Goal: Task Accomplishment & Management: Complete application form

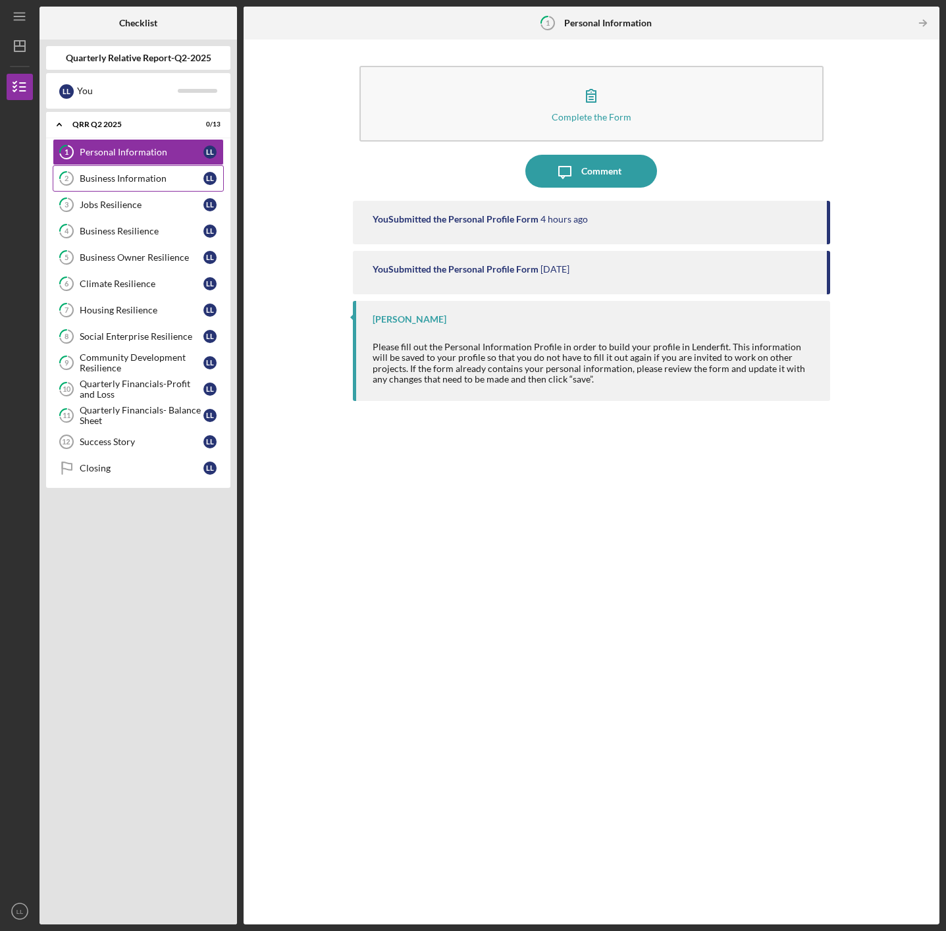
click at [130, 184] on link "2 Business Information L L" at bounding box center [138, 178] width 171 height 26
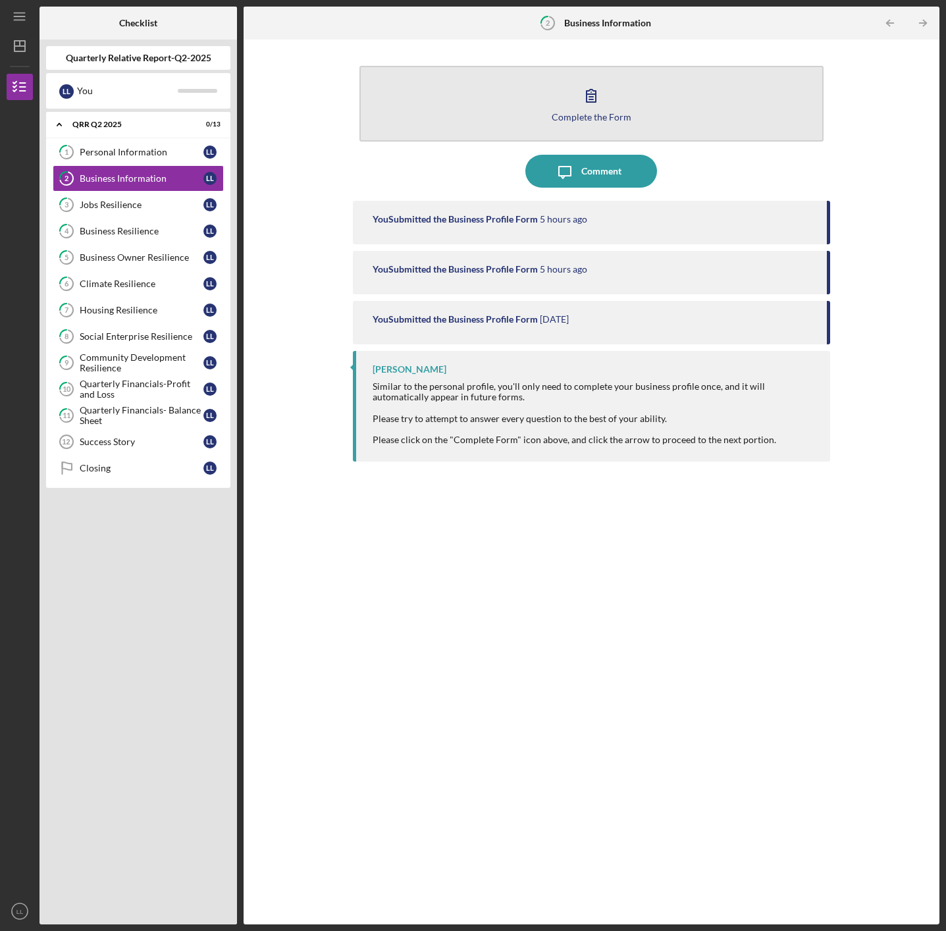
click at [585, 116] on div "Complete the Form" at bounding box center [592, 117] width 80 height 10
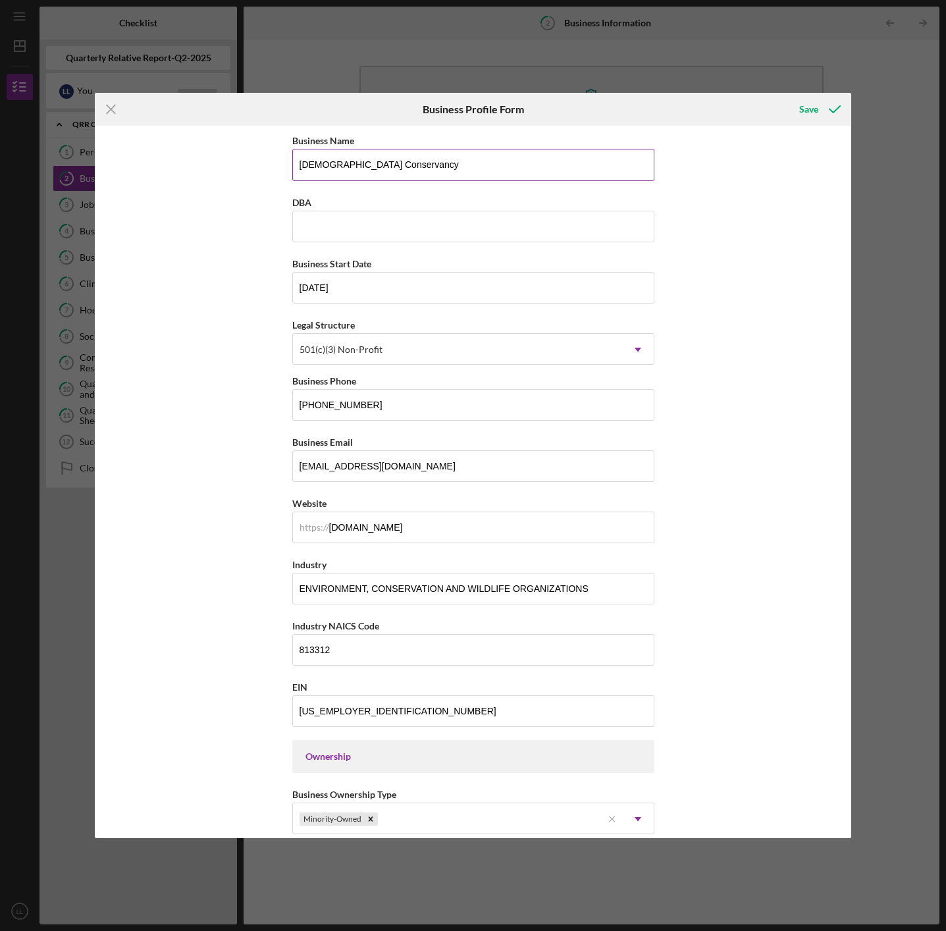
click at [399, 166] on input "[DEMOGRAPHIC_DATA] Conservancy" at bounding box center [473, 165] width 362 height 32
drag, startPoint x: 399, startPoint y: 166, endPoint x: 296, endPoint y: 164, distance: 102.7
click at [296, 164] on input "[DEMOGRAPHIC_DATA] Conservancy" at bounding box center [473, 165] width 362 height 32
type input "Giya Boat LLC"
click at [111, 111] on icon "Icon/Menu Close" at bounding box center [111, 109] width 33 height 33
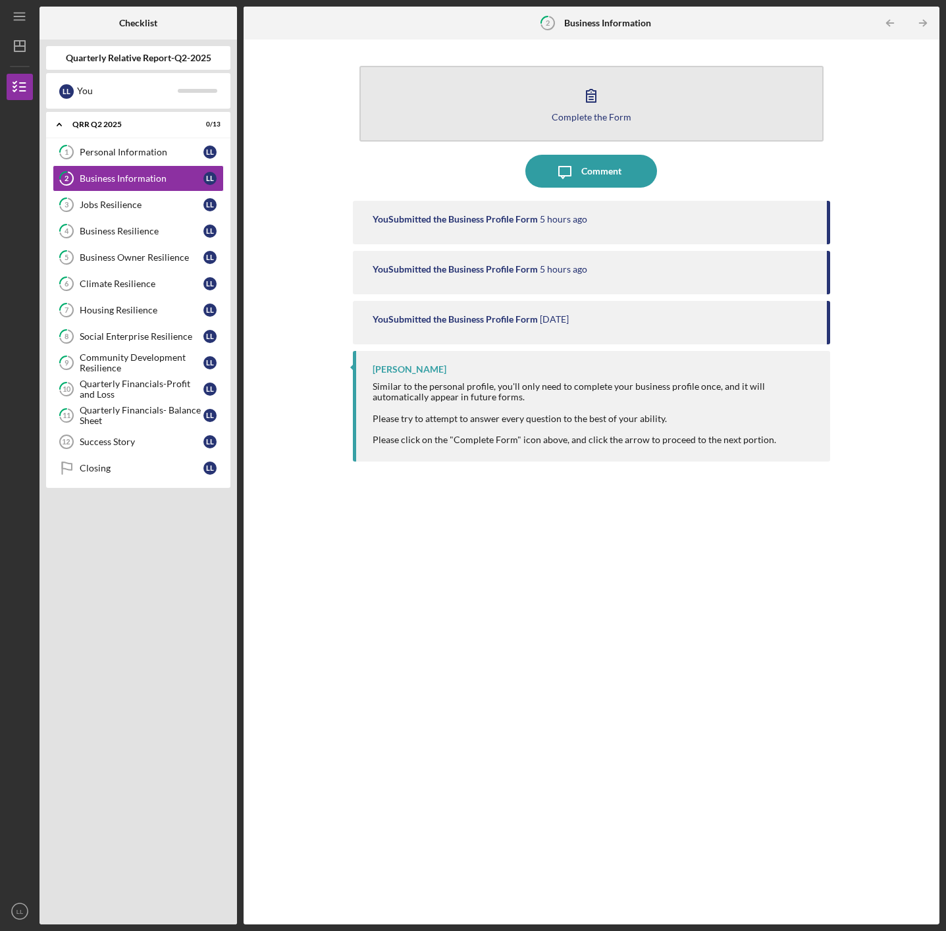
click at [598, 119] on div "Complete the Form" at bounding box center [592, 117] width 80 height 10
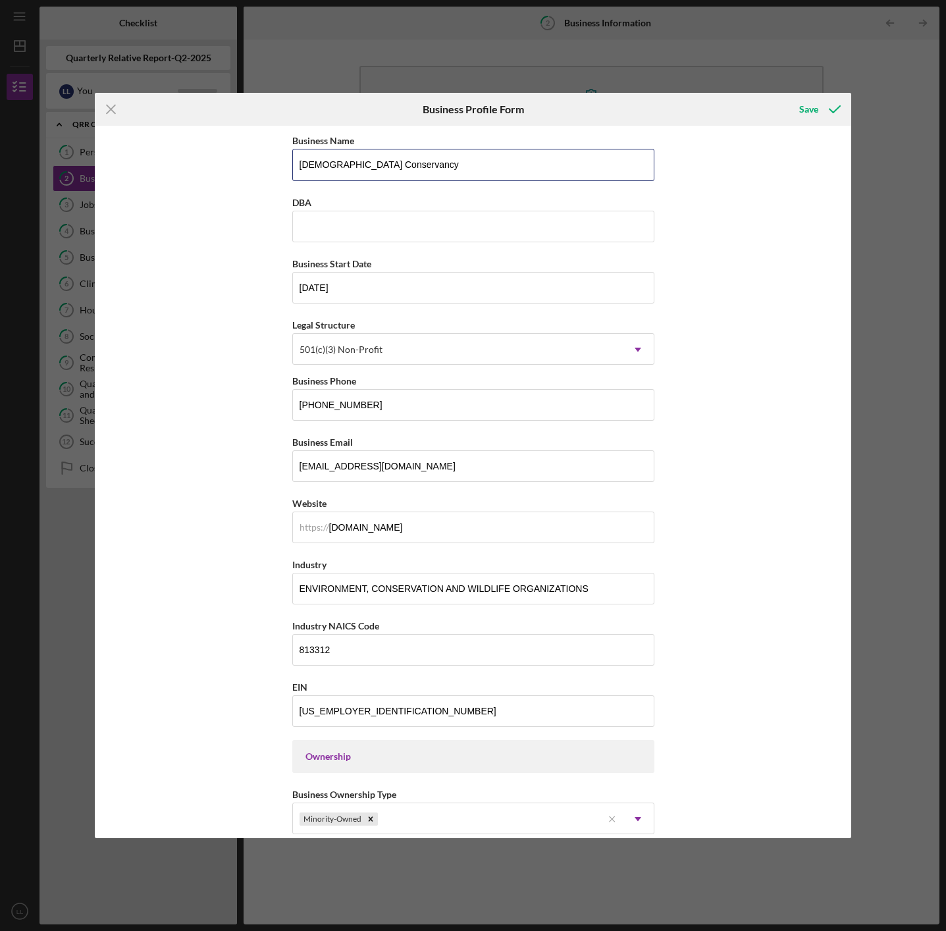
drag, startPoint x: 405, startPoint y: 173, endPoint x: 274, endPoint y: 169, distance: 131.1
click at [274, 169] on div "Business Name Native Conservancy DBA Business Start Date [DATE] Legal Structure…" at bounding box center [473, 482] width 757 height 712
type input "Giyah Boat LLC"
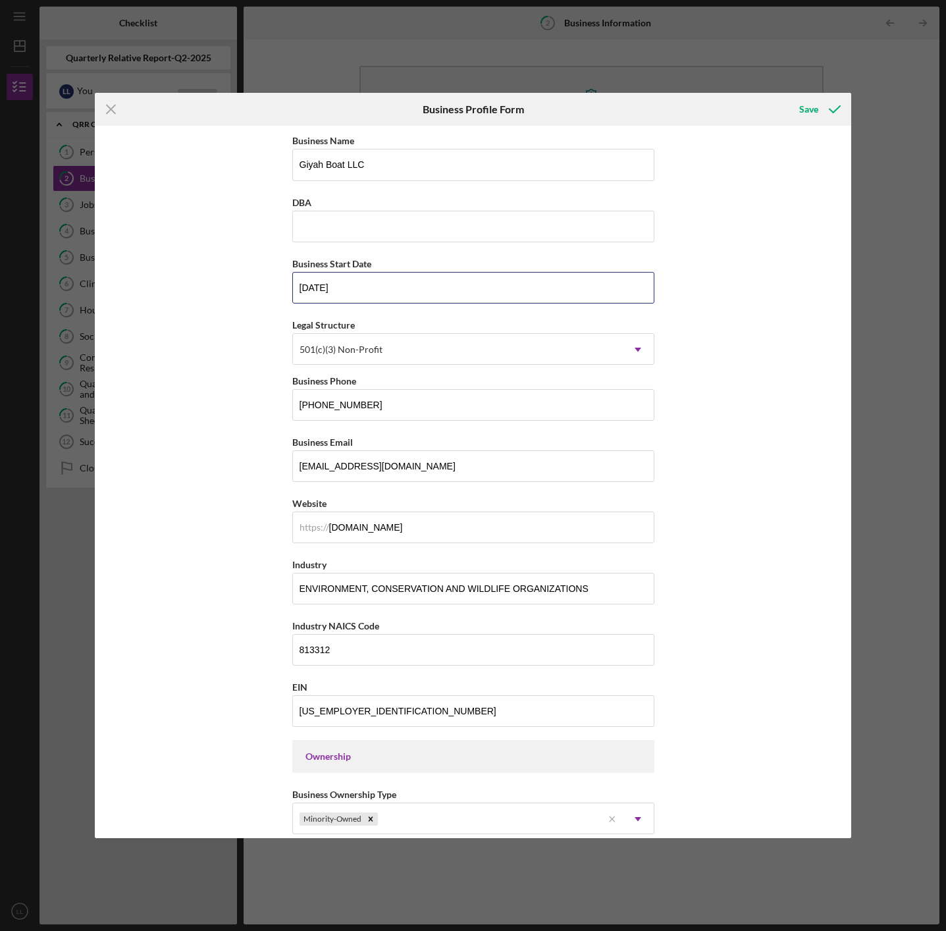
drag, startPoint x: 354, startPoint y: 288, endPoint x: 283, endPoint y: 277, distance: 71.3
click at [292, 281] on input "[DATE]" at bounding box center [473, 288] width 362 height 32
type input "[DATE]"
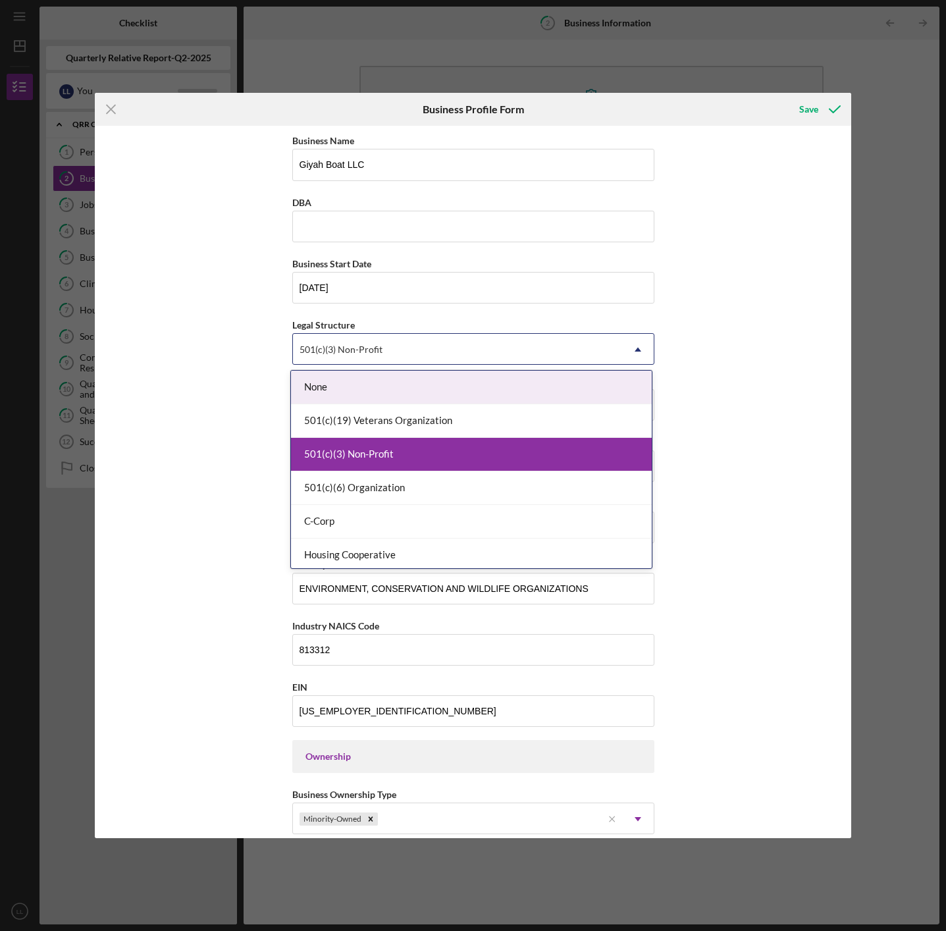
click at [423, 348] on div "501(c)(3) Non-Profit" at bounding box center [457, 350] width 329 height 30
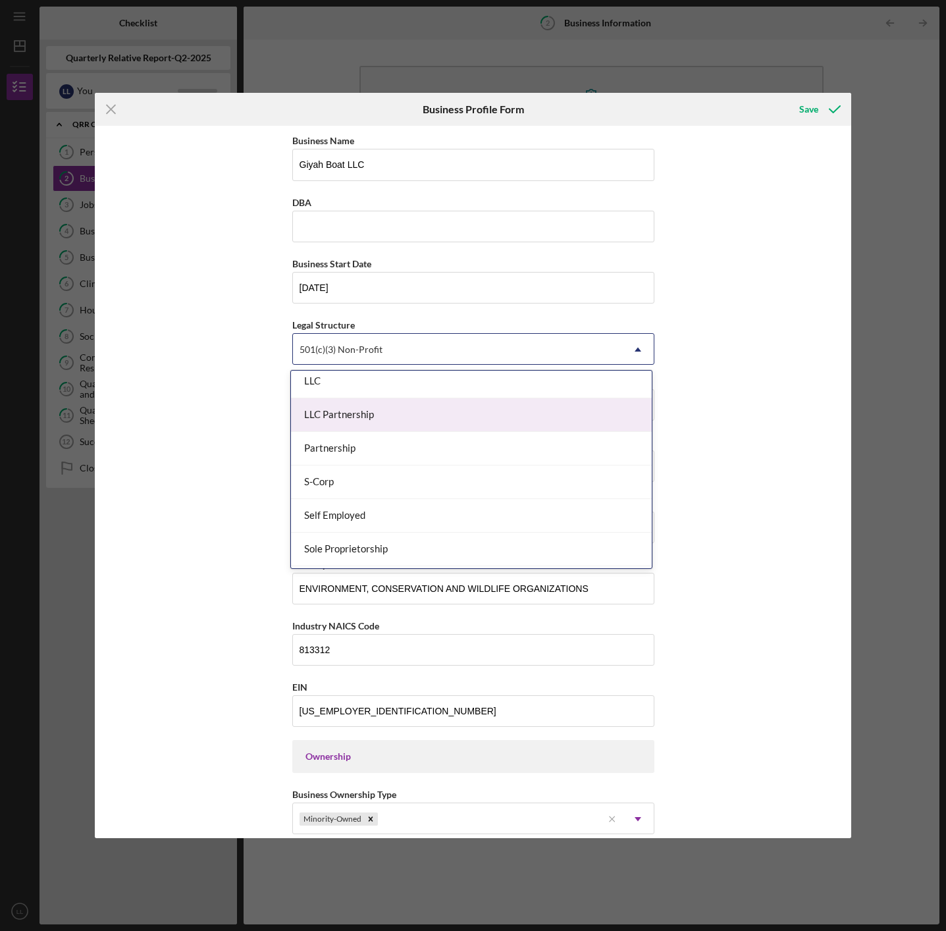
scroll to position [241, 0]
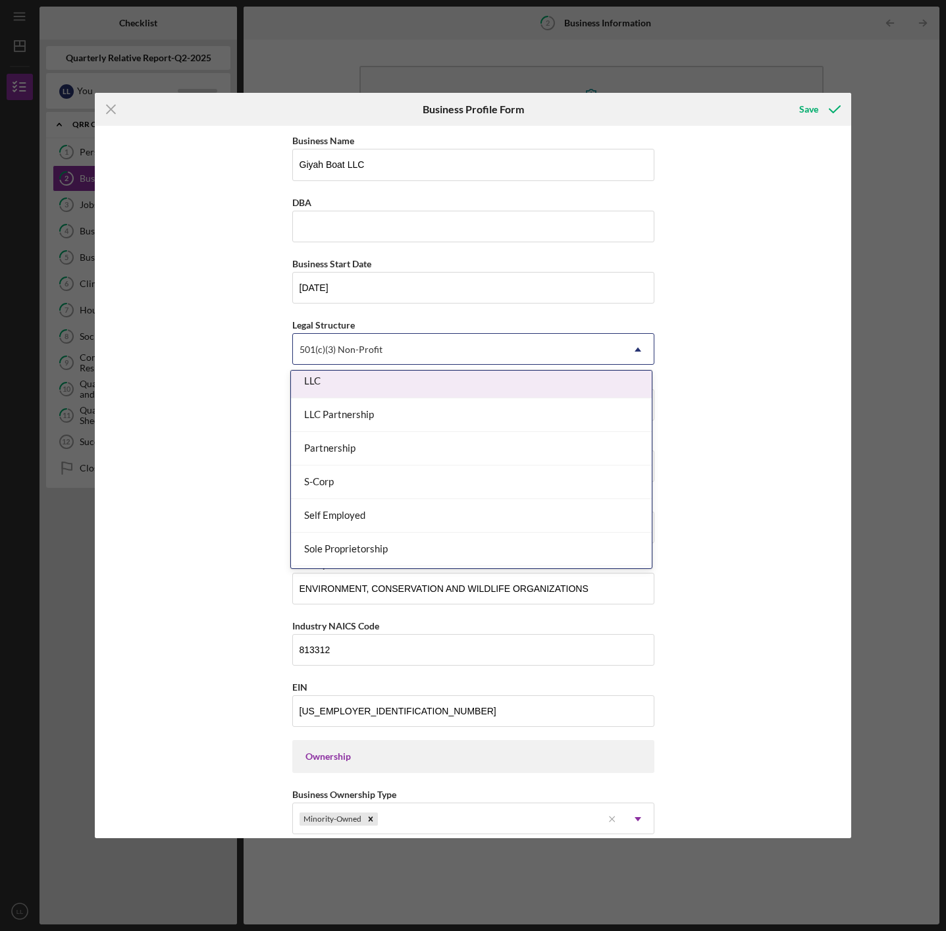
click at [360, 388] on div "LLC" at bounding box center [471, 382] width 361 height 34
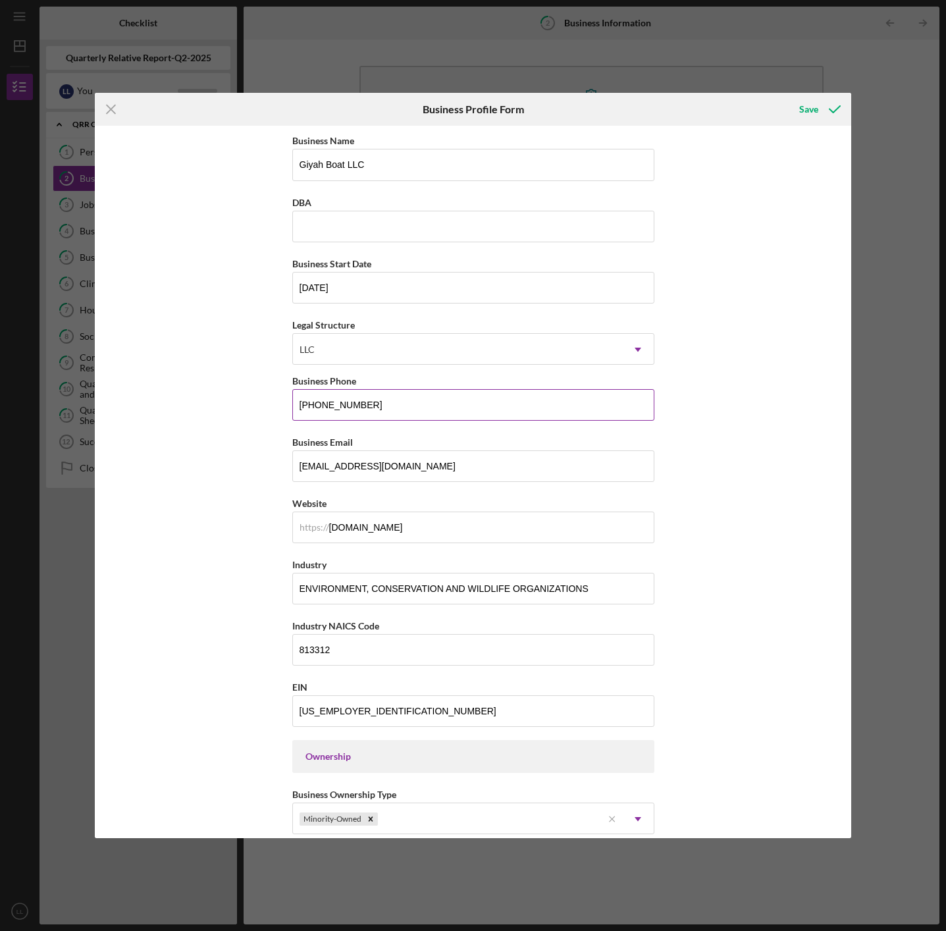
click at [370, 419] on input "[PHONE_NUMBER]" at bounding box center [473, 405] width 362 height 32
type input "[PHONE_NUMBER]"
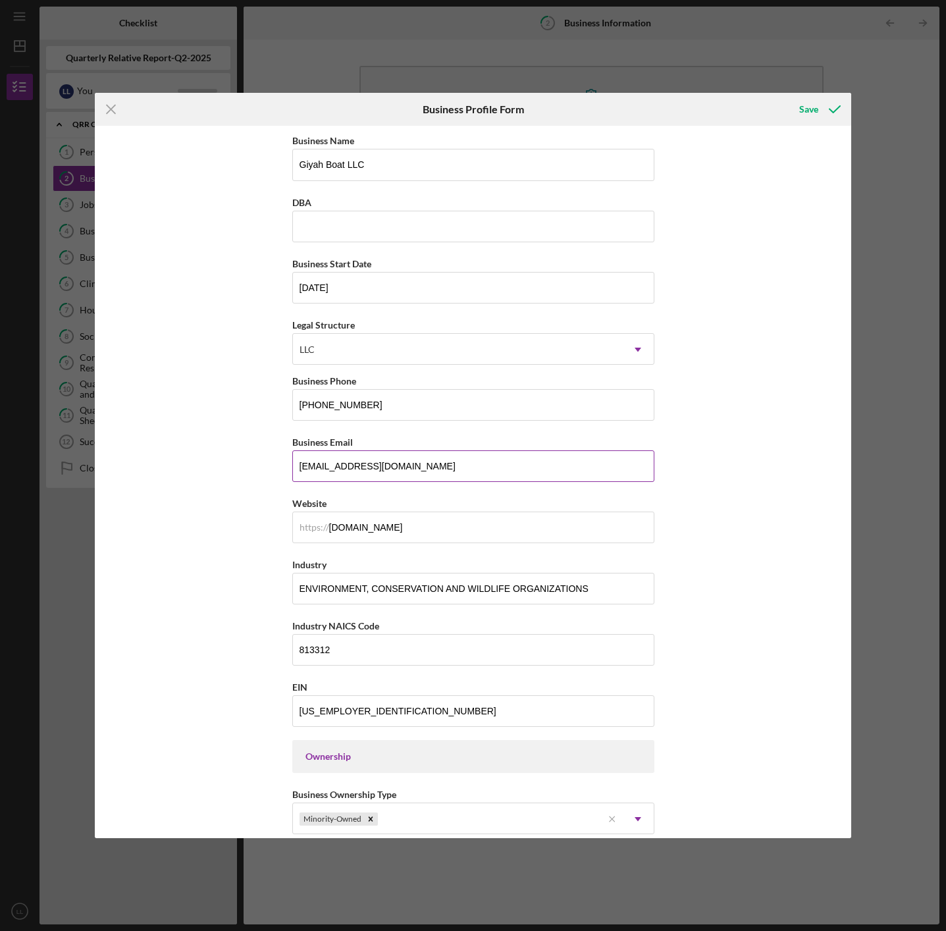
click at [478, 473] on input "[EMAIL_ADDRESS][DOMAIN_NAME]" at bounding box center [473, 466] width 362 height 32
drag, startPoint x: 460, startPoint y: 473, endPoint x: 289, endPoint y: 470, distance: 170.6
click at [289, 470] on div "Business Name Giyah Boat LLC DBA Business Start Date [DATE] Legal Structure LLC…" at bounding box center [473, 482] width 757 height 712
type input "s"
type input "[EMAIL_ADDRESS][DOMAIN_NAME]"
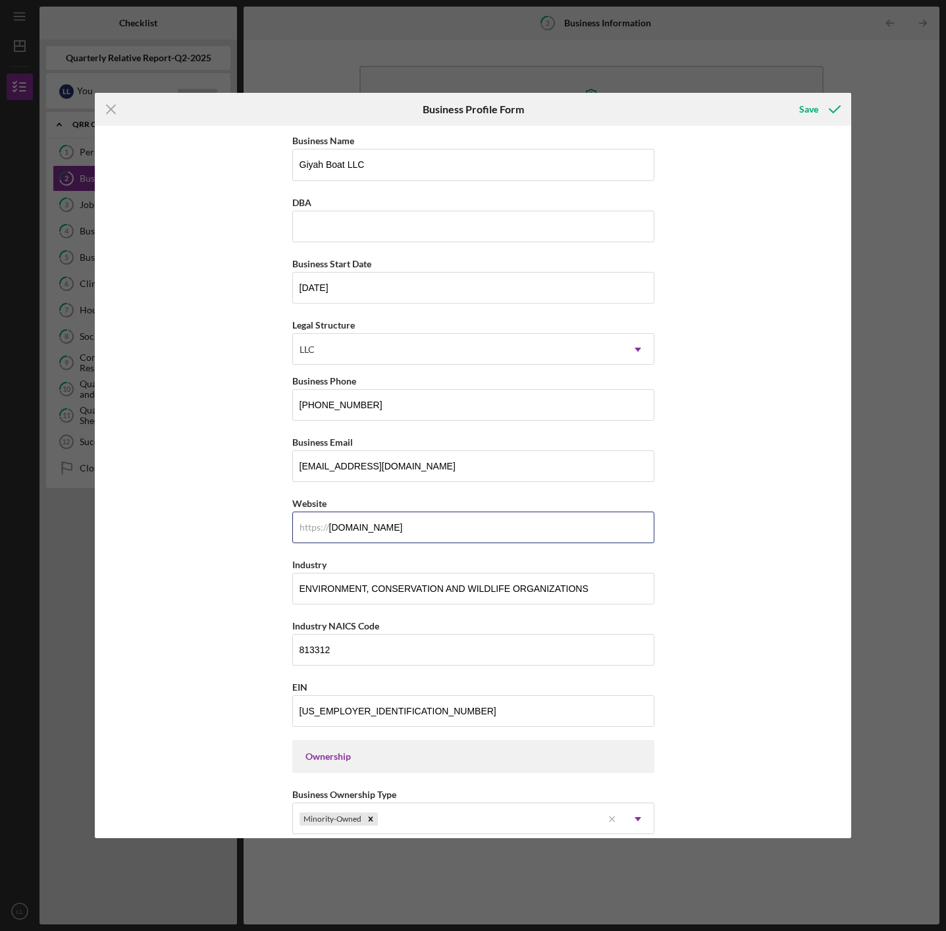
drag, startPoint x: 438, startPoint y: 531, endPoint x: 279, endPoint y: 528, distance: 158.7
click at [279, 528] on div "Business Name Giyah Boat LLC DBA Business Start Date [DATE] Legal Structure LLC…" at bounding box center [473, 482] width 757 height 712
click at [591, 591] on input "ENVIRONMENT, CONSERVATION AND WILDLIFE ORGANIZATIONS" at bounding box center [473, 589] width 362 height 32
drag, startPoint x: 590, startPoint y: 589, endPoint x: 265, endPoint y: 583, distance: 325.4
click at [265, 583] on div "Business Name Giyah Boat LLC DBA Business Start Date [DATE] Legal Structure LLC…" at bounding box center [473, 482] width 757 height 712
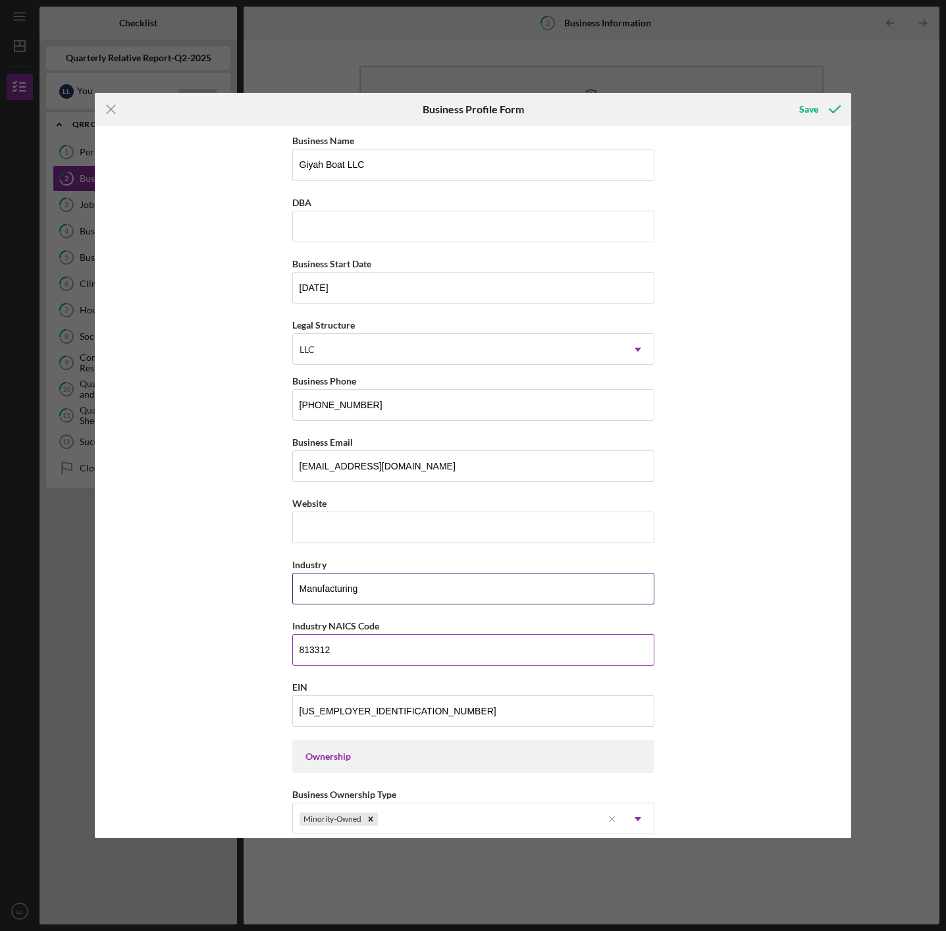
type input "Manufacturing"
click at [366, 647] on input "813312" at bounding box center [473, 650] width 362 height 32
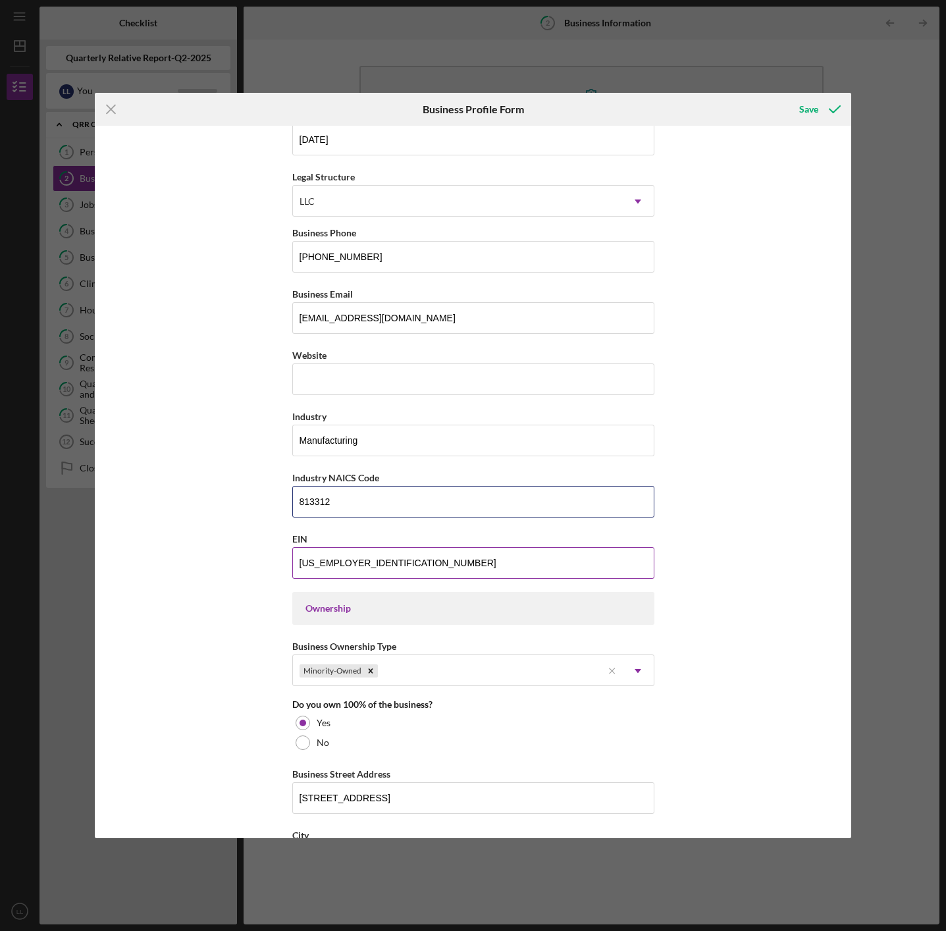
scroll to position [173, 0]
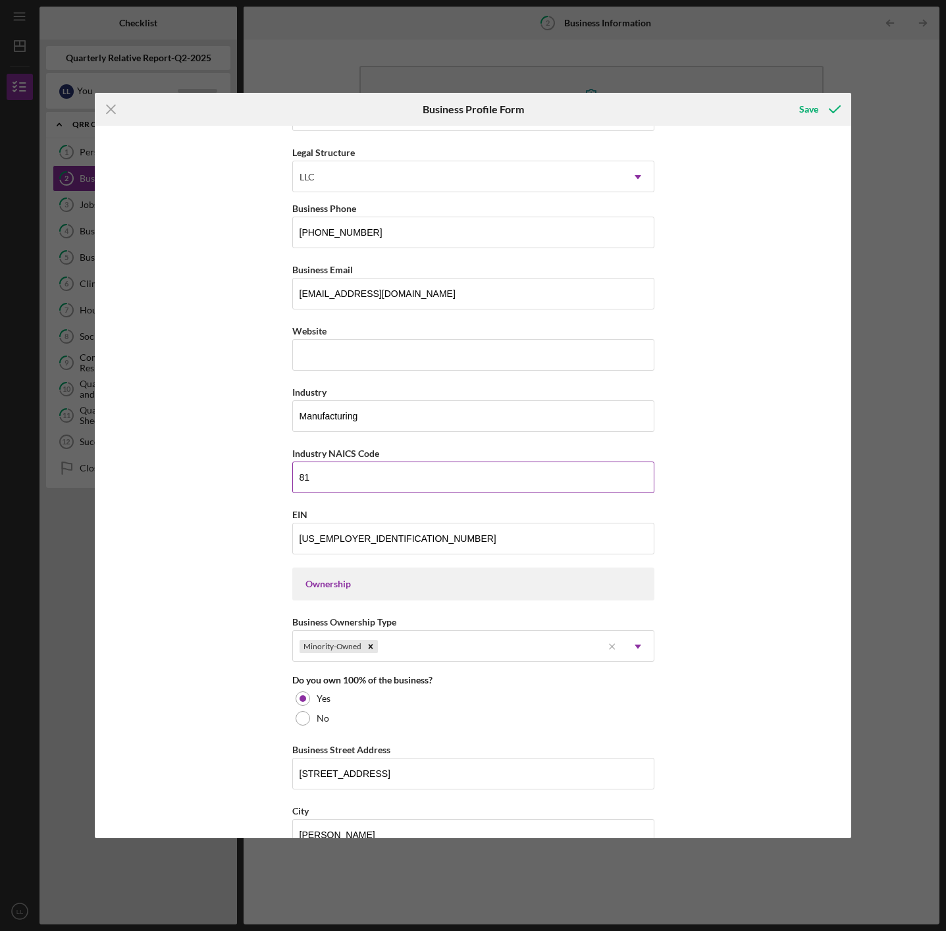
type input "8"
type input "33661"
drag, startPoint x: 359, startPoint y: 543, endPoint x: 253, endPoint y: 533, distance: 106.4
click at [253, 533] on div "Business Name Giyah Boat LLC DBA Business Start Date [DATE] Legal Structure LLC…" at bounding box center [473, 482] width 757 height 712
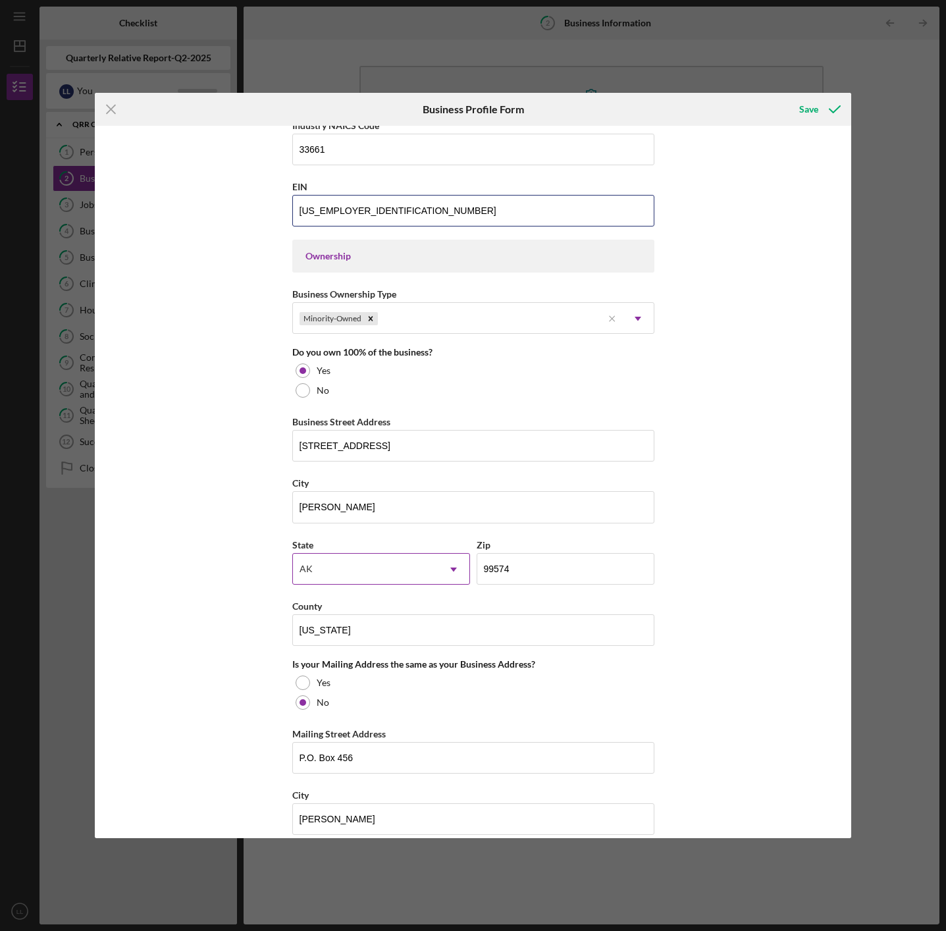
scroll to position [492, 0]
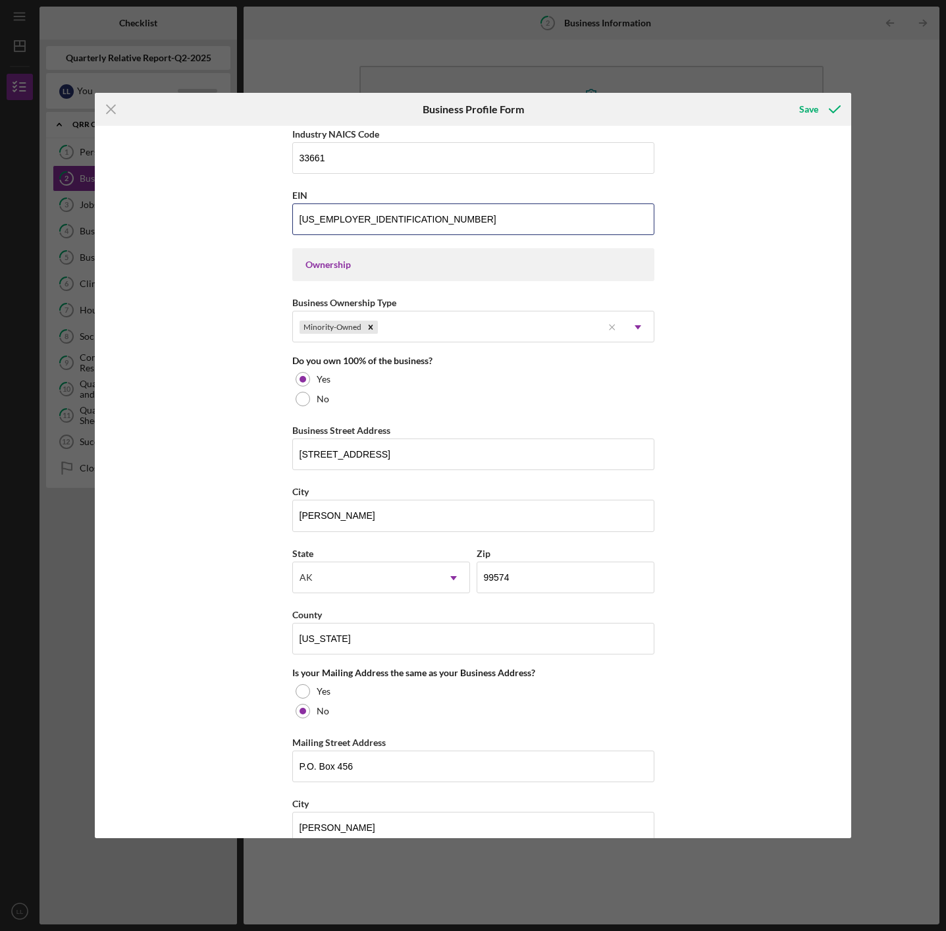
type input "[US_EMPLOYER_IDENTIFICATION_NUMBER]"
click at [301, 263] on div "Ownership" at bounding box center [473, 264] width 362 height 33
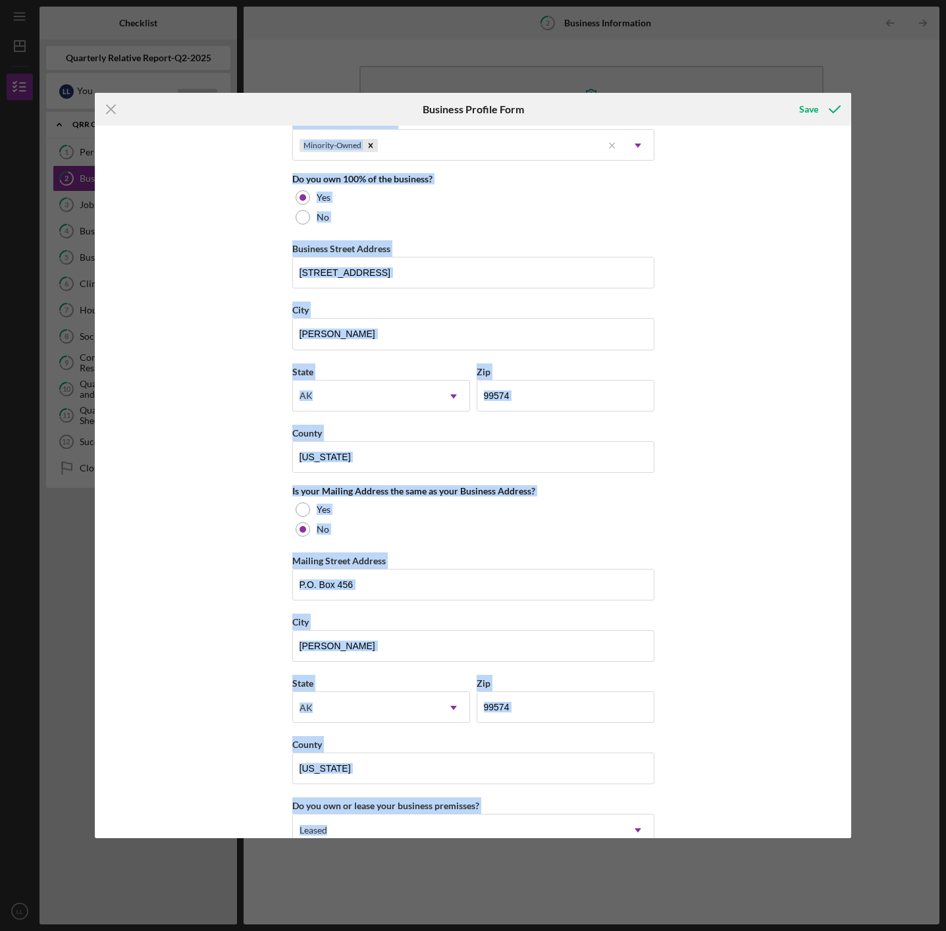
scroll to position [880, 0]
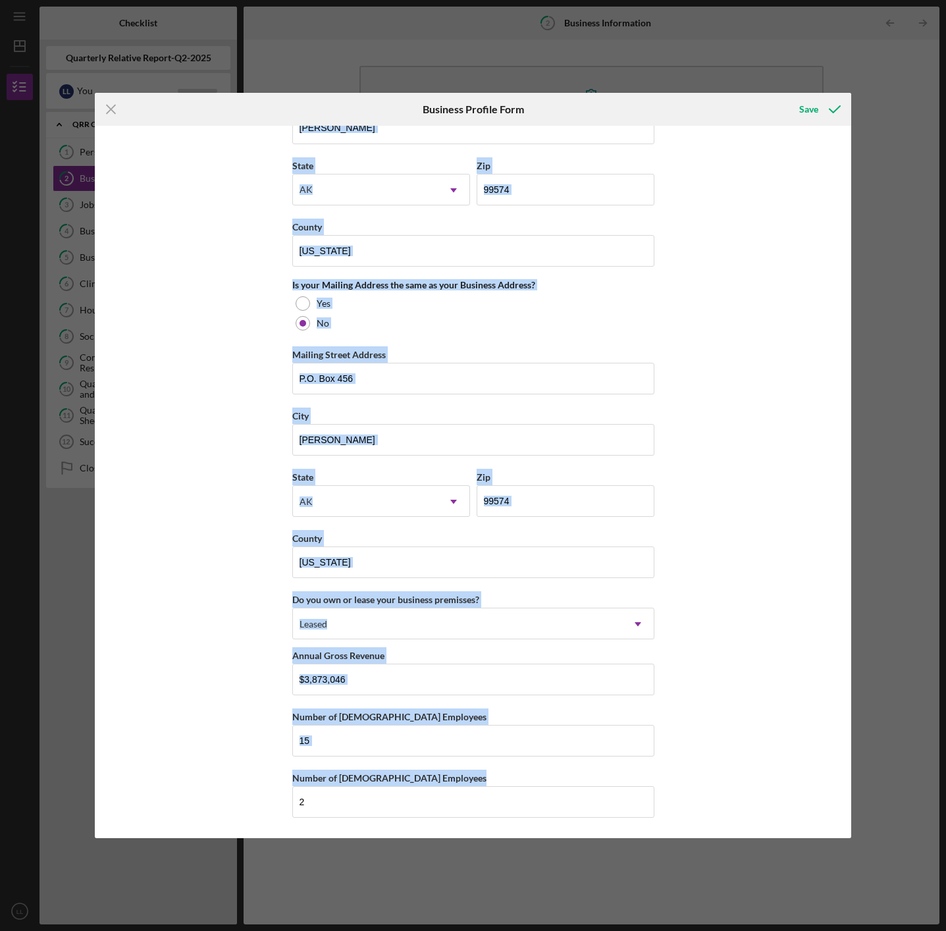
drag, startPoint x: 301, startPoint y: 263, endPoint x: 730, endPoint y: 869, distance: 742.5
click at [730, 869] on div "Icon/Menu Close Business Profile Form Save Business Name Giyah Boat LLC DBA Bus…" at bounding box center [473, 465] width 946 height 931
copy div "Ownership Business Ownership Type Minority-Owned Icon/Menu Close Icon/Dropdown …"
click at [814, 115] on div "Save" at bounding box center [808, 109] width 19 height 26
type input "[DOMAIN_NAME]"
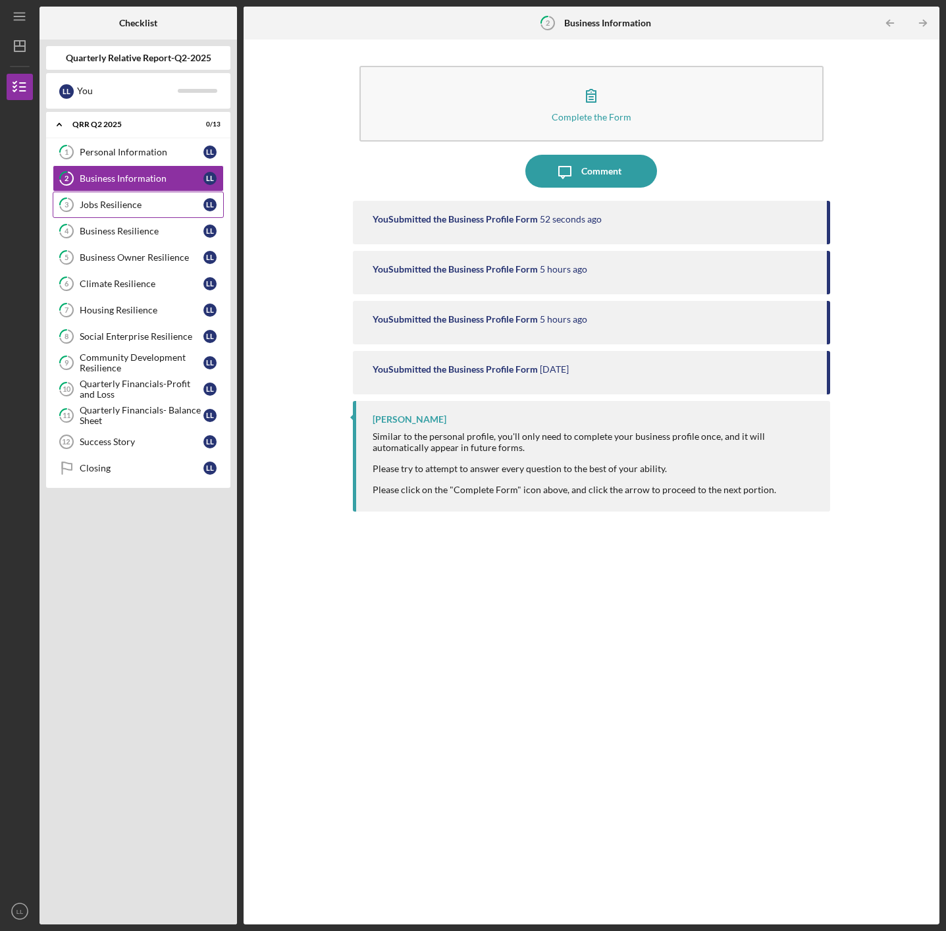
click at [117, 205] on div "Jobs Resilience" at bounding box center [142, 205] width 124 height 11
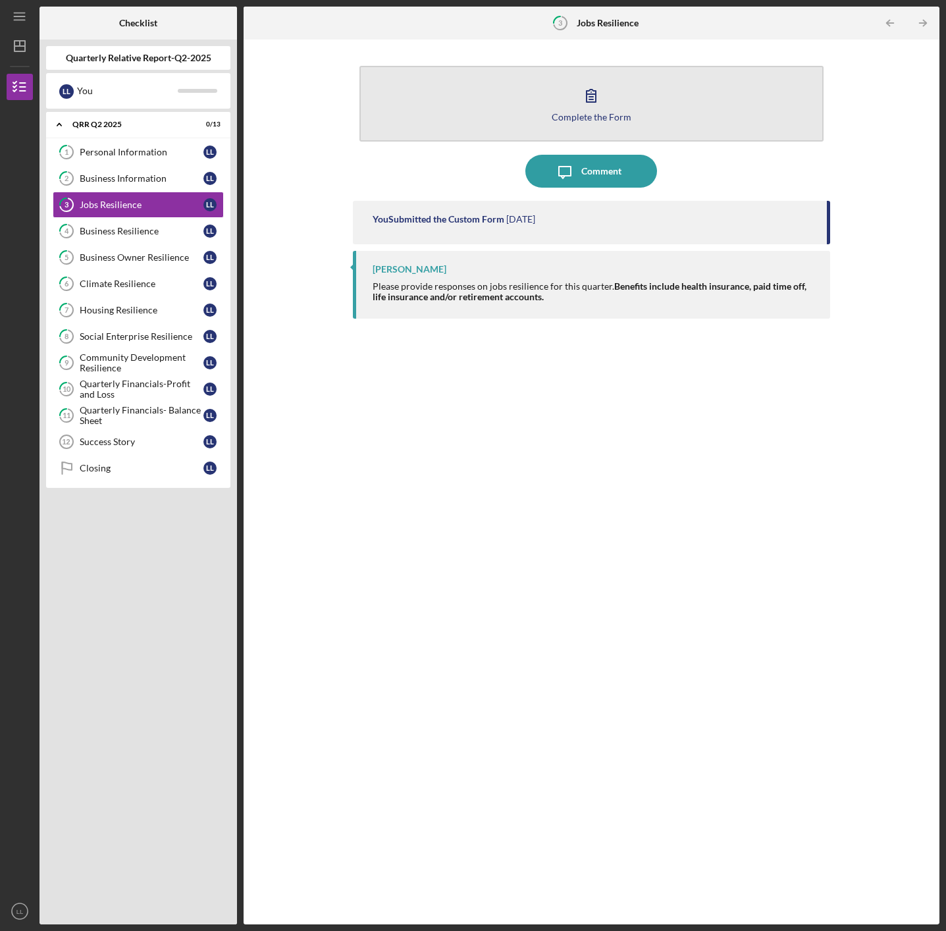
click at [595, 107] on icon "button" at bounding box center [591, 95] width 33 height 33
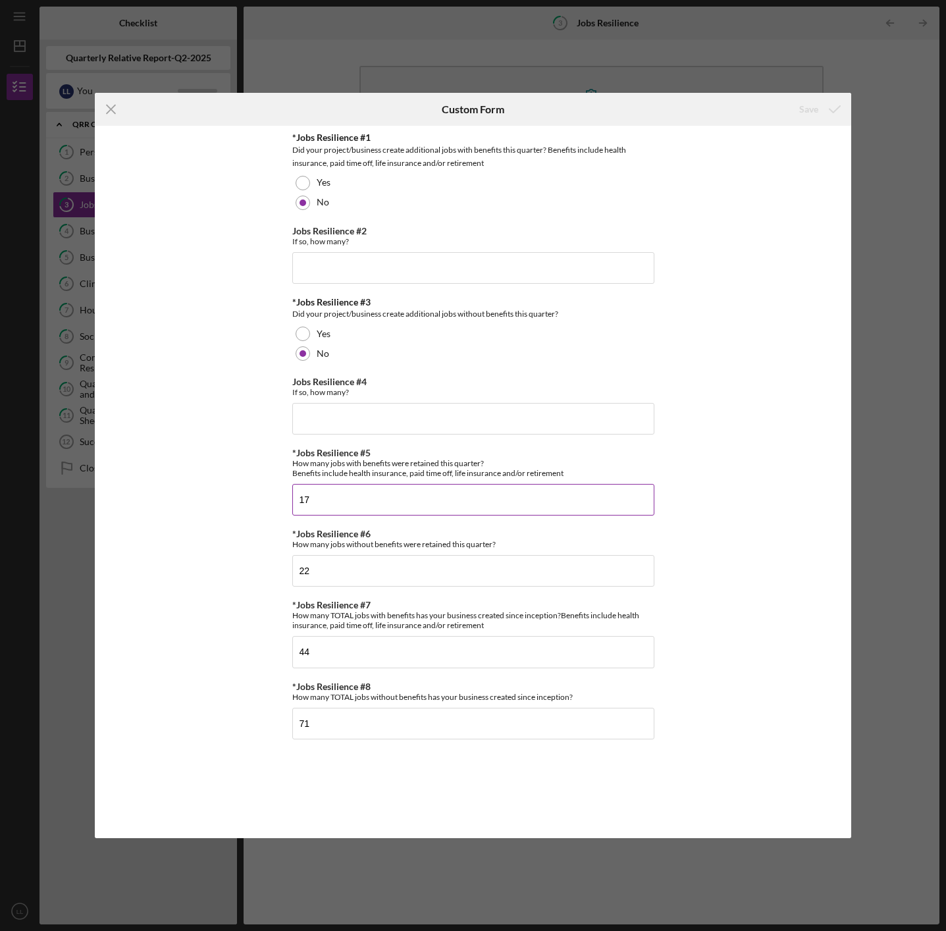
drag, startPoint x: 338, startPoint y: 494, endPoint x: 294, endPoint y: 496, distance: 44.2
click at [294, 496] on input "17" at bounding box center [473, 500] width 362 height 32
drag, startPoint x: 321, startPoint y: 498, endPoint x: 294, endPoint y: 505, distance: 28.0
click at [294, 505] on input "17" at bounding box center [473, 500] width 362 height 32
type input "1"
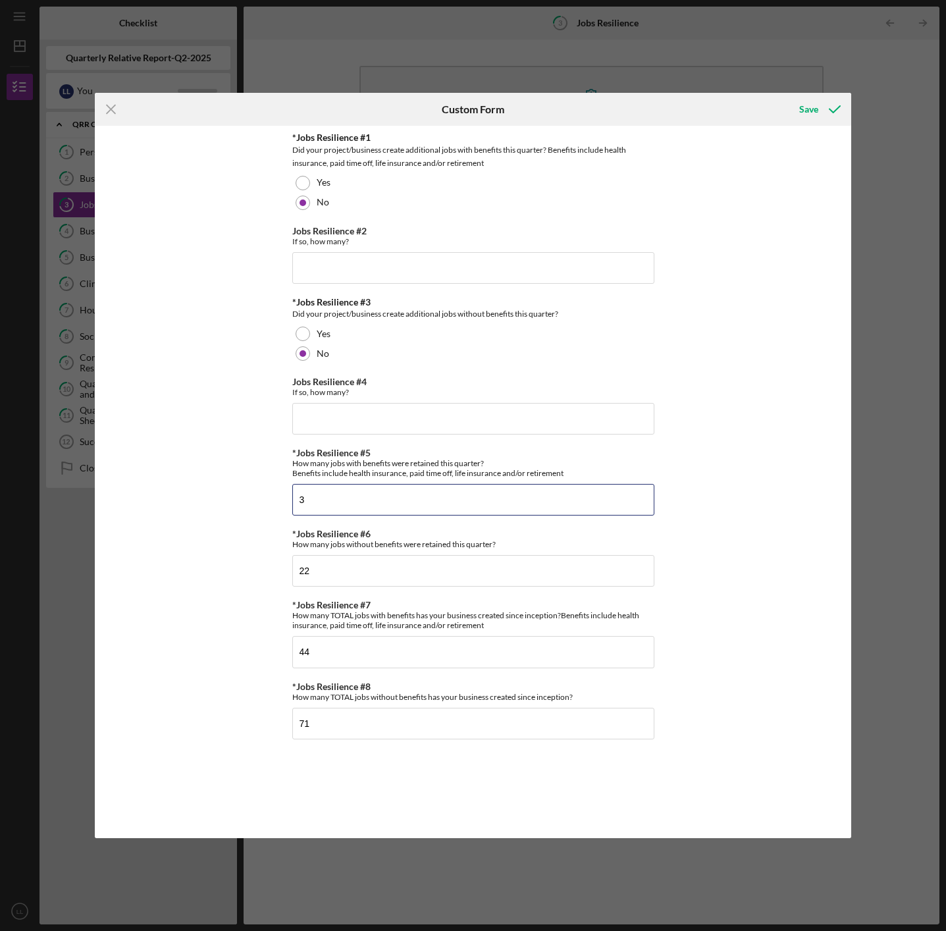
type input "3"
click at [342, 572] on input "22" at bounding box center [473, 571] width 362 height 32
type input "2"
type input "0"
click at [327, 648] on input "44" at bounding box center [473, 652] width 362 height 32
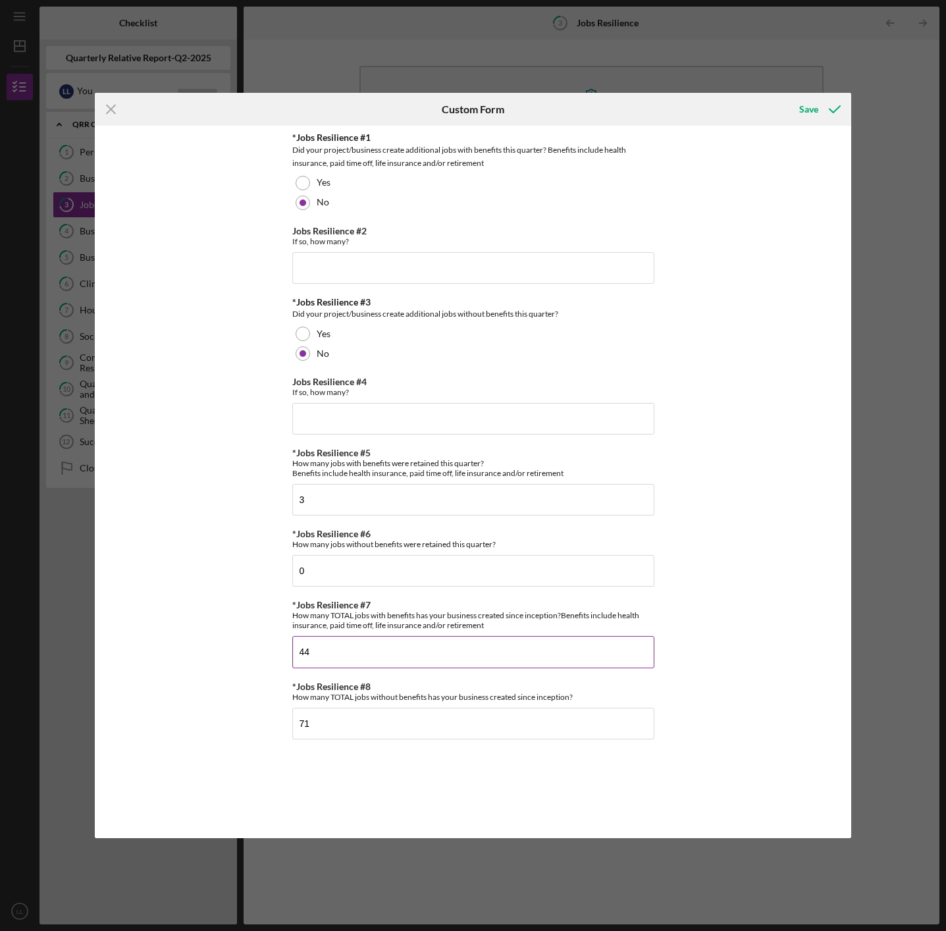
type input "4"
type input "3"
click at [348, 724] on input "71" at bounding box center [473, 724] width 362 height 32
type input "7"
type input "0"
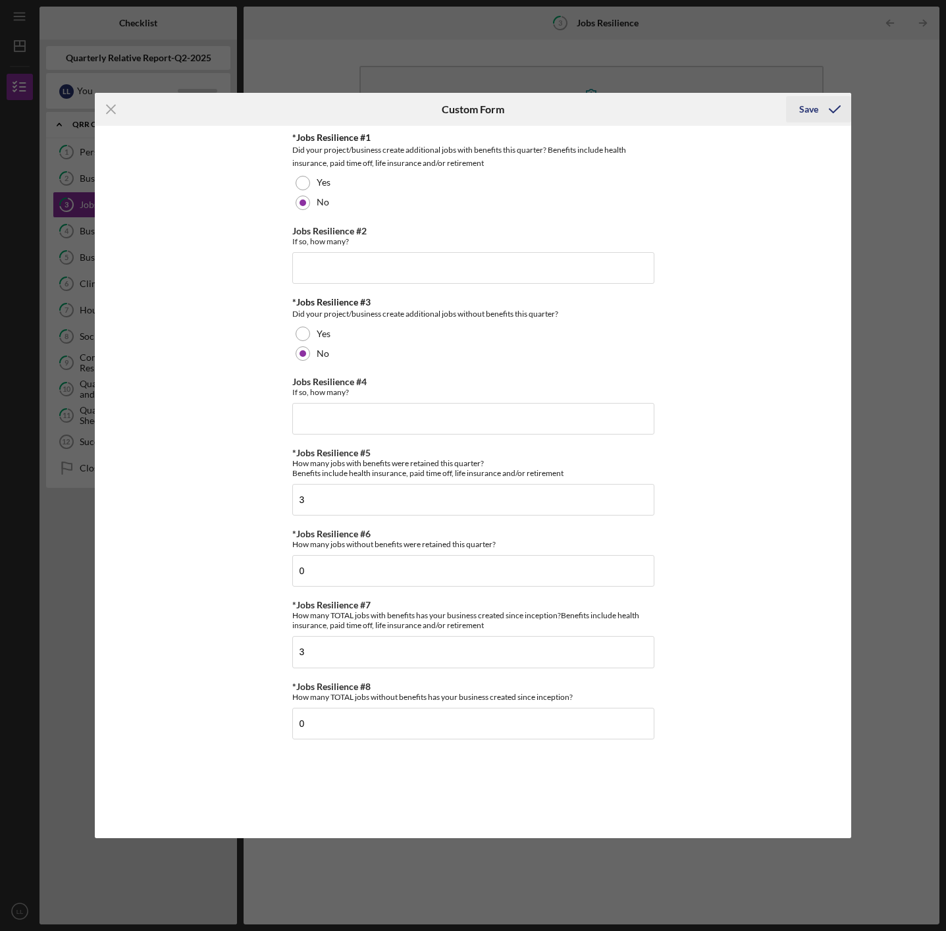
click at [810, 111] on div "Save" at bounding box center [808, 109] width 19 height 26
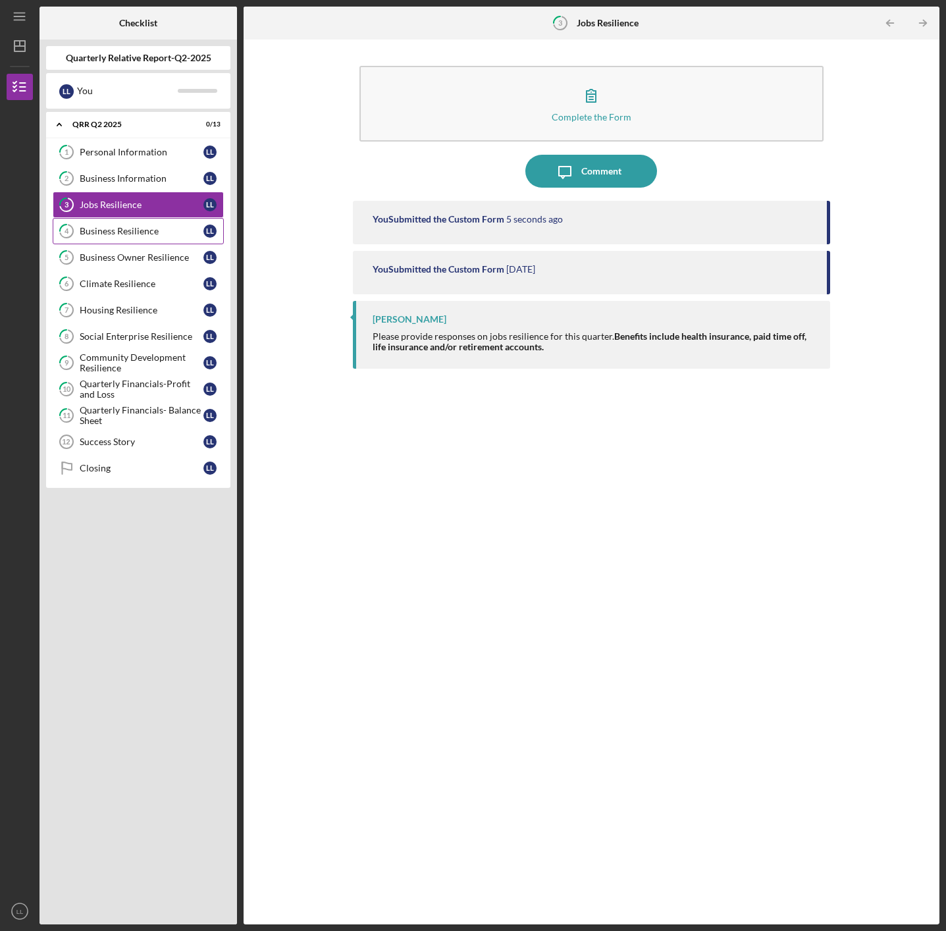
click at [110, 232] on div "Business Resilience" at bounding box center [142, 231] width 124 height 11
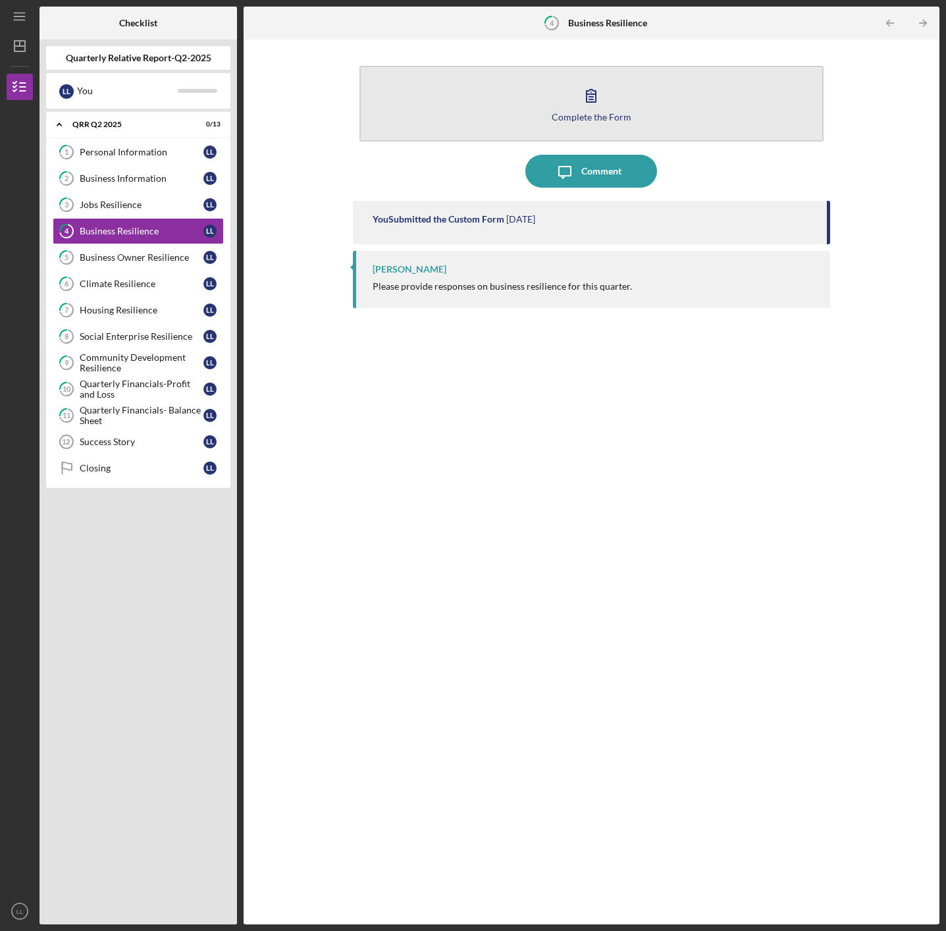
click at [608, 107] on button "Complete the Form Form" at bounding box center [592, 104] width 465 height 76
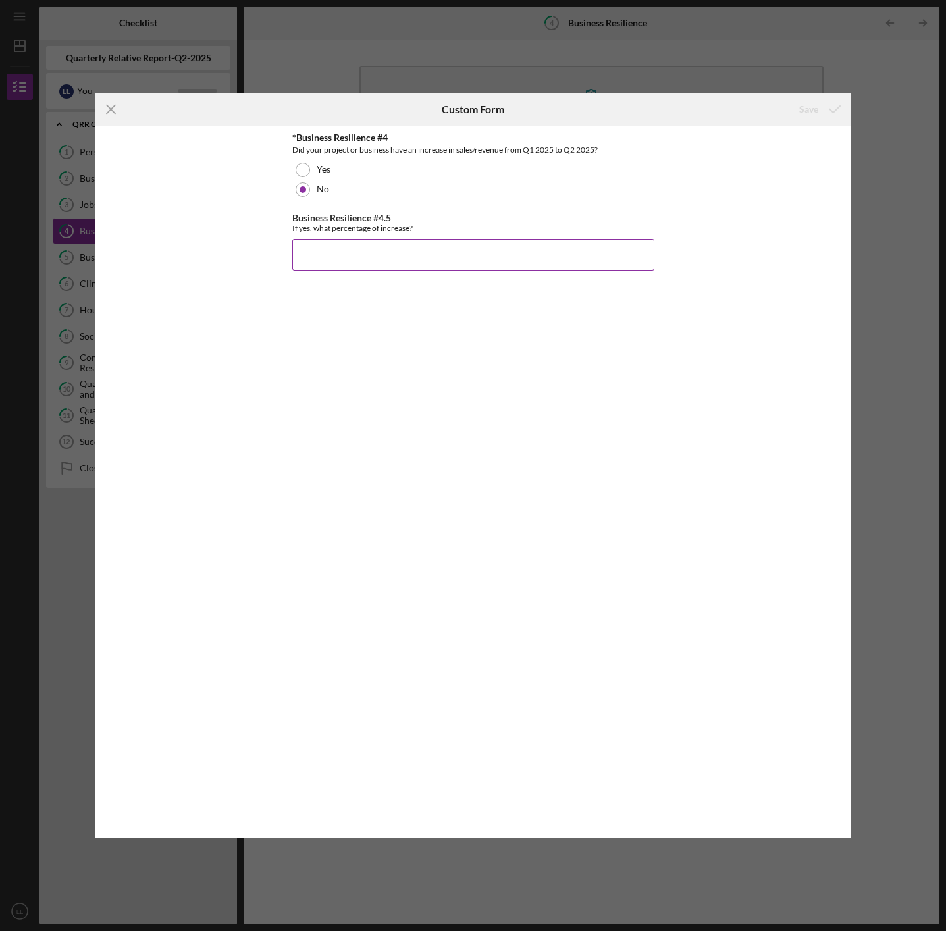
click at [316, 250] on input "Business Resilience #4.5" at bounding box center [473, 255] width 362 height 32
drag, startPoint x: 298, startPoint y: 185, endPoint x: 303, endPoint y: 194, distance: 10.6
click at [302, 192] on div at bounding box center [303, 189] width 14 height 14
click at [112, 111] on line at bounding box center [111, 109] width 9 height 9
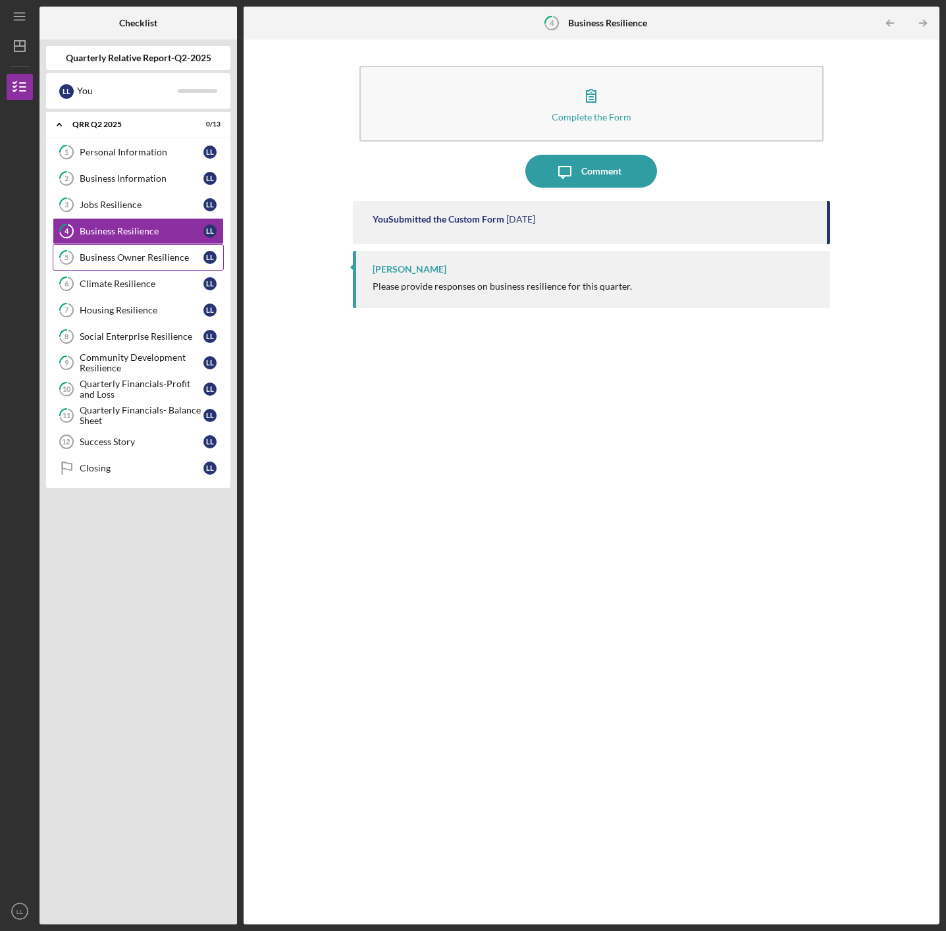
click at [127, 263] on link "5 Business Owner Resilience L L" at bounding box center [138, 257] width 171 height 26
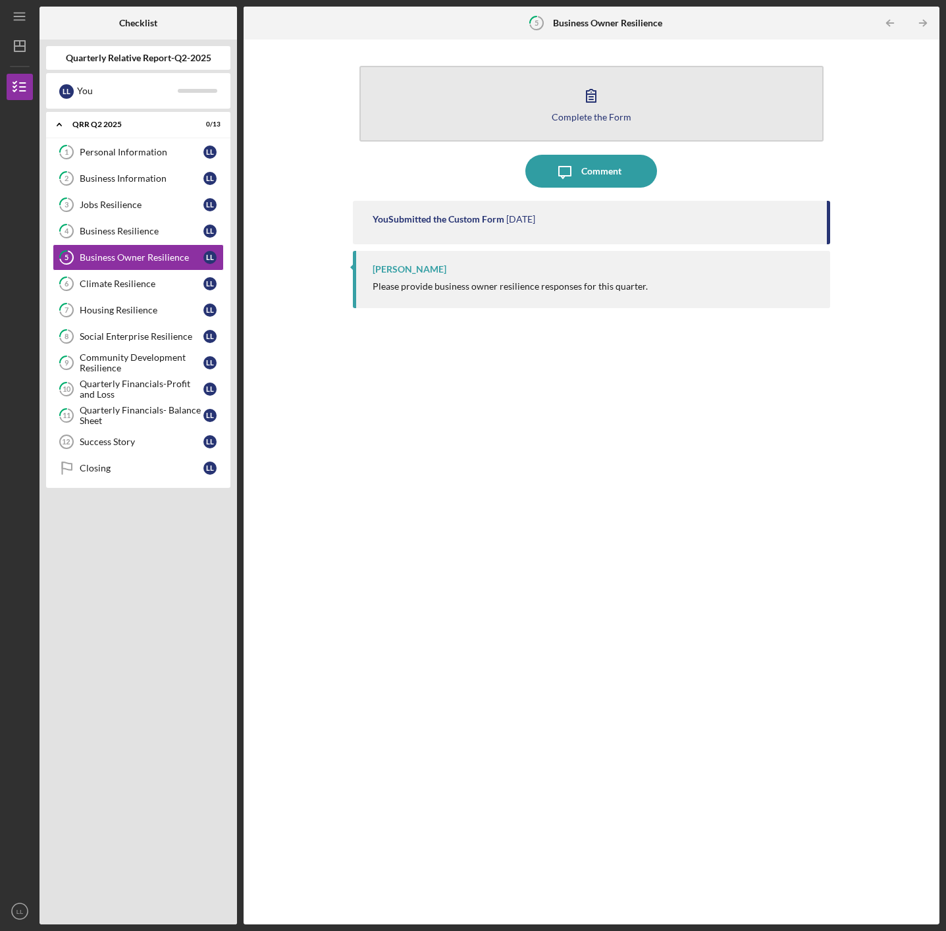
click at [587, 112] on div "Complete the Form" at bounding box center [592, 117] width 80 height 10
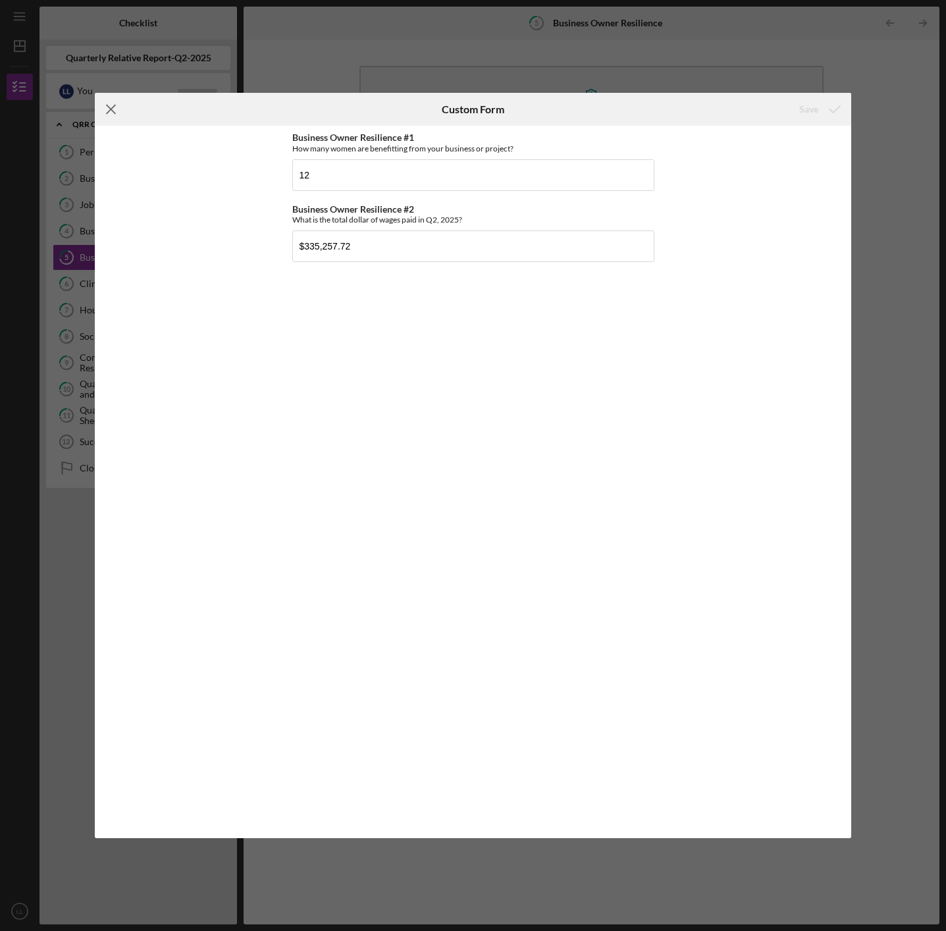
click at [110, 106] on icon "Icon/Menu Close" at bounding box center [111, 109] width 33 height 33
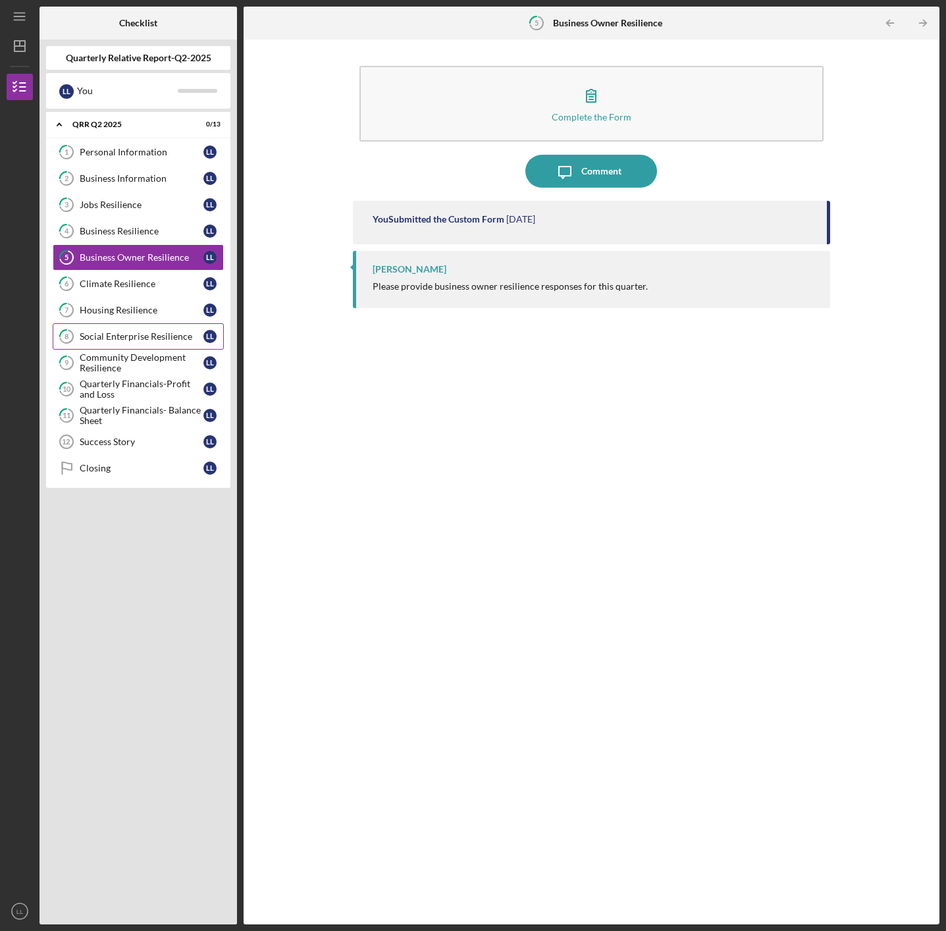
click at [118, 330] on link "8 Social Enterprise Resilience L L" at bounding box center [138, 336] width 171 height 26
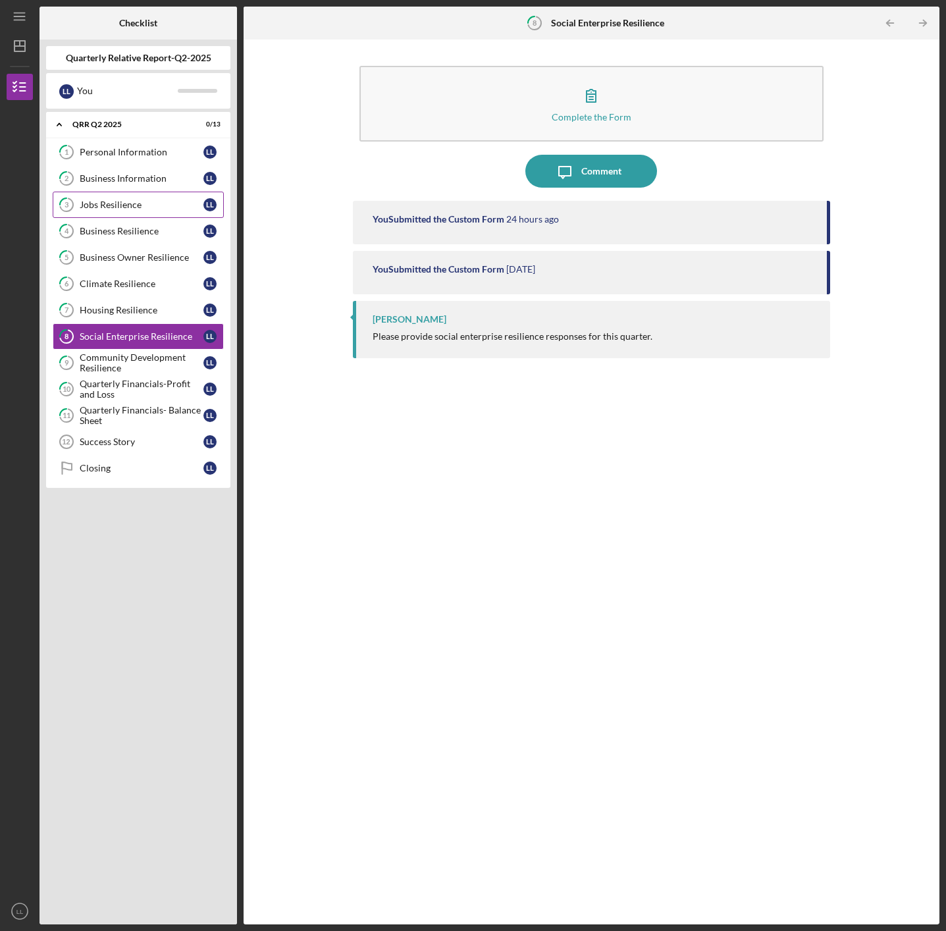
click at [117, 206] on div "Jobs Resilience" at bounding box center [142, 205] width 124 height 11
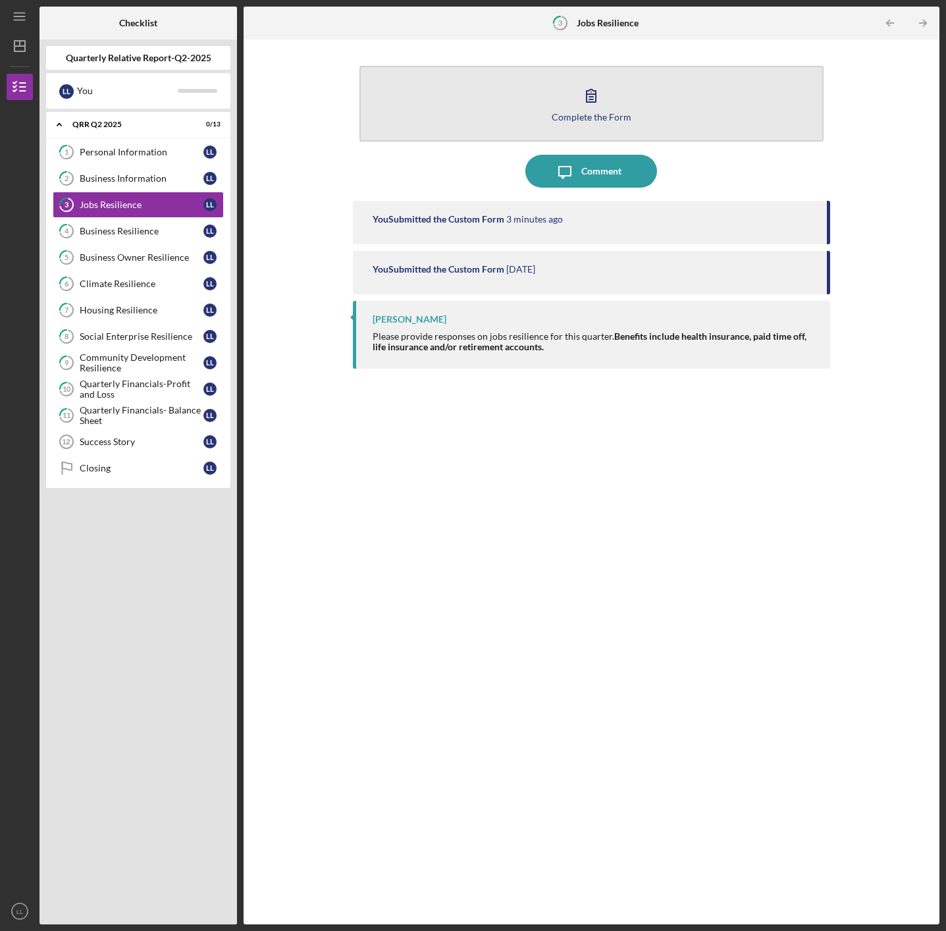
click at [598, 113] on div "Complete the Form" at bounding box center [592, 117] width 80 height 10
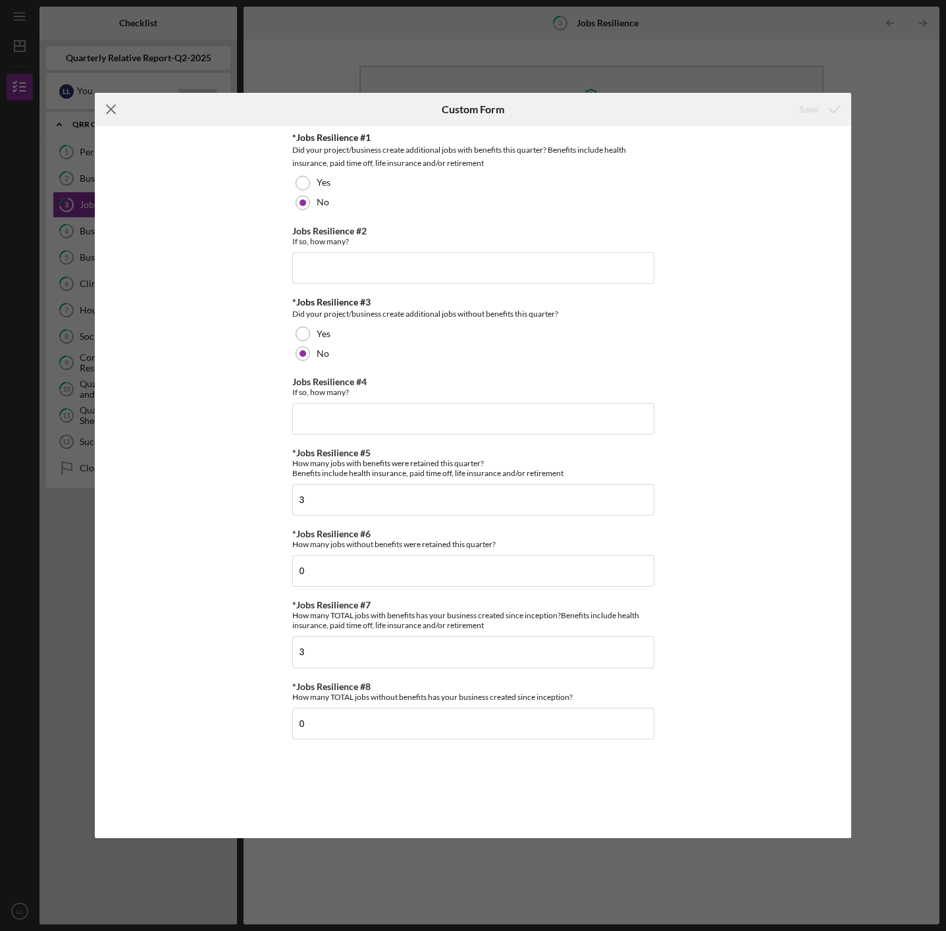
click at [111, 113] on icon "Icon/Menu Close" at bounding box center [111, 109] width 33 height 33
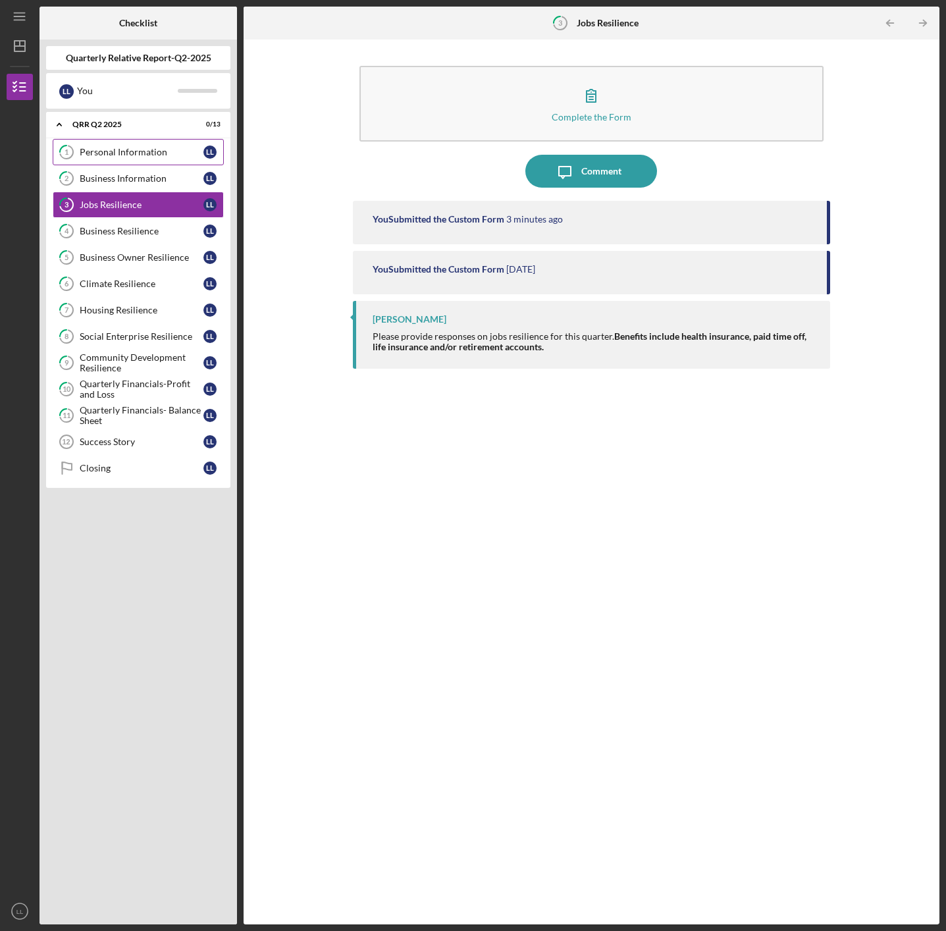
click at [113, 153] on div "Personal Information" at bounding box center [142, 152] width 124 height 11
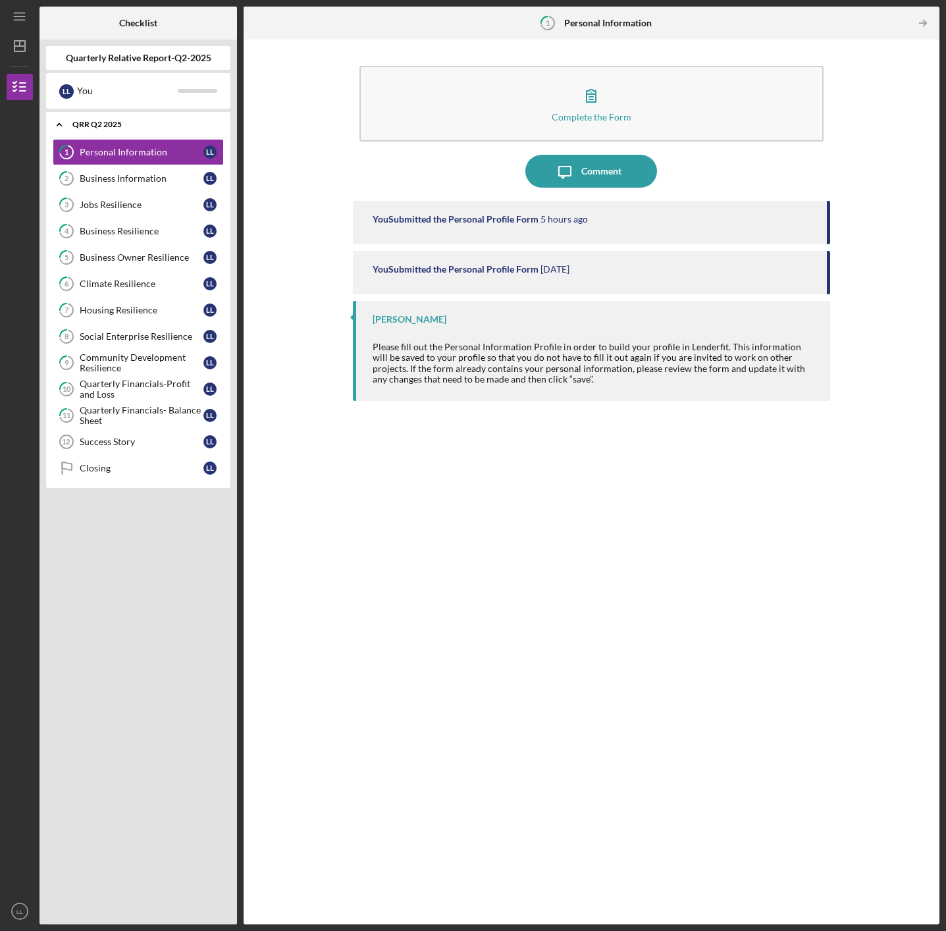
click at [57, 127] on icon "Icon/Expander" at bounding box center [59, 124] width 26 height 26
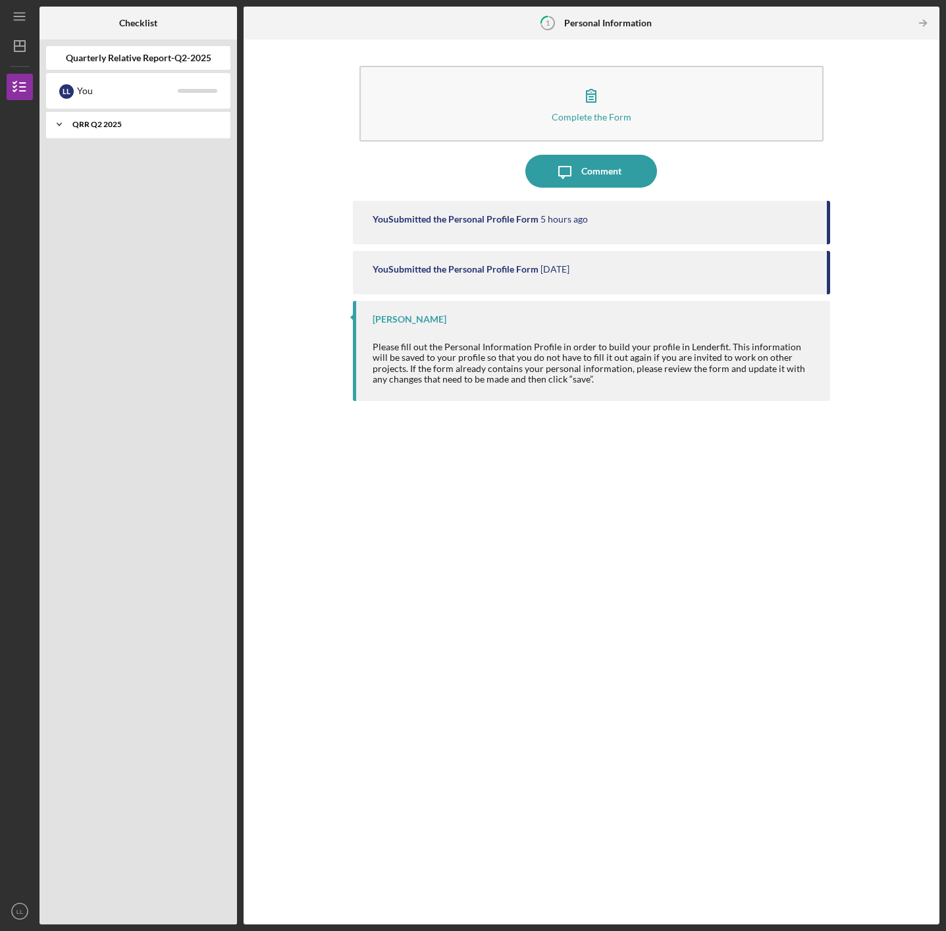
click at [58, 127] on icon "Icon/Expander" at bounding box center [59, 124] width 26 height 26
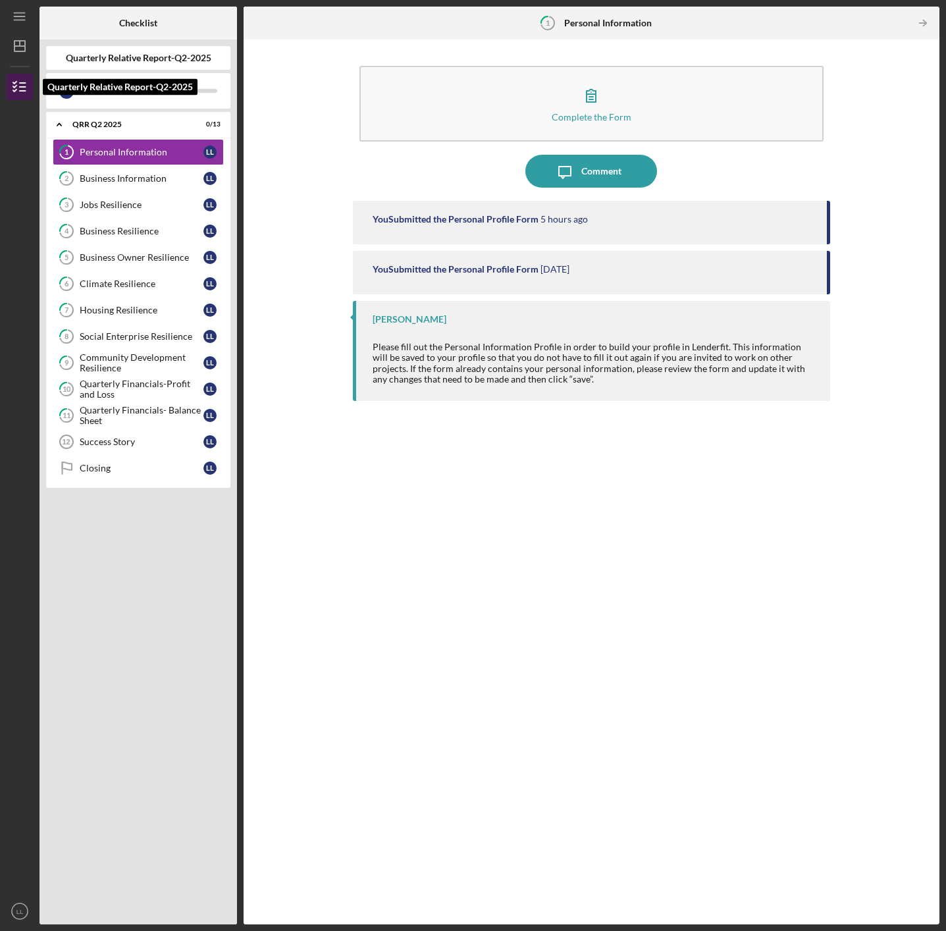
click at [23, 78] on icon "button" at bounding box center [19, 86] width 33 height 33
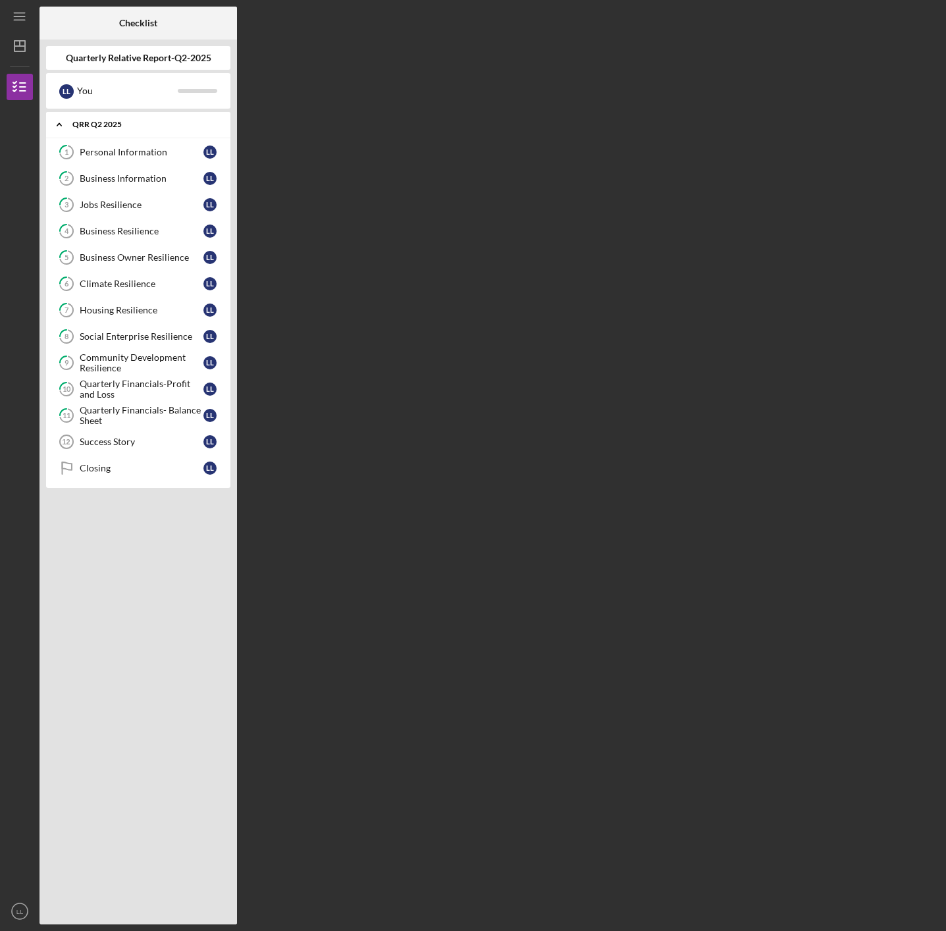
click at [60, 126] on icon "Icon/Expander" at bounding box center [59, 124] width 26 height 26
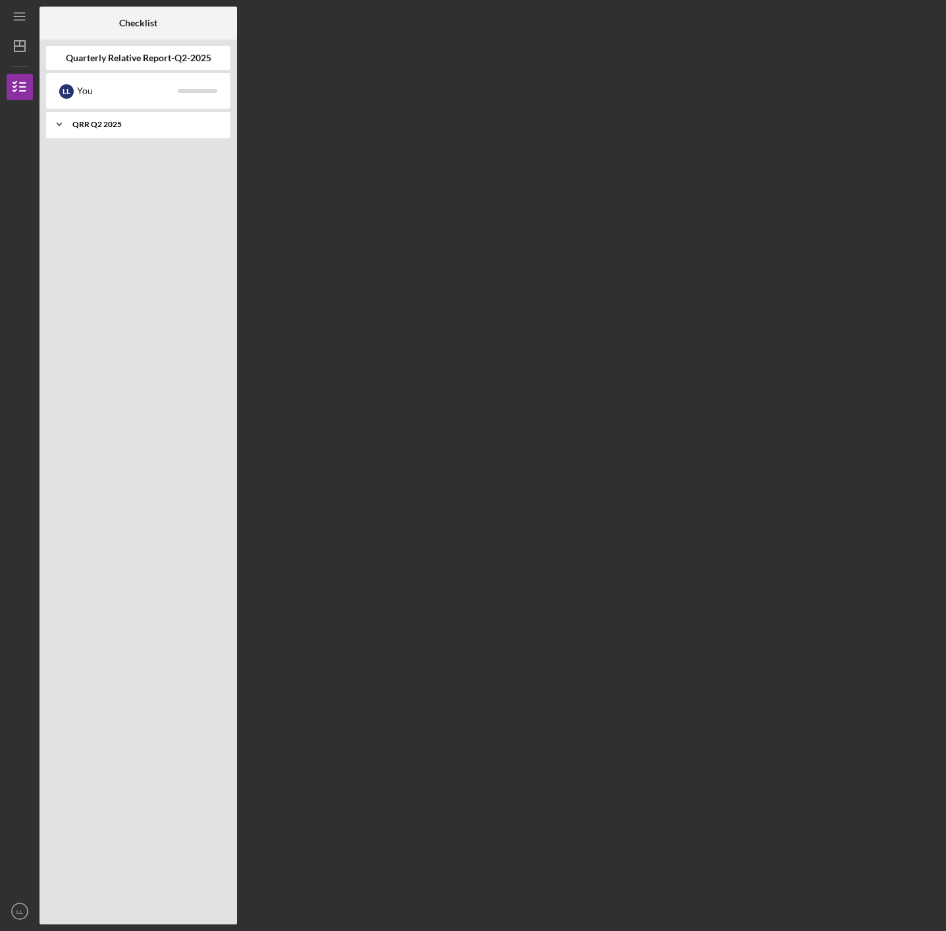
click at [60, 126] on icon "Icon/Expander" at bounding box center [59, 124] width 26 height 26
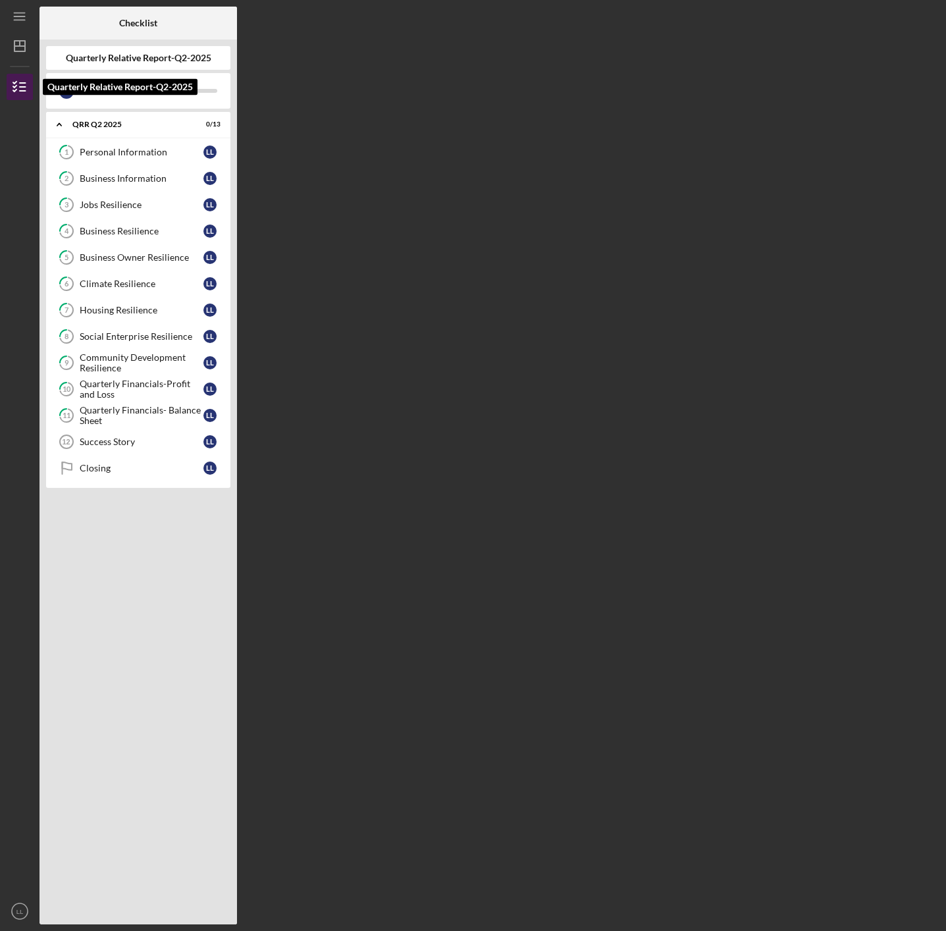
click at [30, 93] on icon "button" at bounding box center [19, 86] width 33 height 33
click at [19, 81] on icon "button" at bounding box center [19, 86] width 33 height 33
click at [114, 150] on div "Personal Information" at bounding box center [142, 152] width 124 height 11
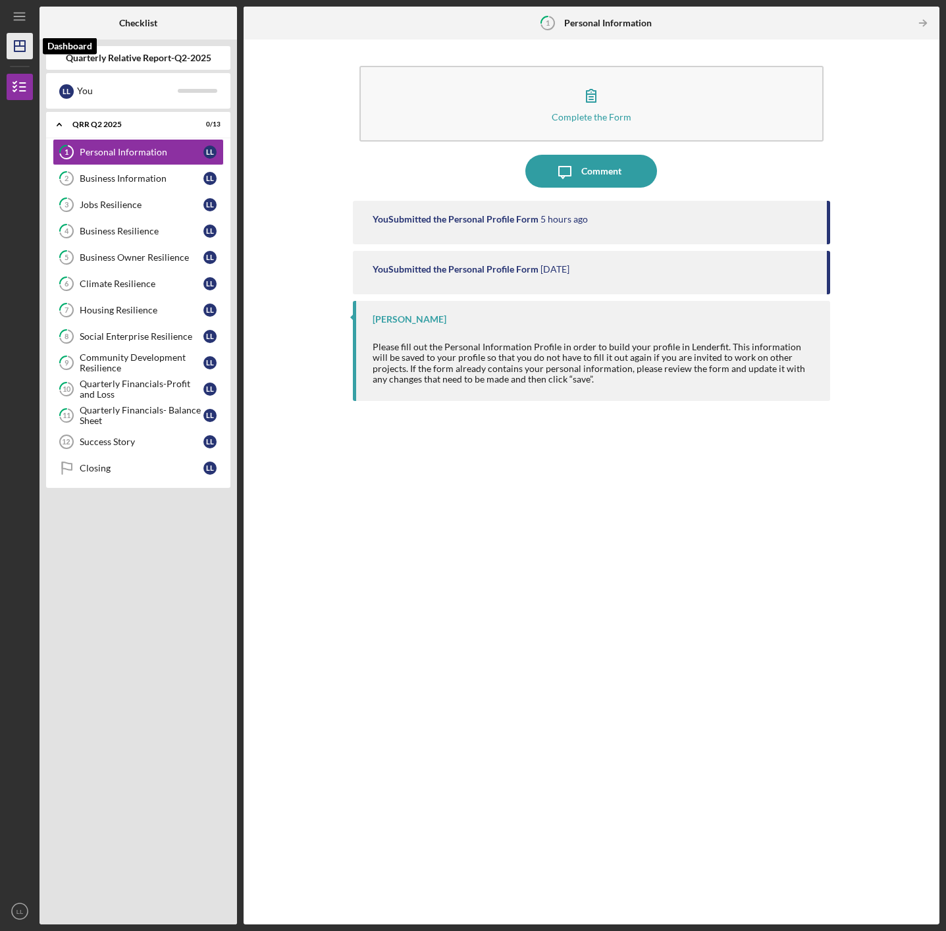
click at [26, 53] on icon "Icon/Dashboard" at bounding box center [19, 46] width 33 height 33
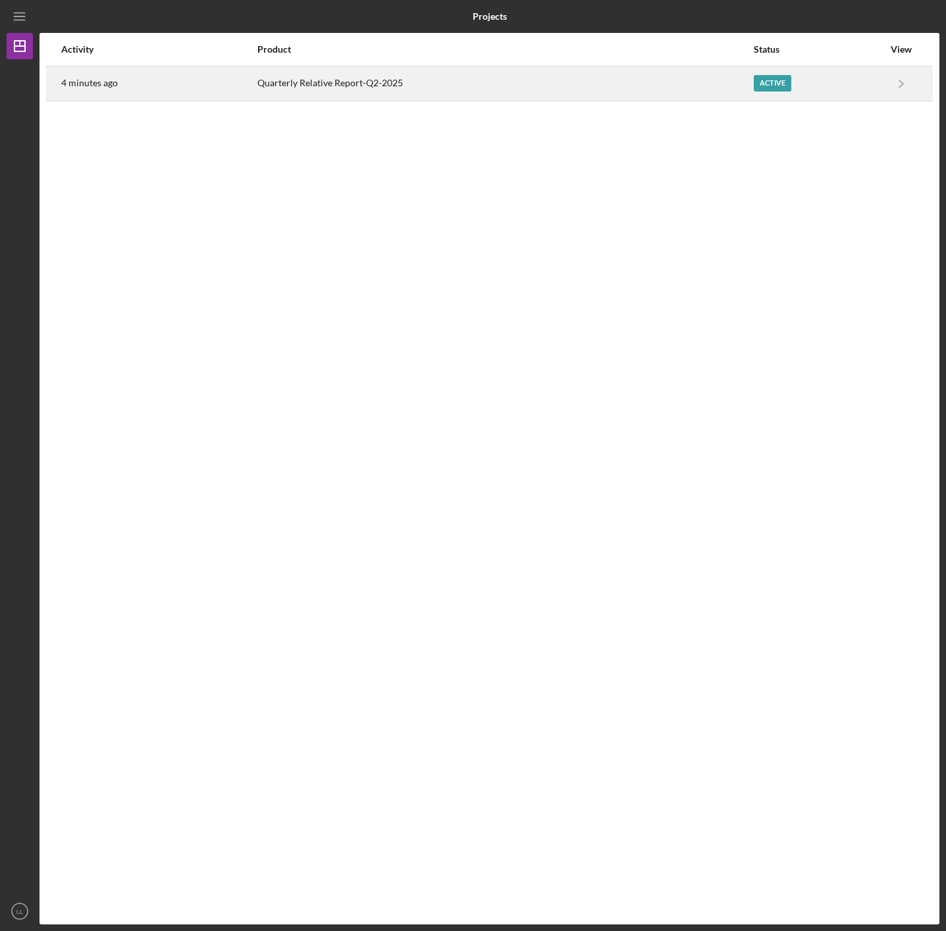
click at [769, 80] on div "Active" at bounding box center [773, 83] width 38 height 16
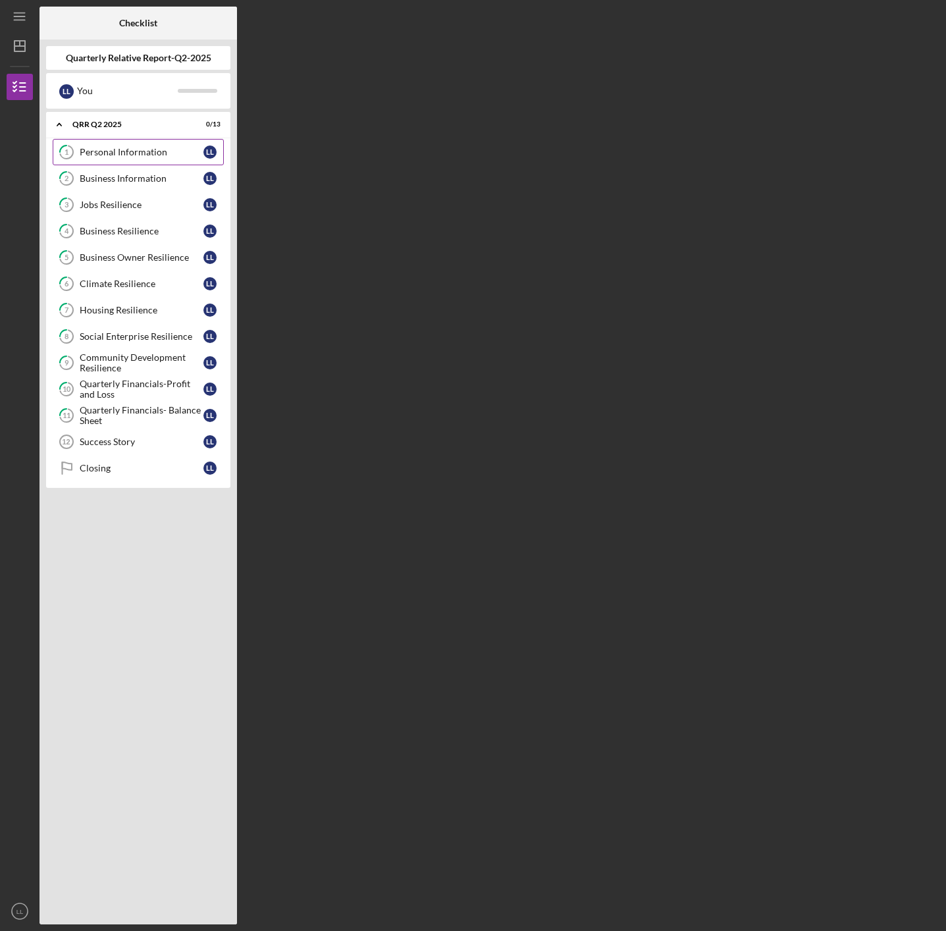
click at [126, 151] on div "Personal Information" at bounding box center [142, 152] width 124 height 11
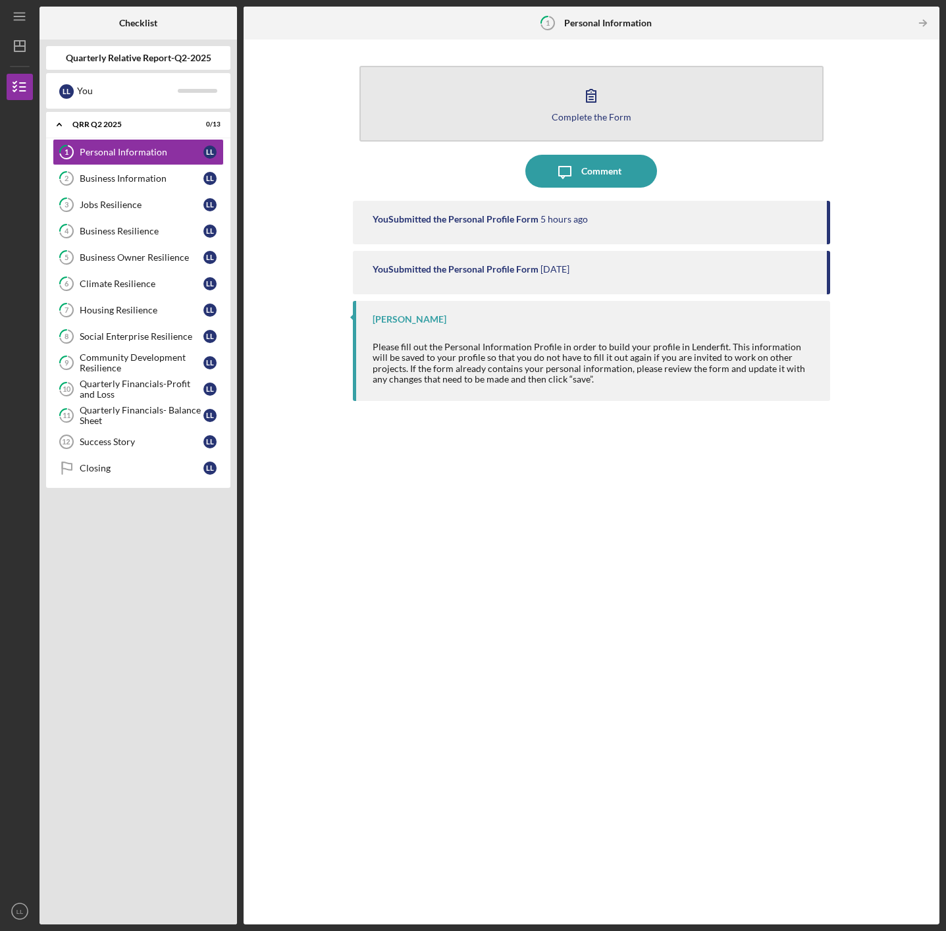
click at [587, 120] on div "Complete the Form" at bounding box center [592, 117] width 80 height 10
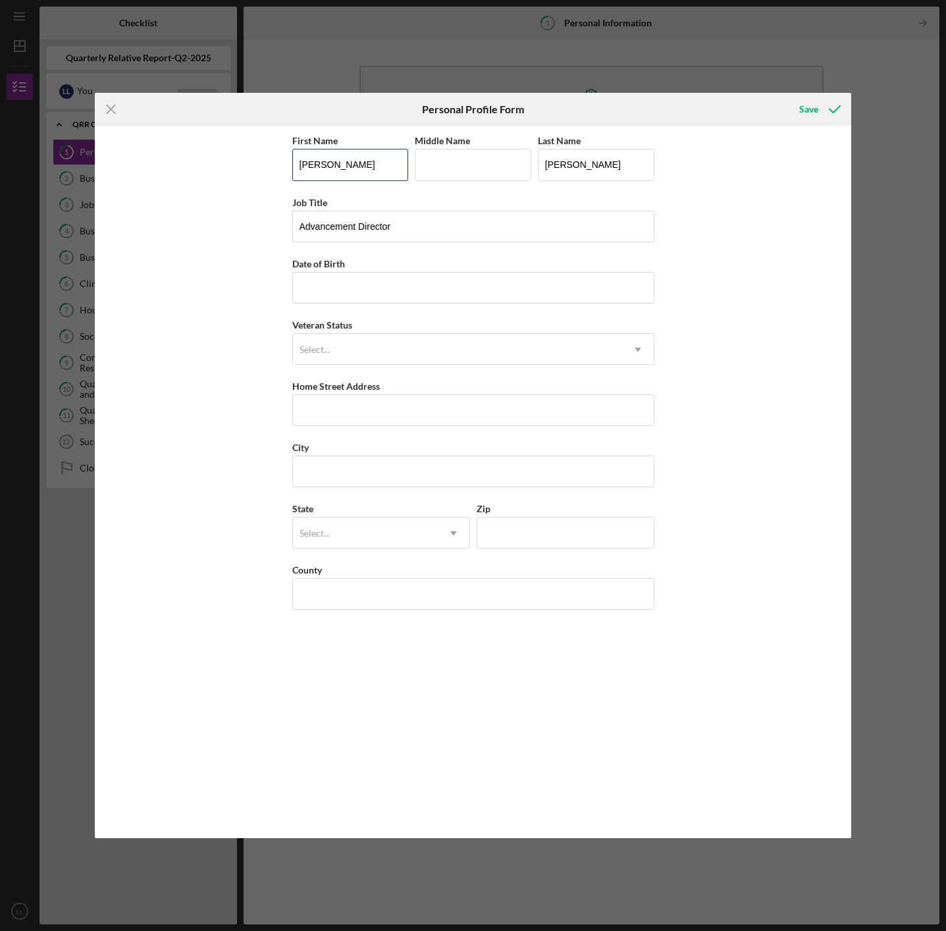
drag, startPoint x: 336, startPoint y: 169, endPoint x: 238, endPoint y: 156, distance: 98.9
click at [238, 156] on div "First Name [PERSON_NAME] Middle Name Last Name [PERSON_NAME] Job Title Advancem…" at bounding box center [473, 482] width 757 height 712
type input "Dune"
type input "[PERSON_NAME]"
type input "F"
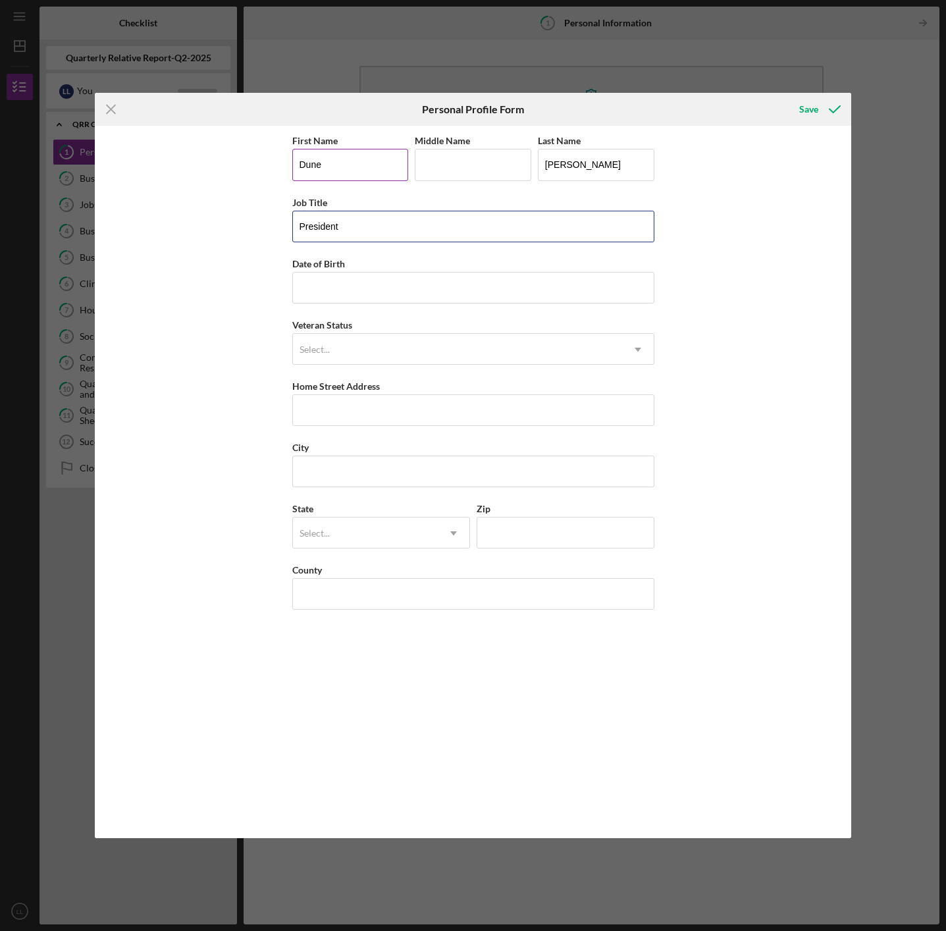
type input "President"
drag, startPoint x: 338, startPoint y: 164, endPoint x: 241, endPoint y: 160, distance: 97.5
click at [241, 160] on div "First Name [PERSON_NAME] Middle Name Last Name [PERSON_NAME] Job Title Presiden…" at bounding box center [473, 482] width 757 height 712
type input "[PERSON_NAME]"
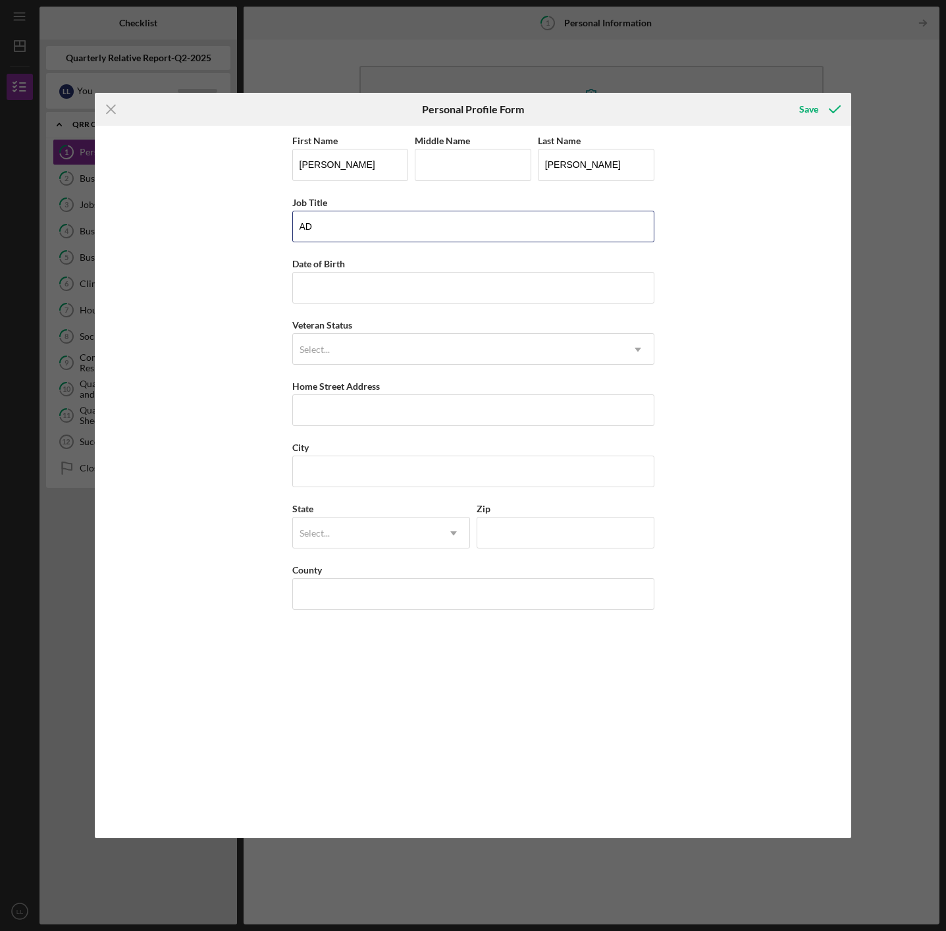
type input "AD"
click at [786, 96] on button "Save" at bounding box center [818, 109] width 65 height 26
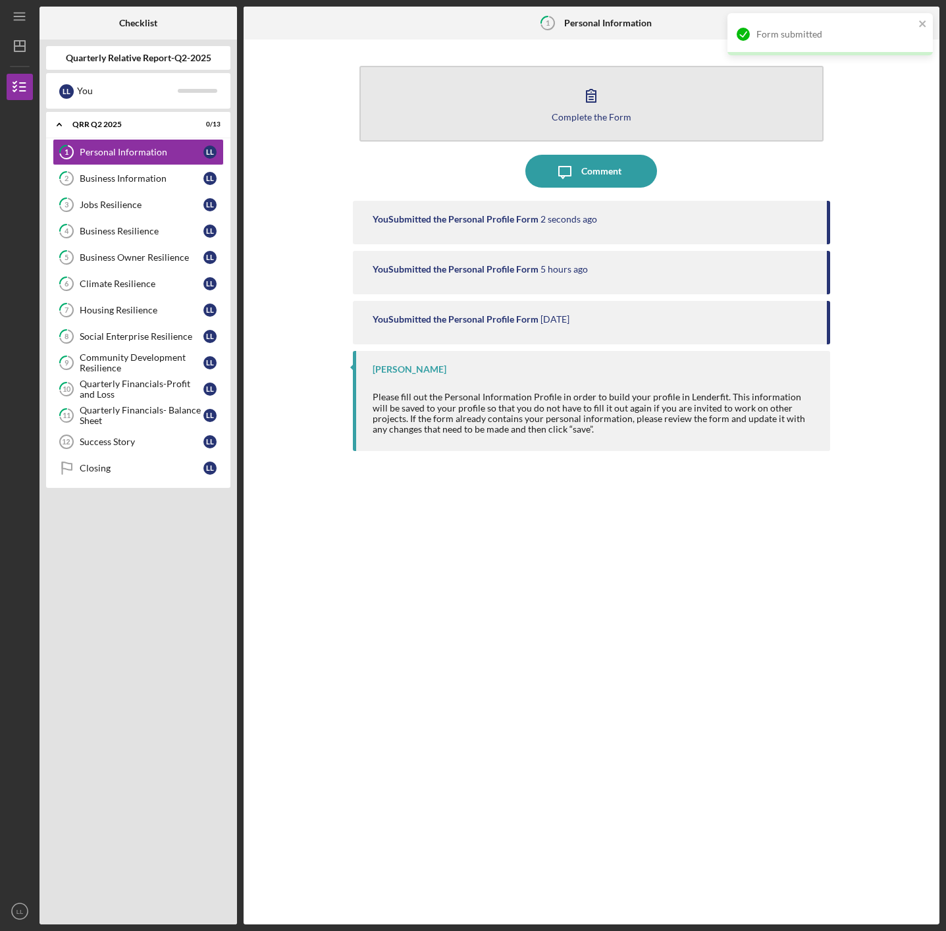
click at [617, 108] on button "Complete the Form Form" at bounding box center [592, 104] width 465 height 76
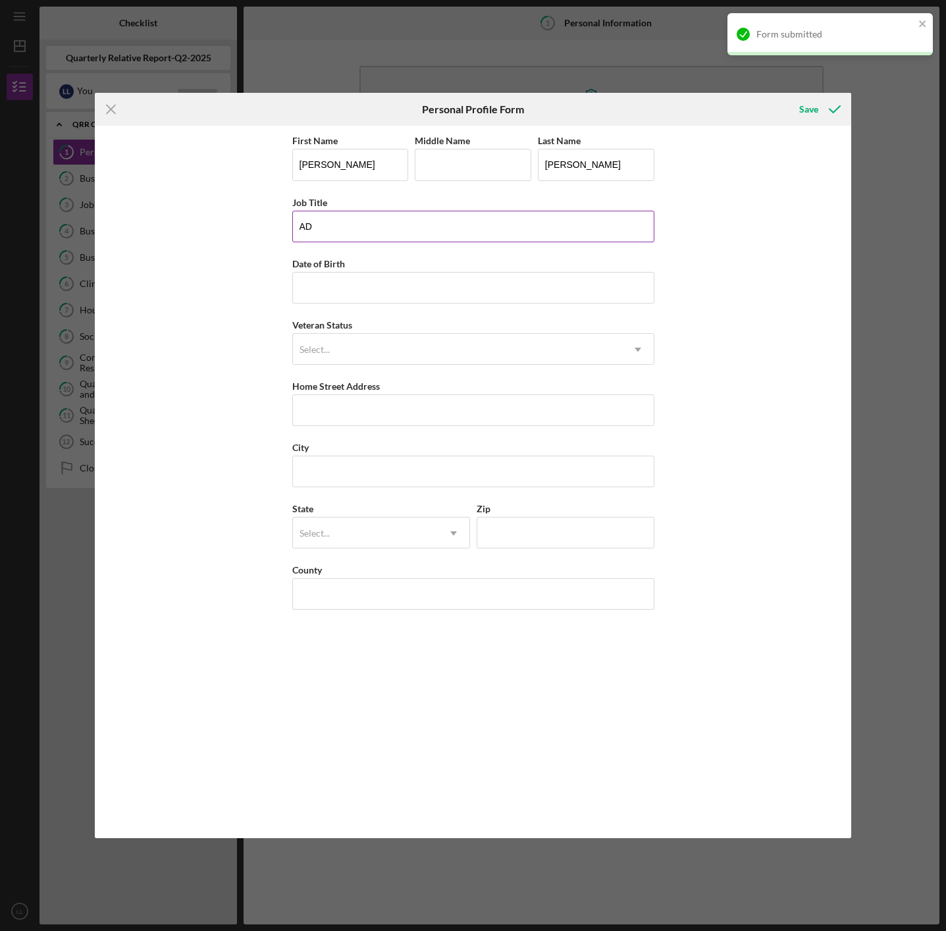
click at [347, 234] on input "AD" at bounding box center [473, 227] width 362 height 32
type input "Advancement Director"
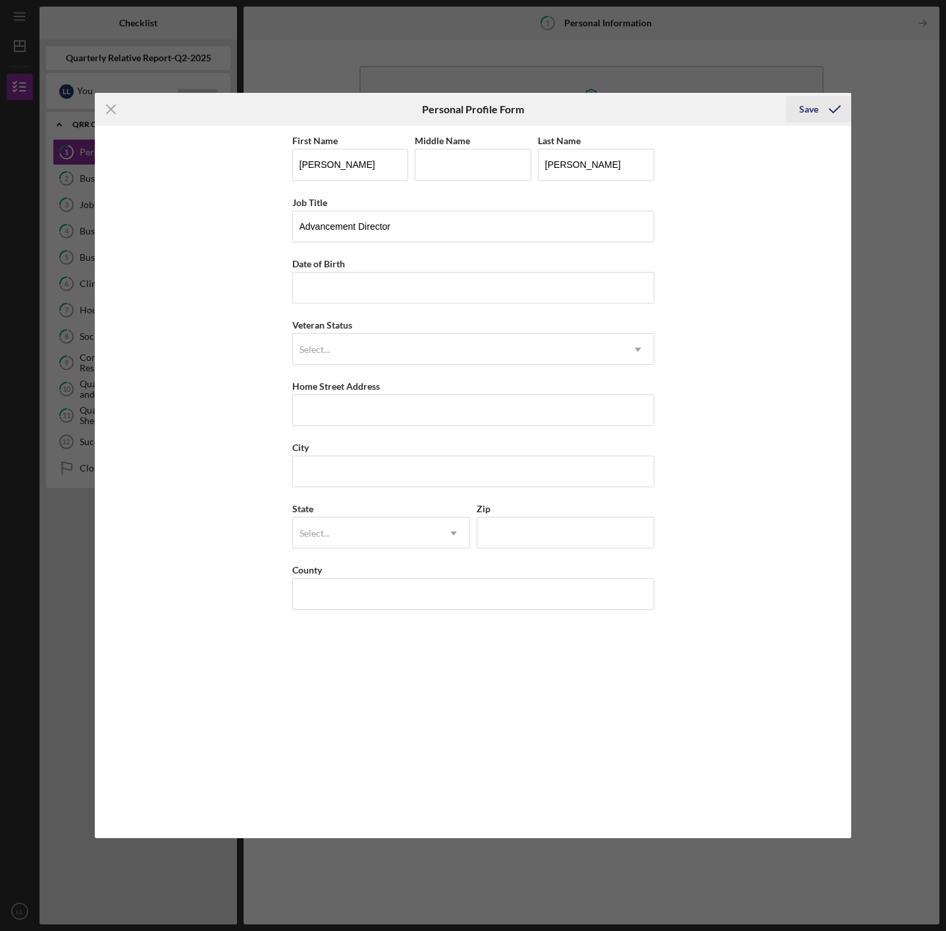
click at [817, 115] on div "Save" at bounding box center [808, 109] width 19 height 26
click at [114, 111] on icon "Icon/Menu Close" at bounding box center [111, 109] width 33 height 33
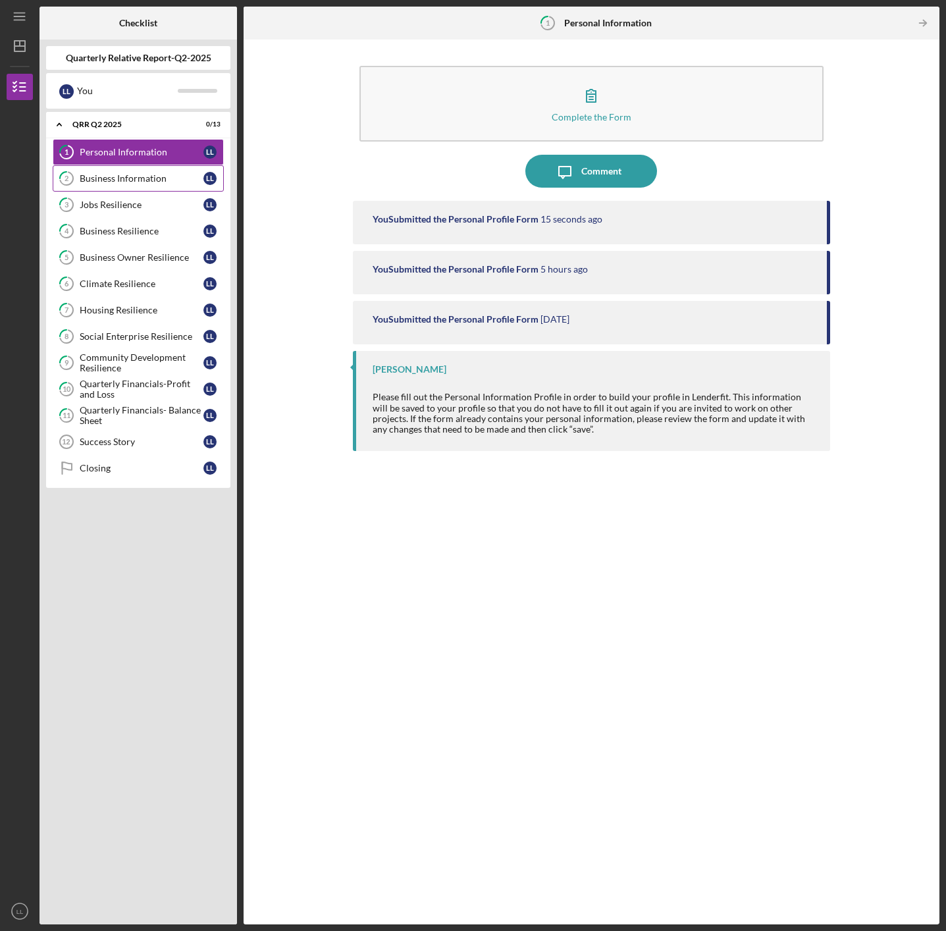
click at [113, 176] on div "Business Information" at bounding box center [142, 178] width 124 height 11
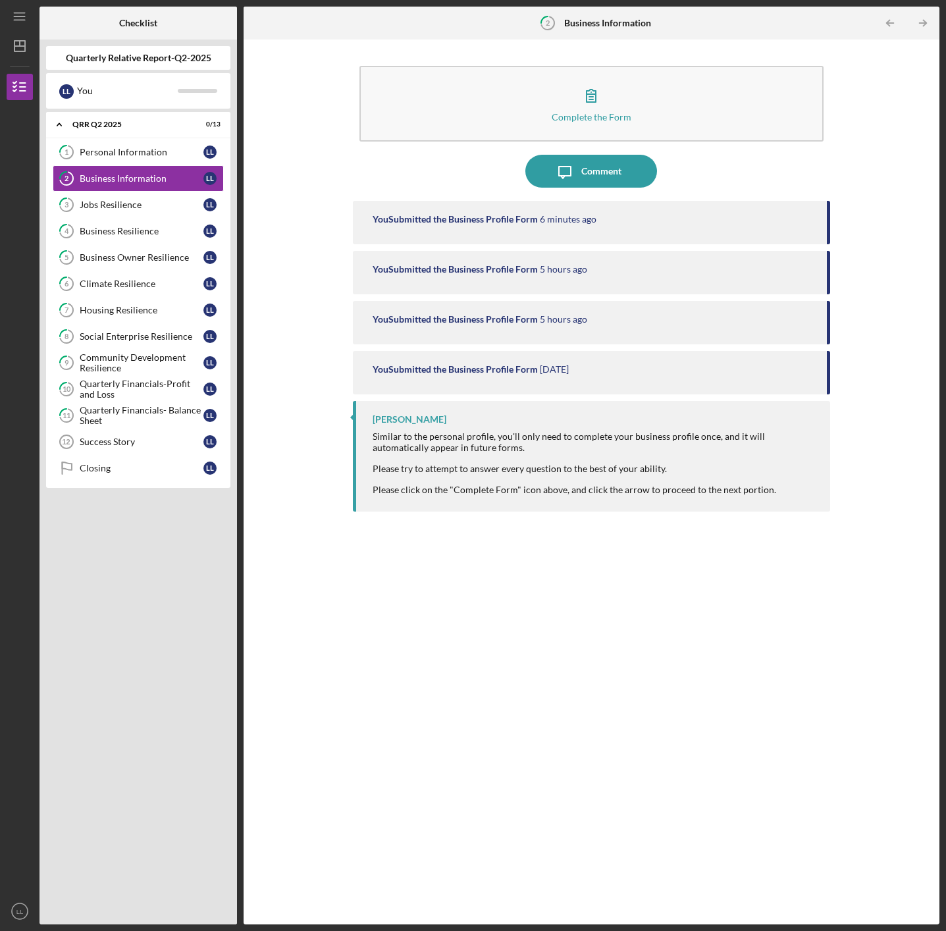
click at [537, 214] on div "You Submitted the Business Profile Form" at bounding box center [455, 219] width 165 height 11
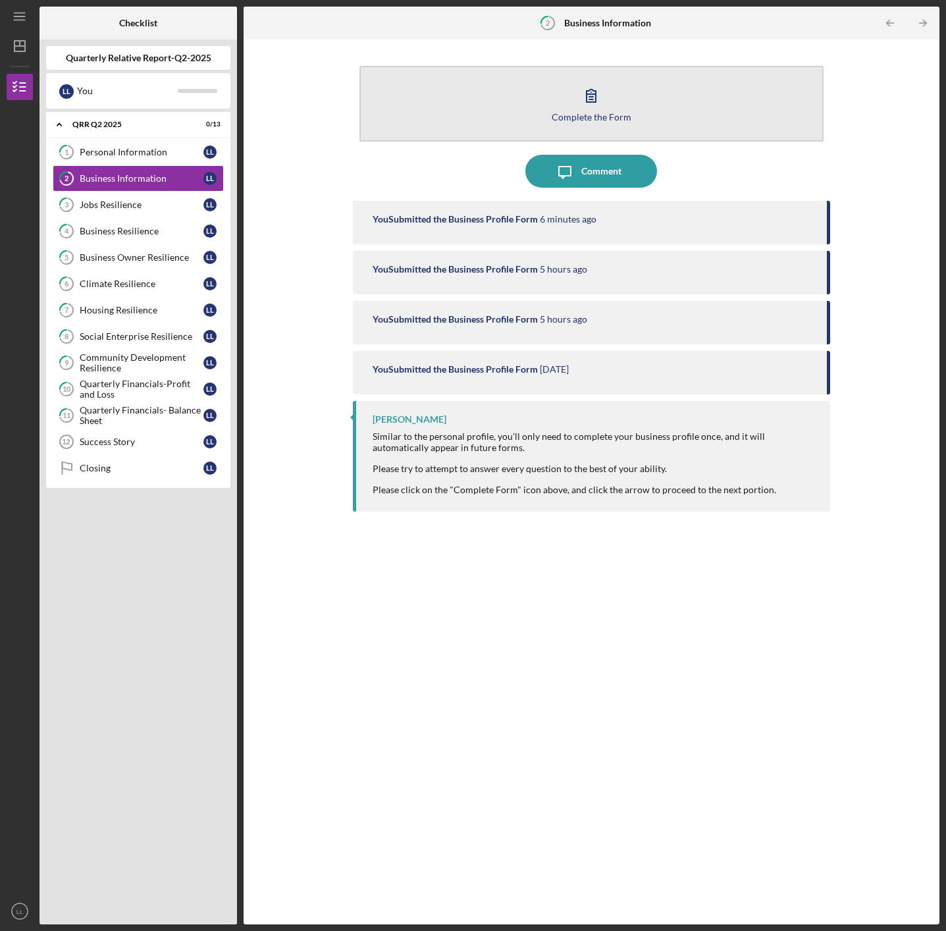
click at [607, 105] on button "Complete the Form Form" at bounding box center [592, 104] width 465 height 76
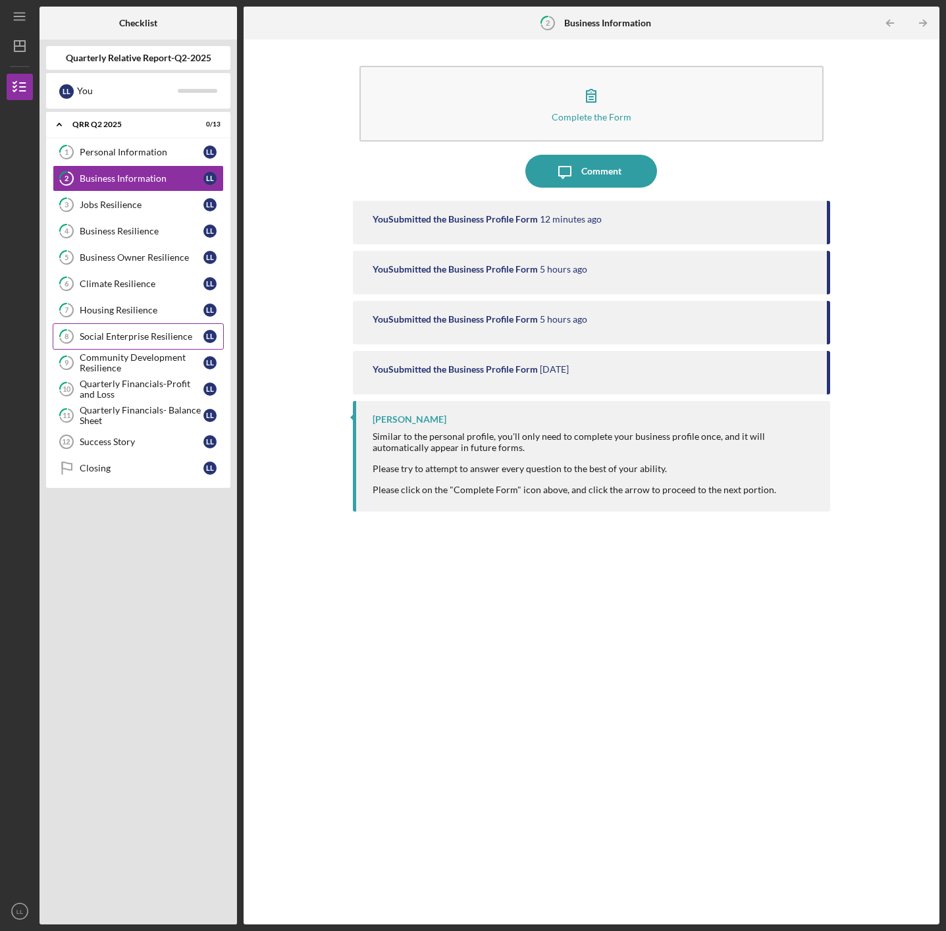
click at [109, 344] on link "8 Social Enterprise Resilience L L" at bounding box center [138, 336] width 171 height 26
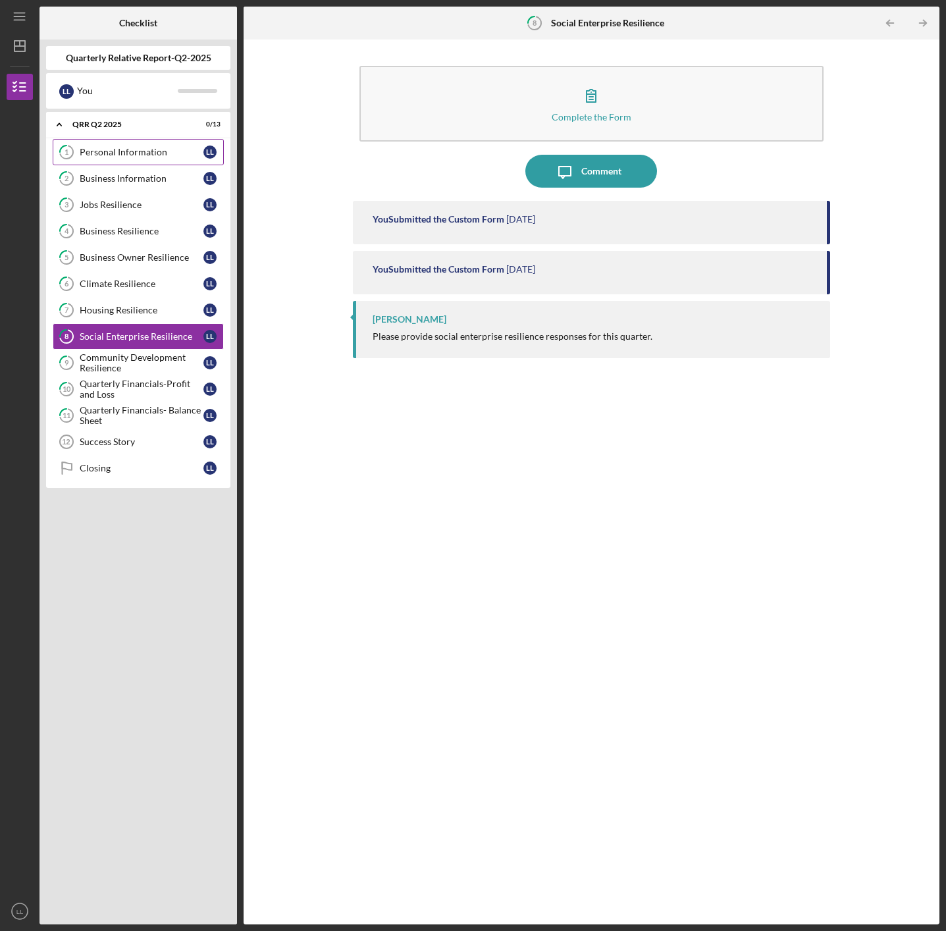
click at [146, 157] on link "1 Personal Information L L" at bounding box center [138, 152] width 171 height 26
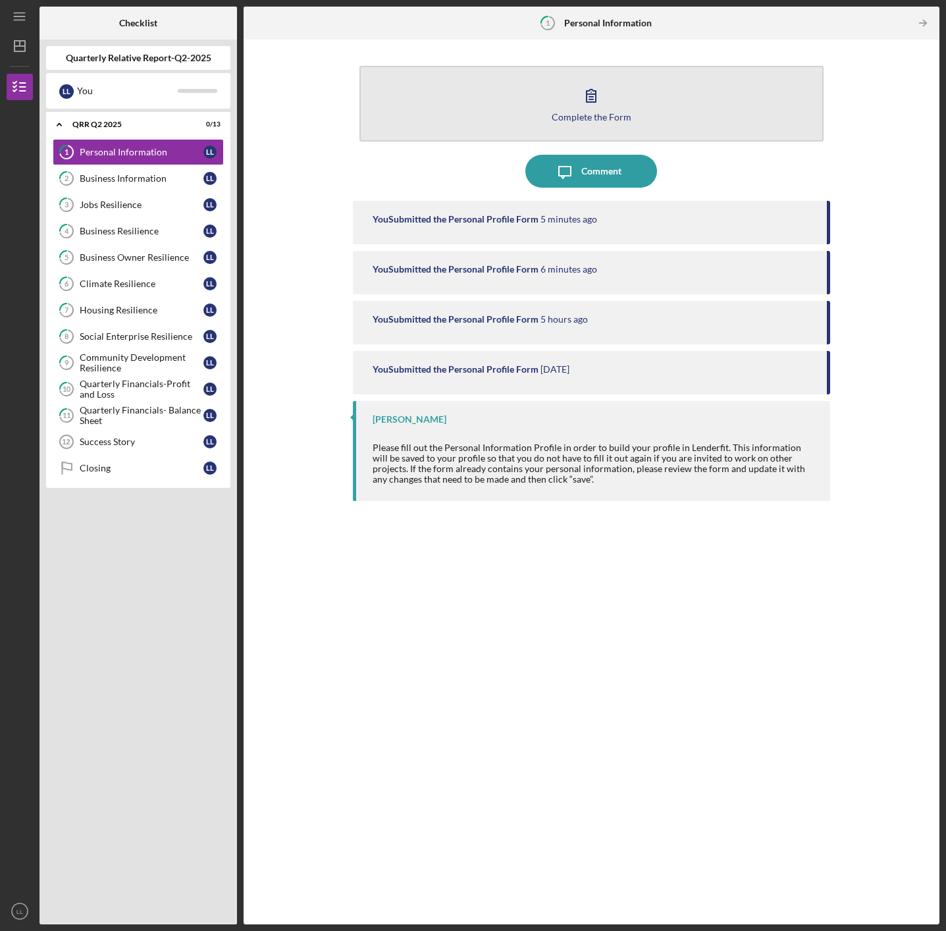
click at [597, 119] on div "Complete the Form" at bounding box center [592, 117] width 80 height 10
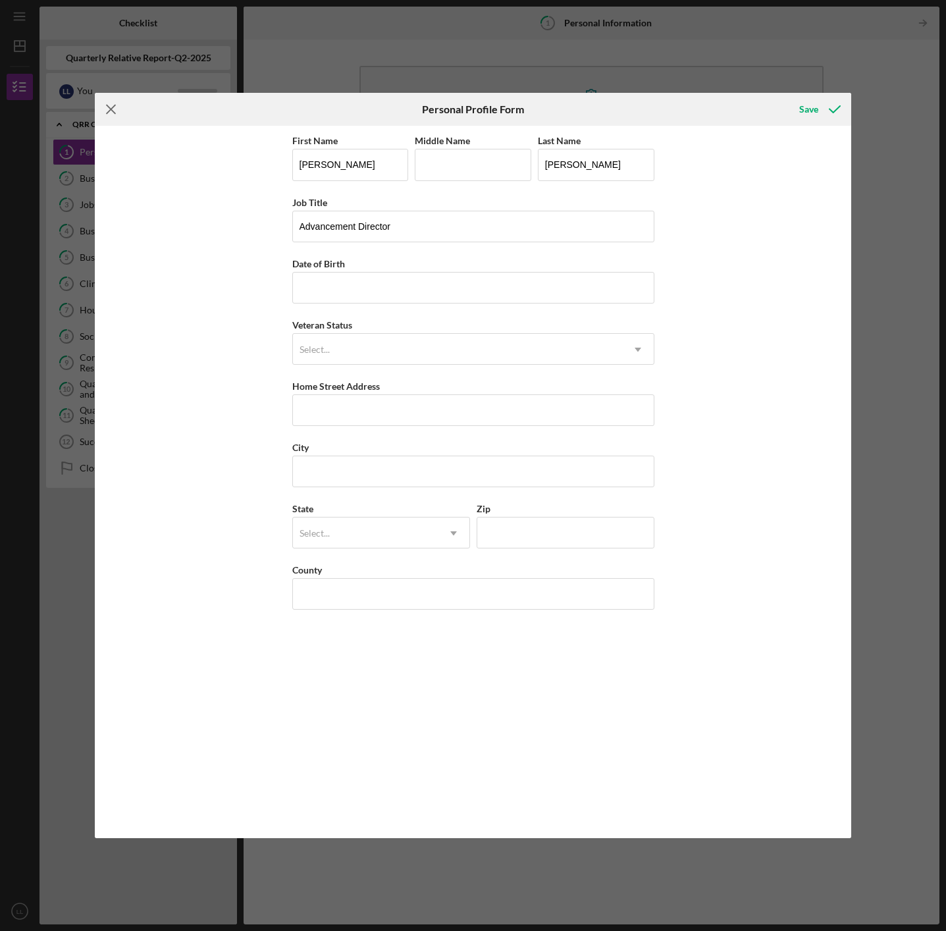
click at [109, 113] on icon "Icon/Menu Close" at bounding box center [111, 109] width 33 height 33
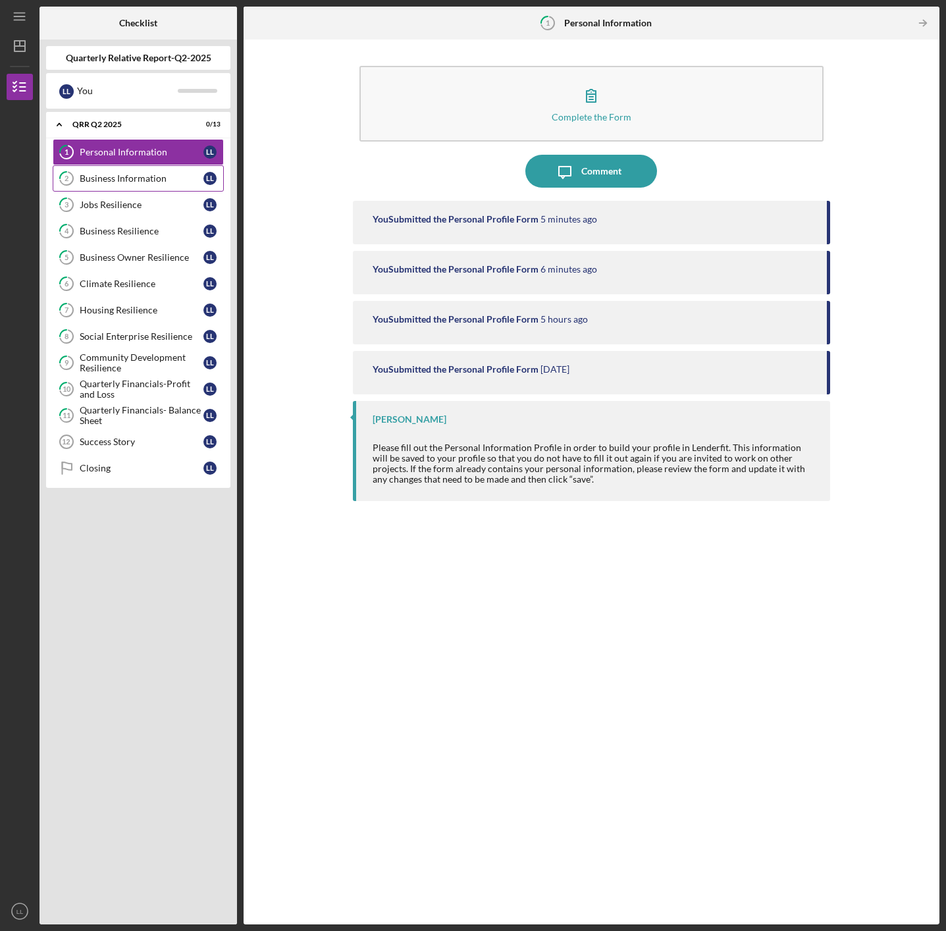
click at [107, 178] on div "Business Information" at bounding box center [142, 178] width 124 height 11
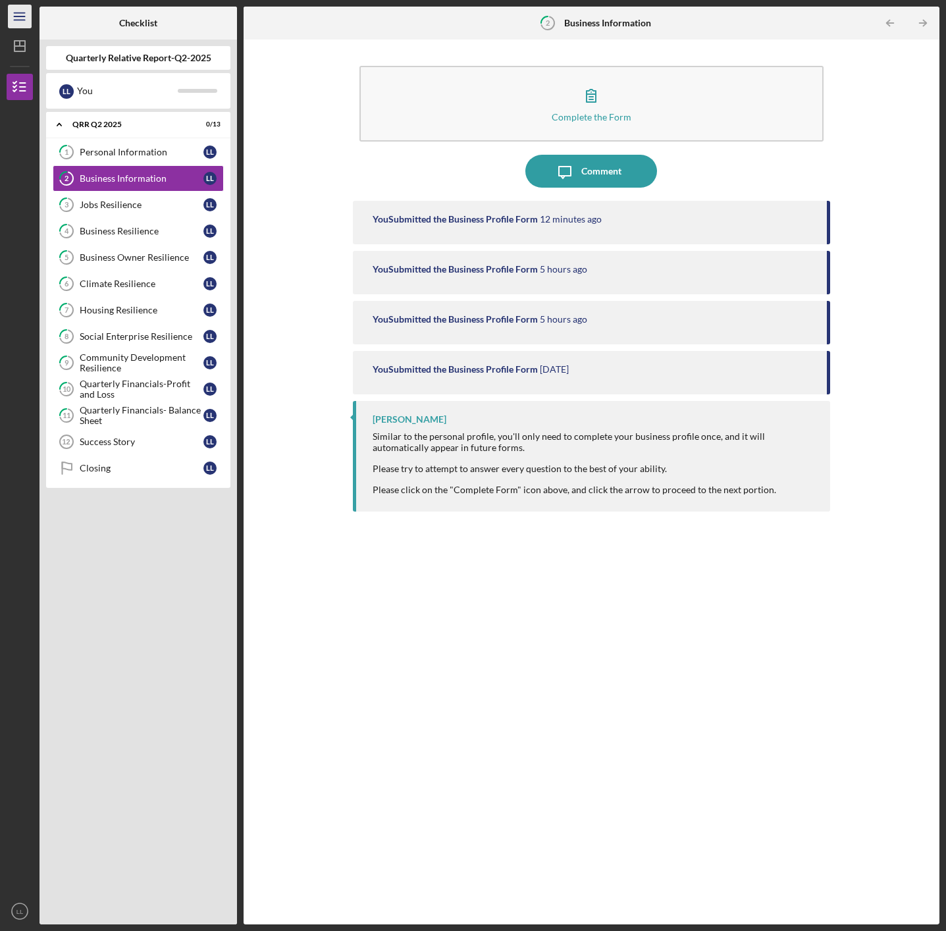
click at [16, 20] on line "button" at bounding box center [19, 20] width 11 height 0
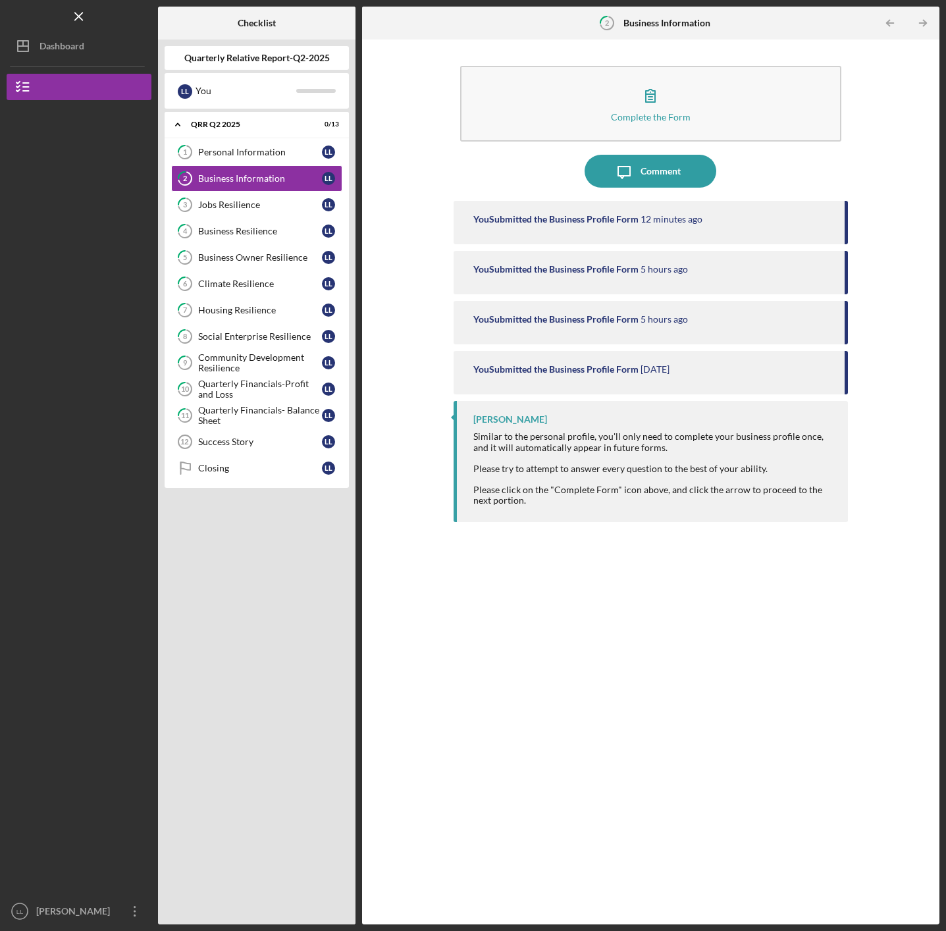
click at [26, 26] on div "Logo-Reversed Created with Sketch. Icon/Menu Close" at bounding box center [79, 16] width 145 height 33
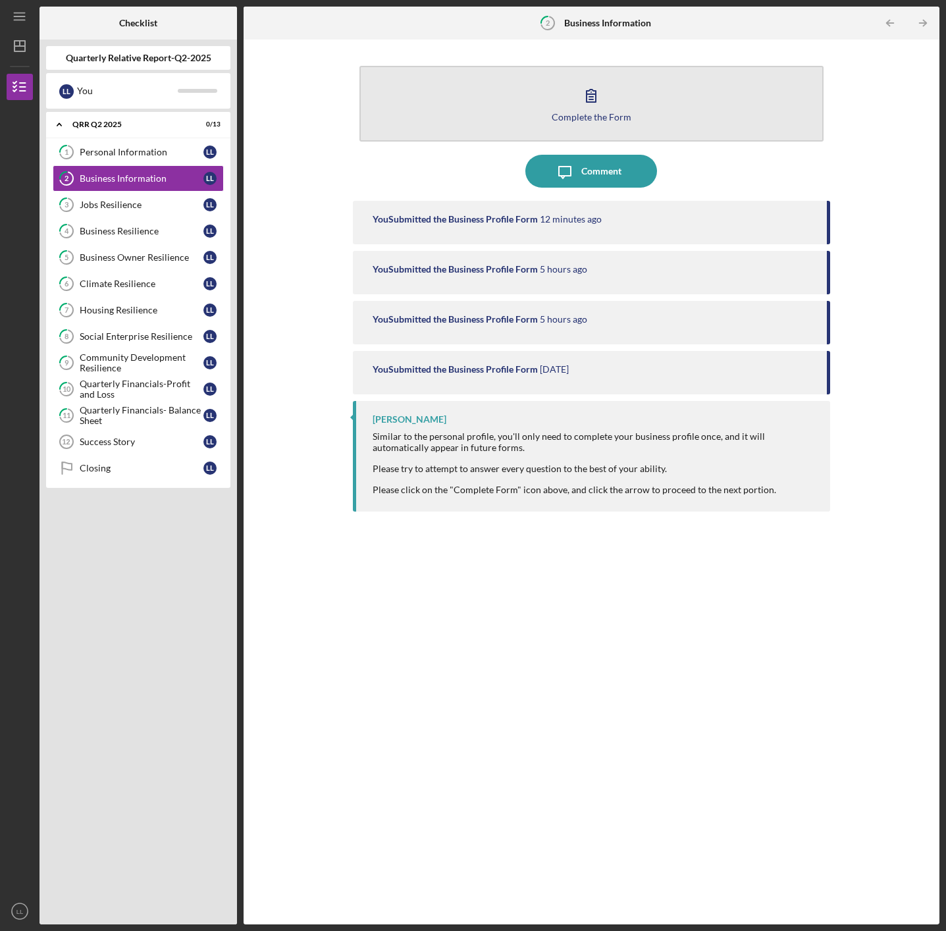
click at [596, 120] on div "Complete the Form" at bounding box center [592, 117] width 80 height 10
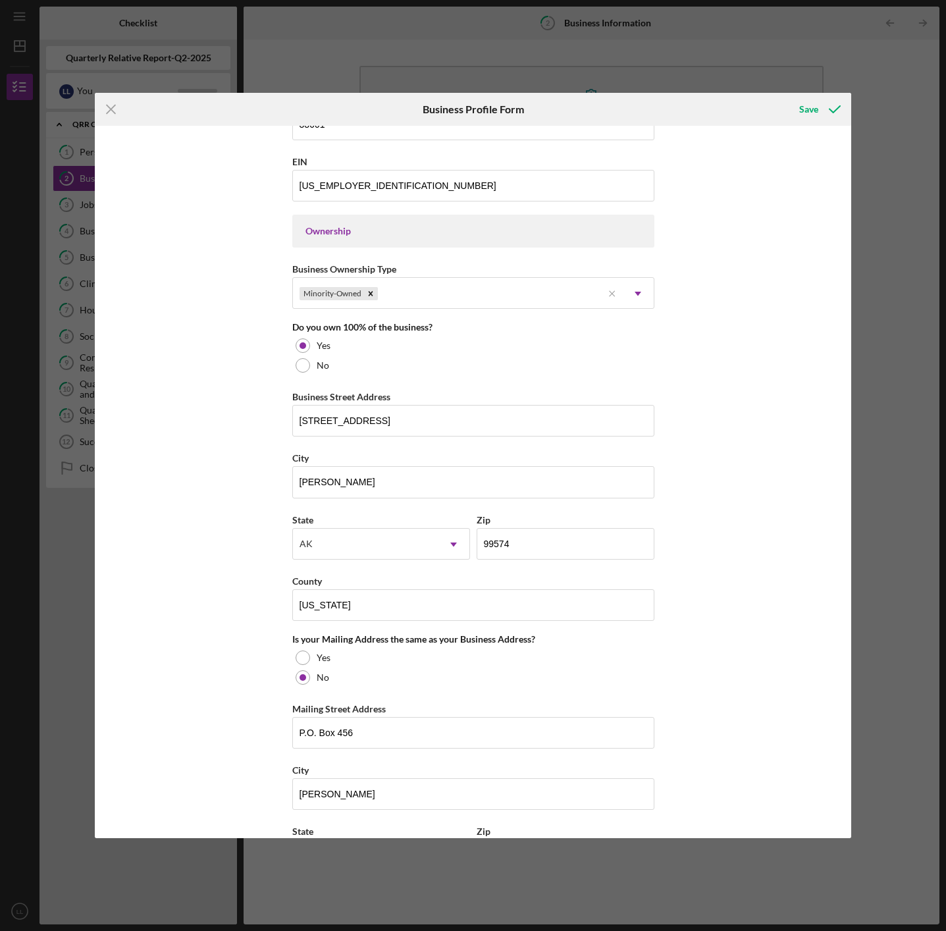
scroll to position [525, 0]
click at [813, 109] on div "Save" at bounding box center [808, 109] width 19 height 26
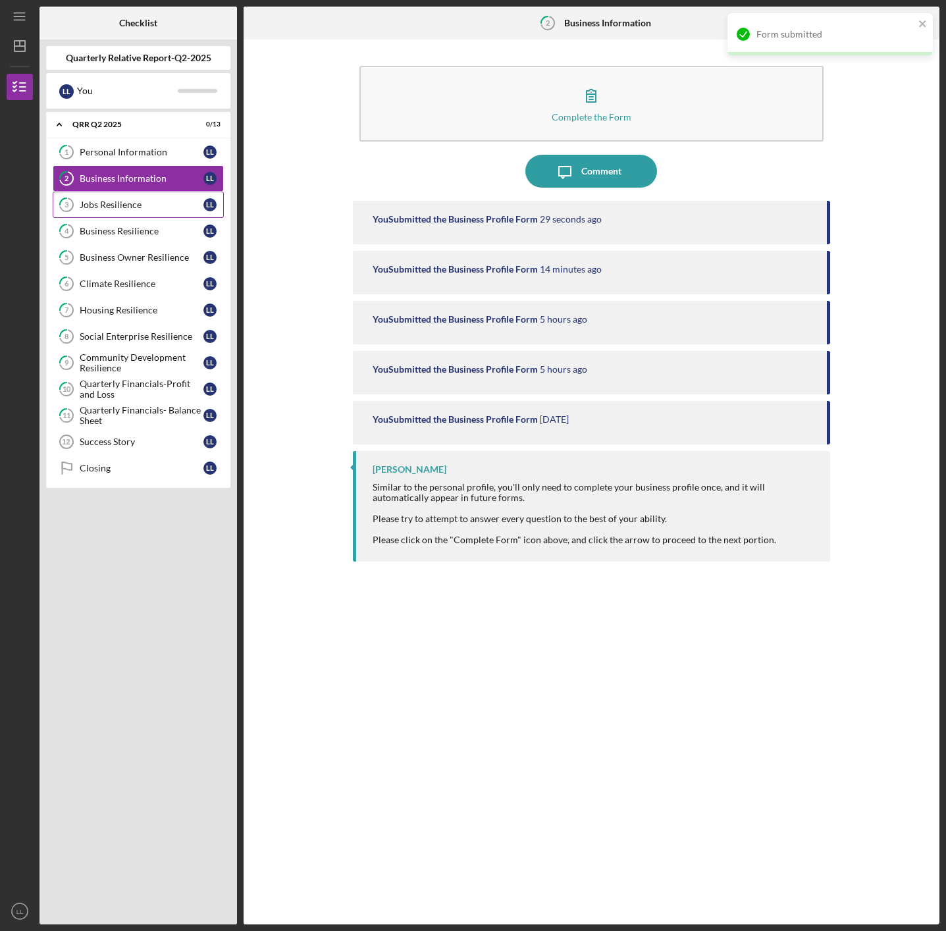
click at [103, 205] on div "Jobs Resilience" at bounding box center [142, 205] width 124 height 11
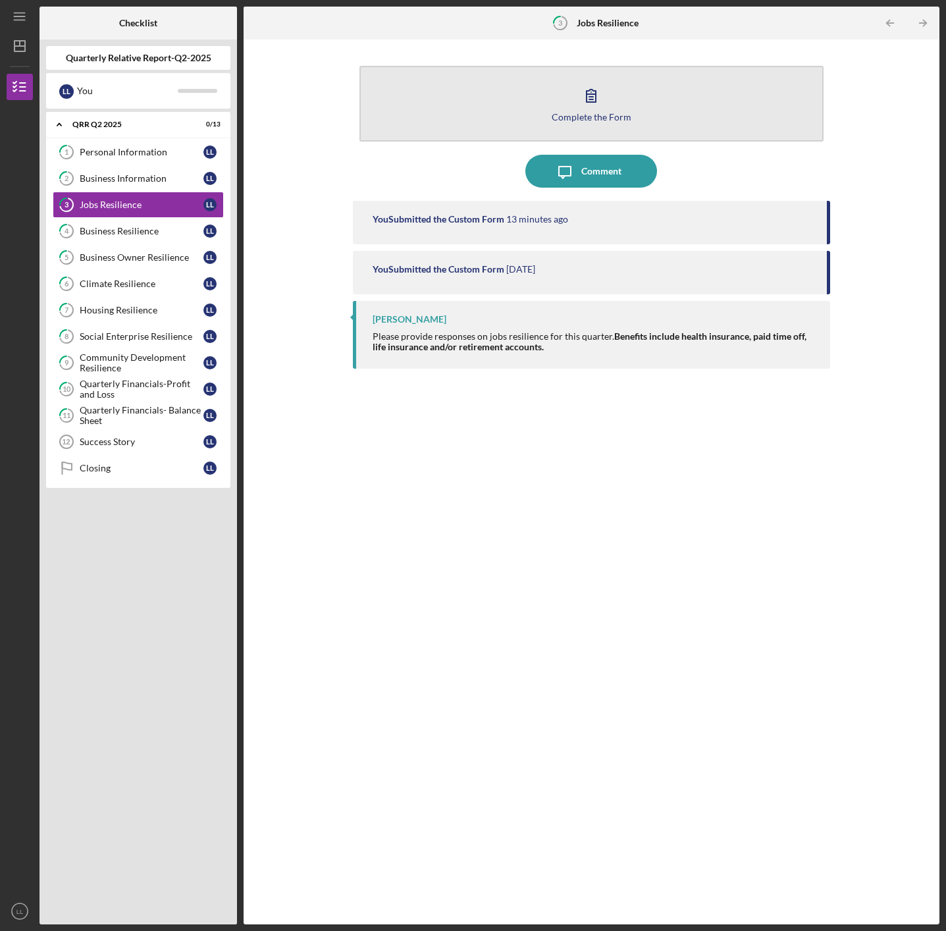
click at [584, 112] on div "Complete the Form" at bounding box center [592, 117] width 80 height 10
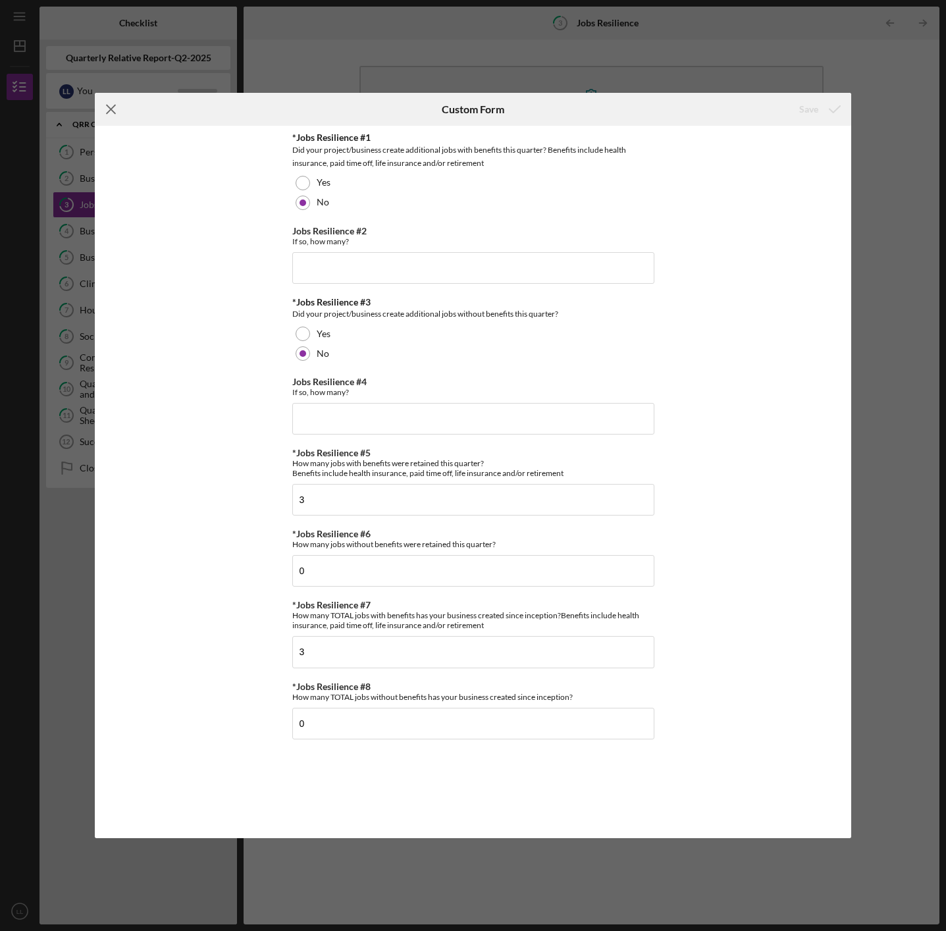
click at [111, 110] on line at bounding box center [111, 109] width 9 height 9
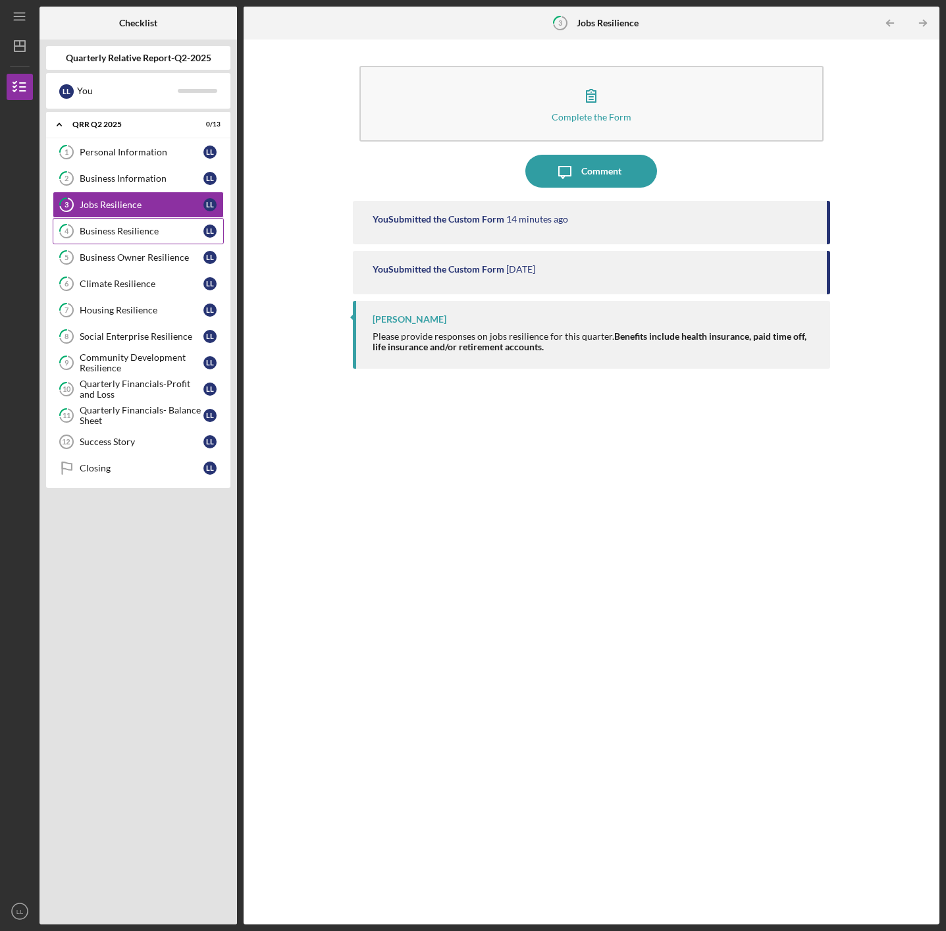
click at [117, 229] on div "Business Resilience" at bounding box center [142, 231] width 124 height 11
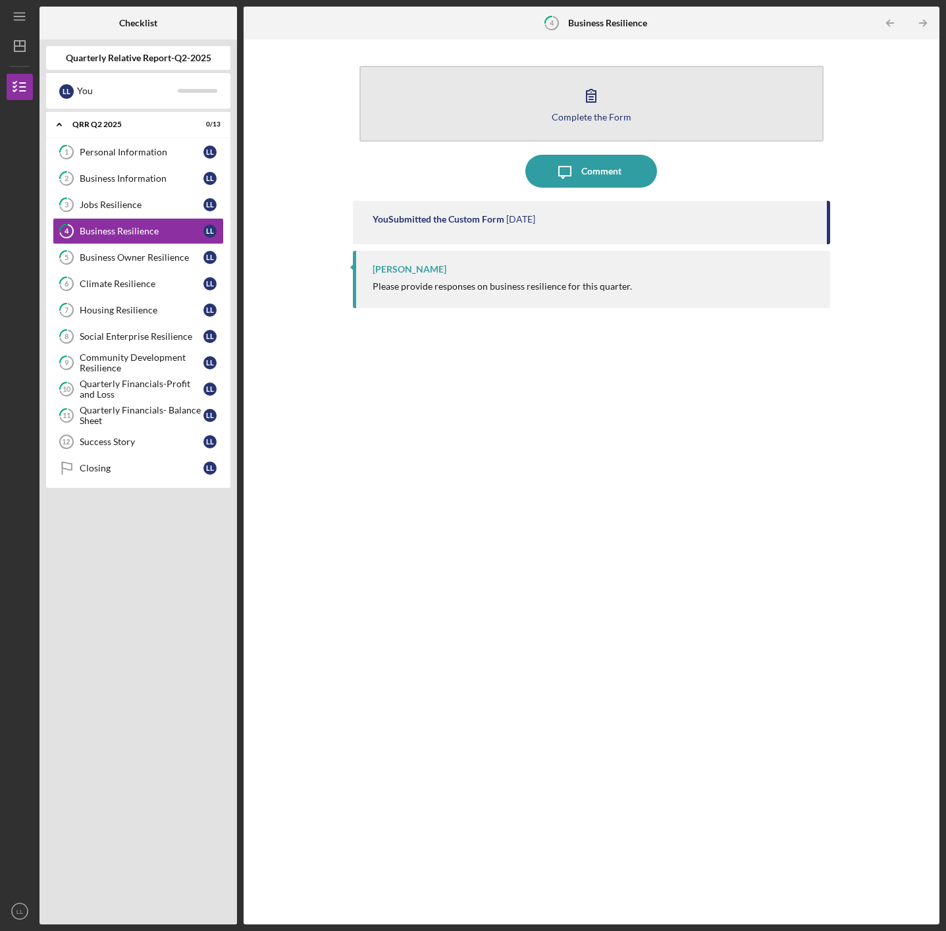
click at [603, 120] on div "Complete the Form" at bounding box center [592, 117] width 80 height 10
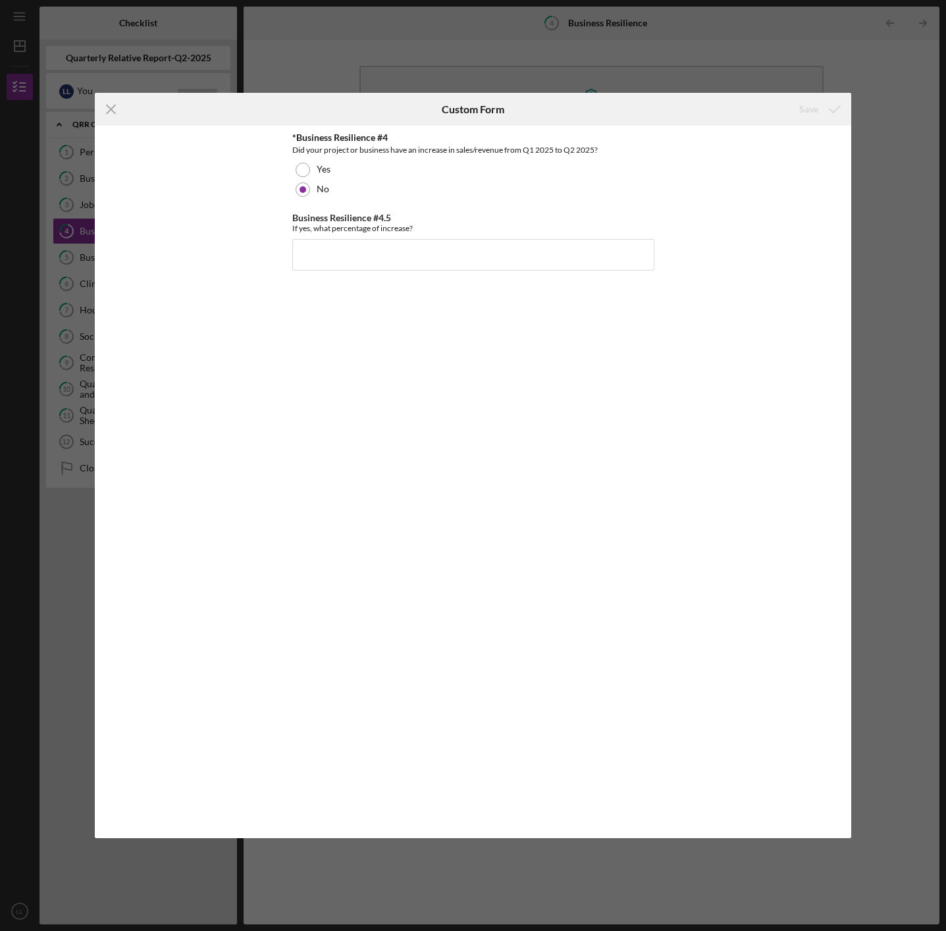
click at [265, 138] on div "*Business Resilience #4 Did your project or business have an increase in sales/…" at bounding box center [473, 482] width 757 height 712
drag, startPoint x: 266, startPoint y: 138, endPoint x: 704, endPoint y: 271, distance: 457.9
click at [704, 271] on div "*Business Resilience #4 Did your project or business have an increase in sales/…" at bounding box center [473, 482] width 757 height 712
click at [111, 111] on icon "Icon/Menu Close" at bounding box center [111, 109] width 33 height 33
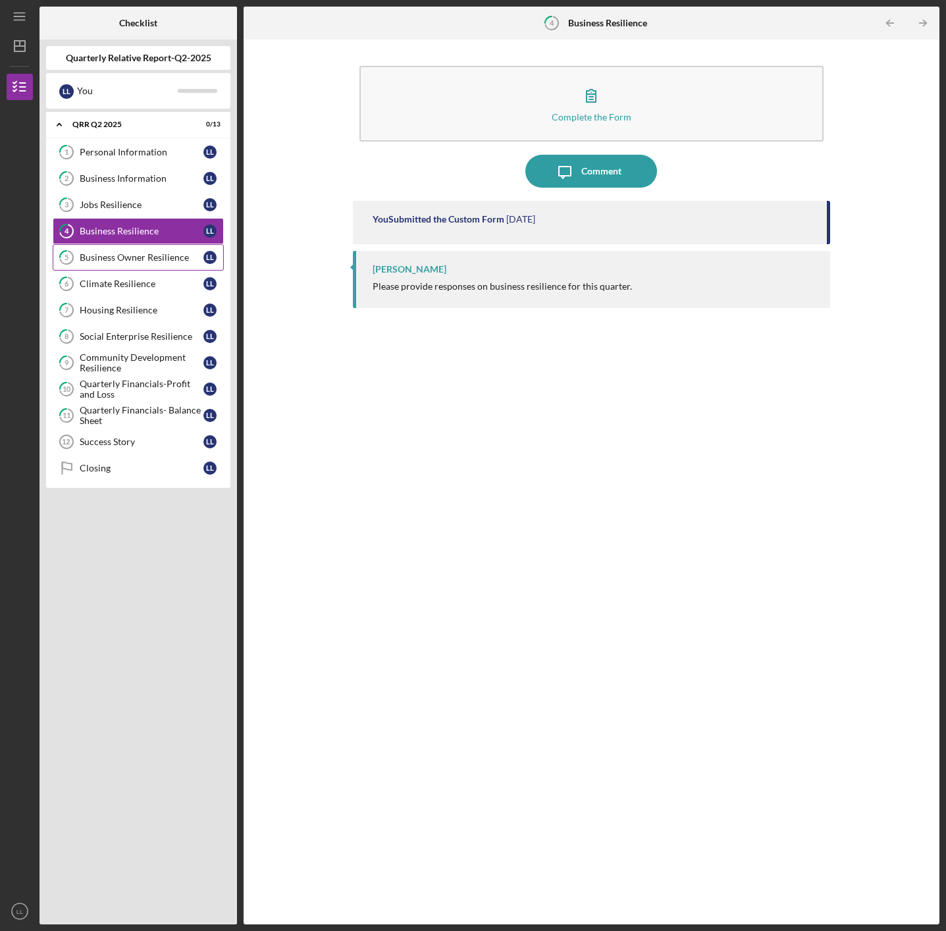
click at [145, 255] on div "Business Owner Resilience" at bounding box center [142, 257] width 124 height 11
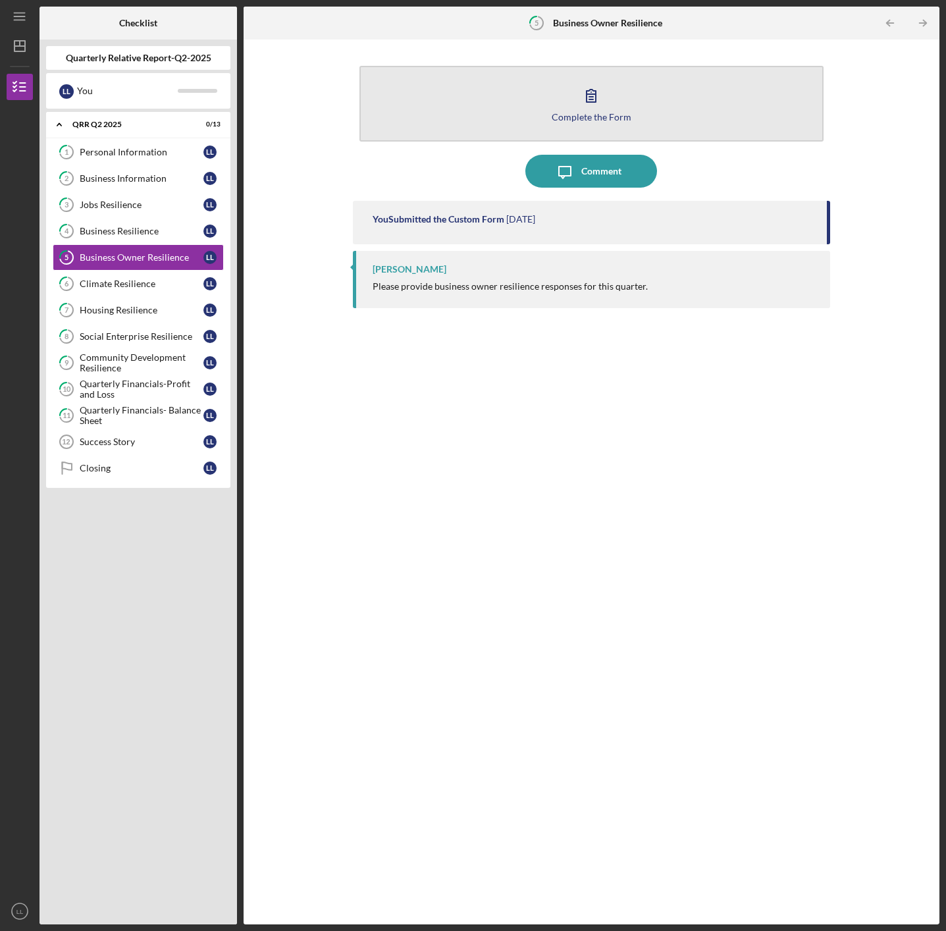
click at [581, 99] on icon "button" at bounding box center [591, 95] width 33 height 33
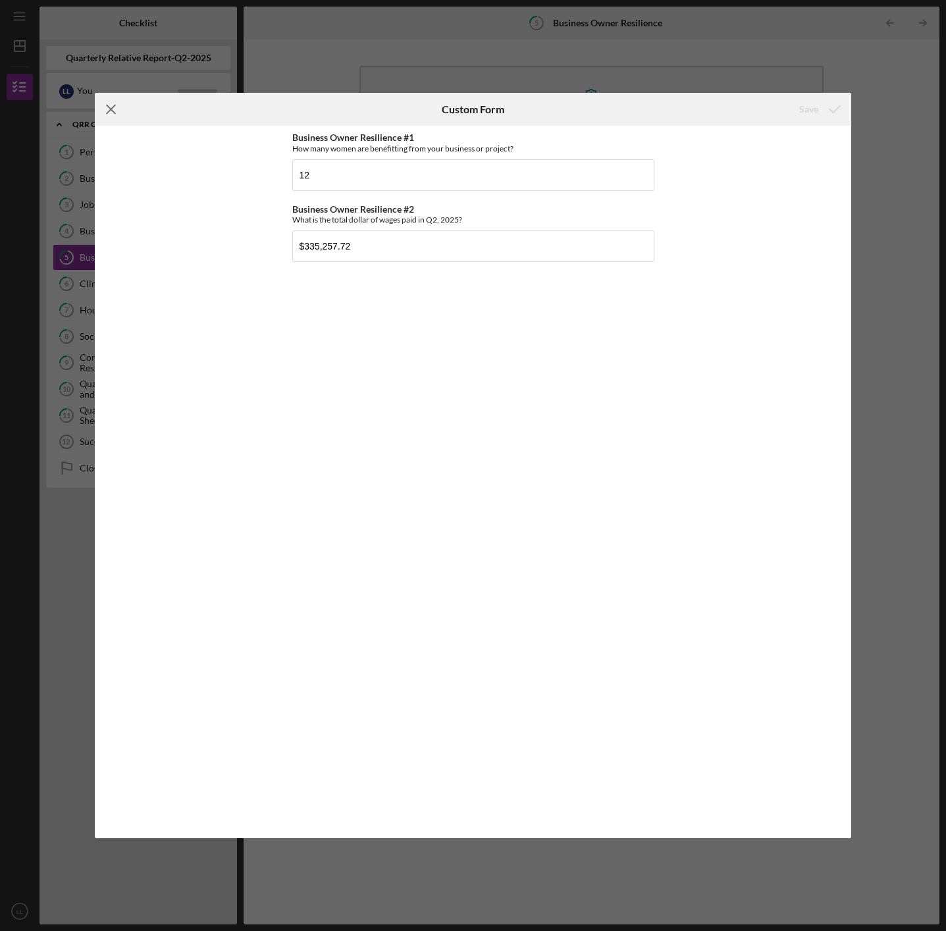
click at [117, 110] on icon "Icon/Menu Close" at bounding box center [111, 109] width 33 height 33
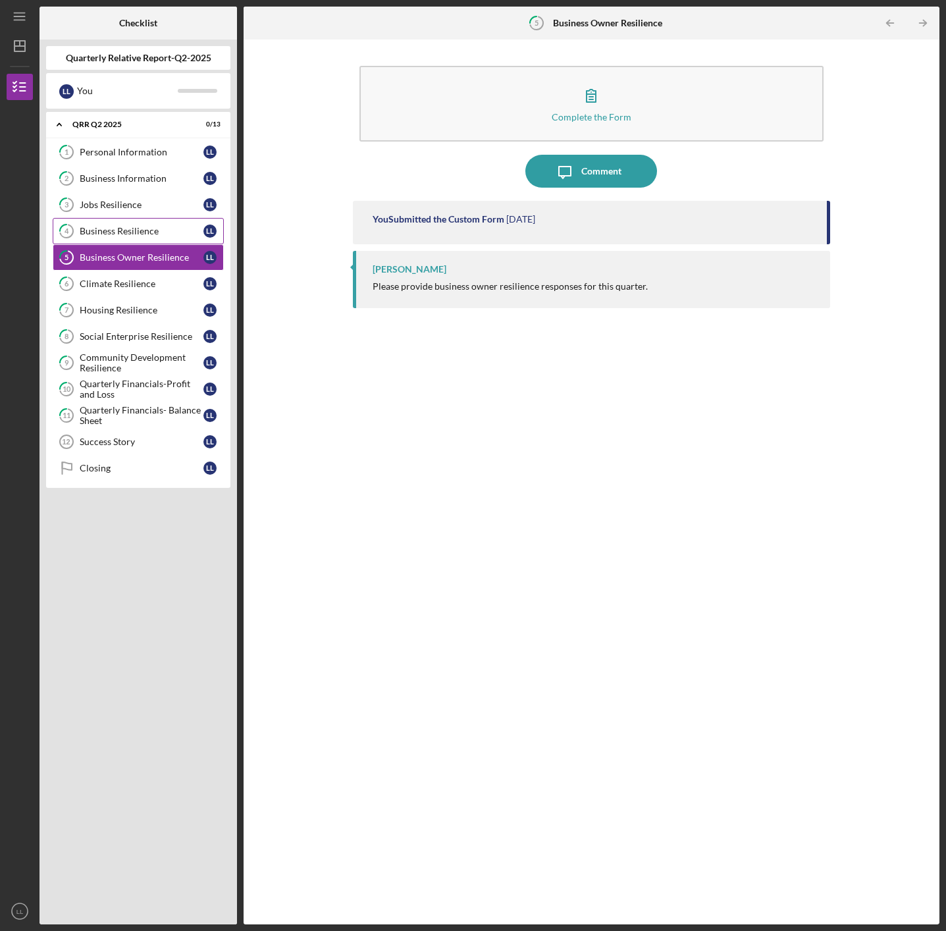
click at [127, 232] on div "Business Resilience" at bounding box center [142, 231] width 124 height 11
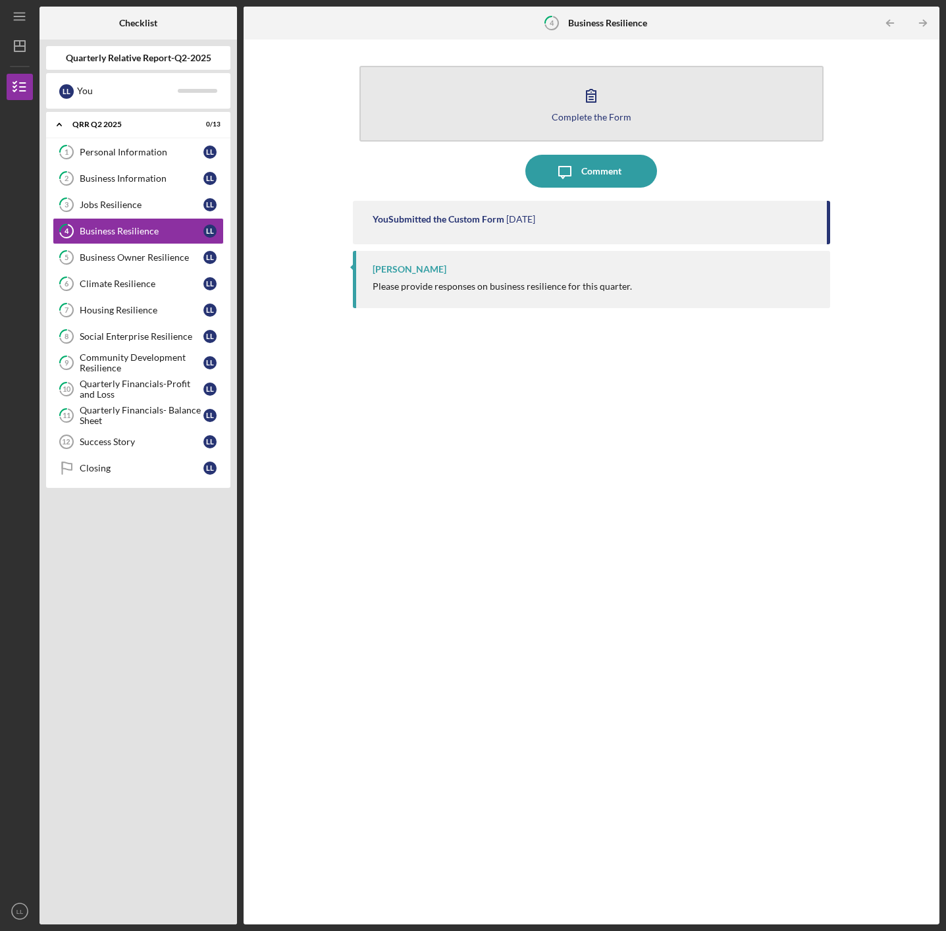
click at [592, 112] on div "Complete the Form" at bounding box center [592, 117] width 80 height 10
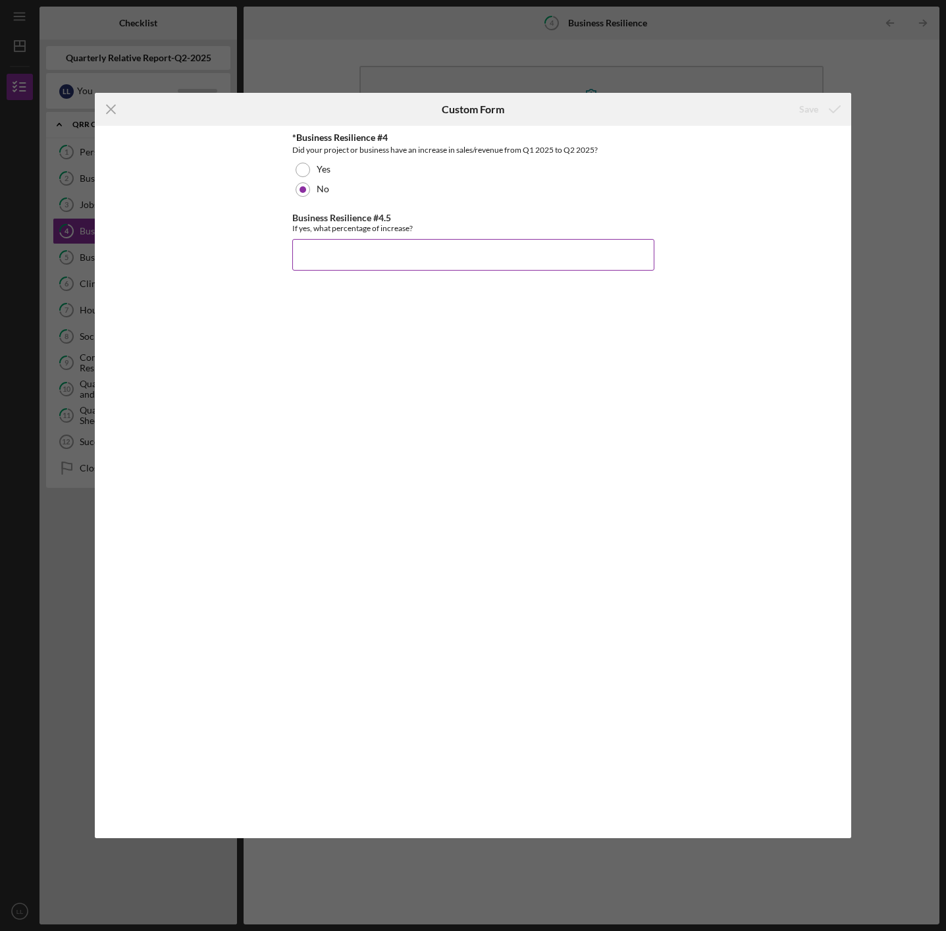
click at [369, 255] on input "Business Resilience #4.5" at bounding box center [473, 255] width 362 height 32
type input "5%"
click at [106, 109] on icon "Icon/Menu Close" at bounding box center [111, 109] width 33 height 33
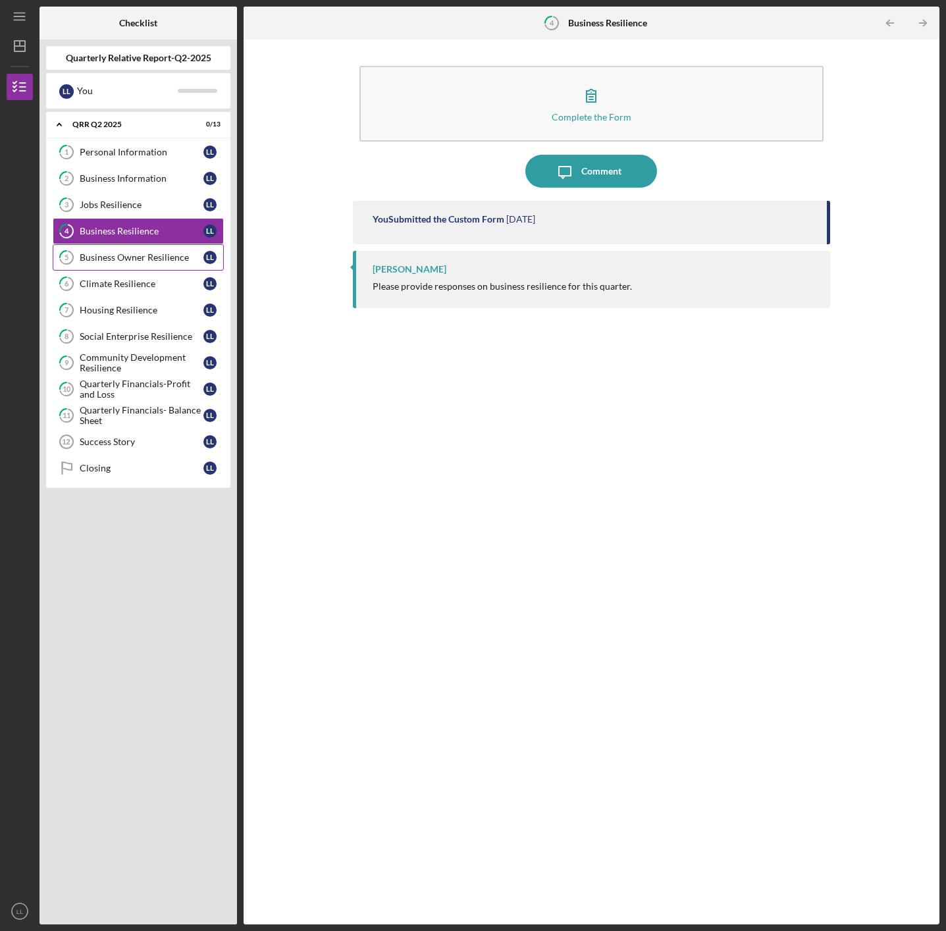
click at [134, 256] on div "Business Owner Resilience" at bounding box center [142, 257] width 124 height 11
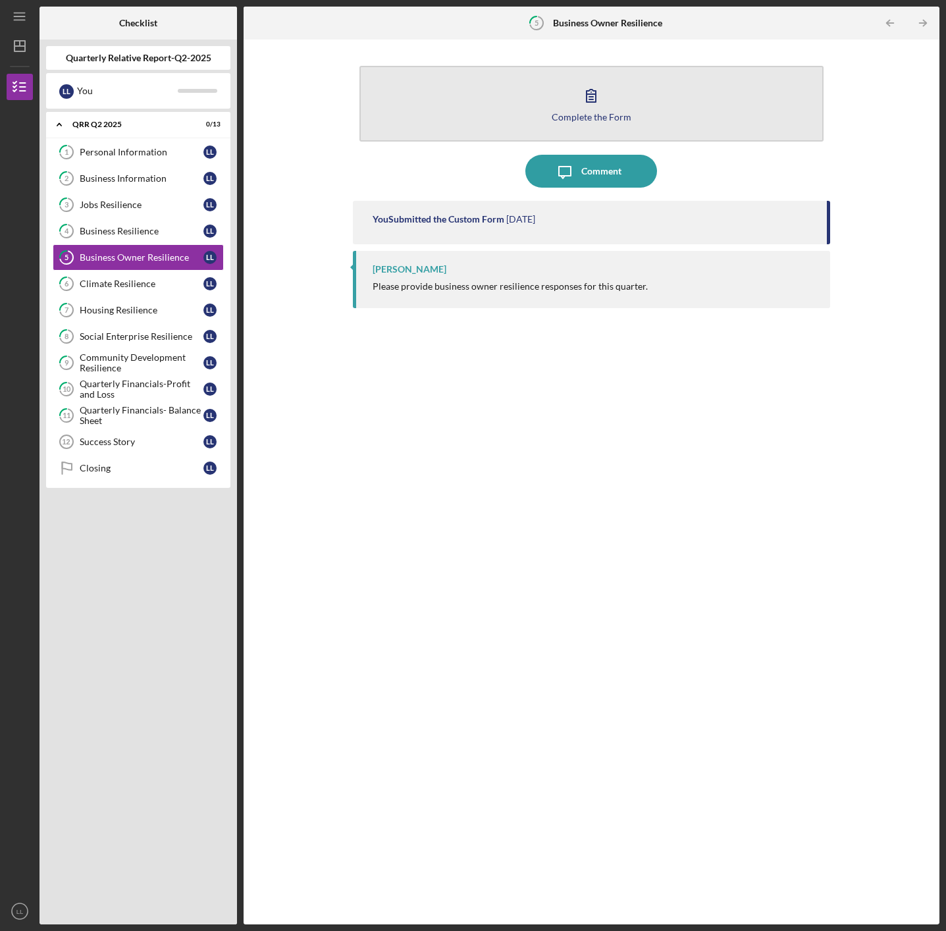
click at [589, 112] on div "Complete the Form" at bounding box center [592, 117] width 80 height 10
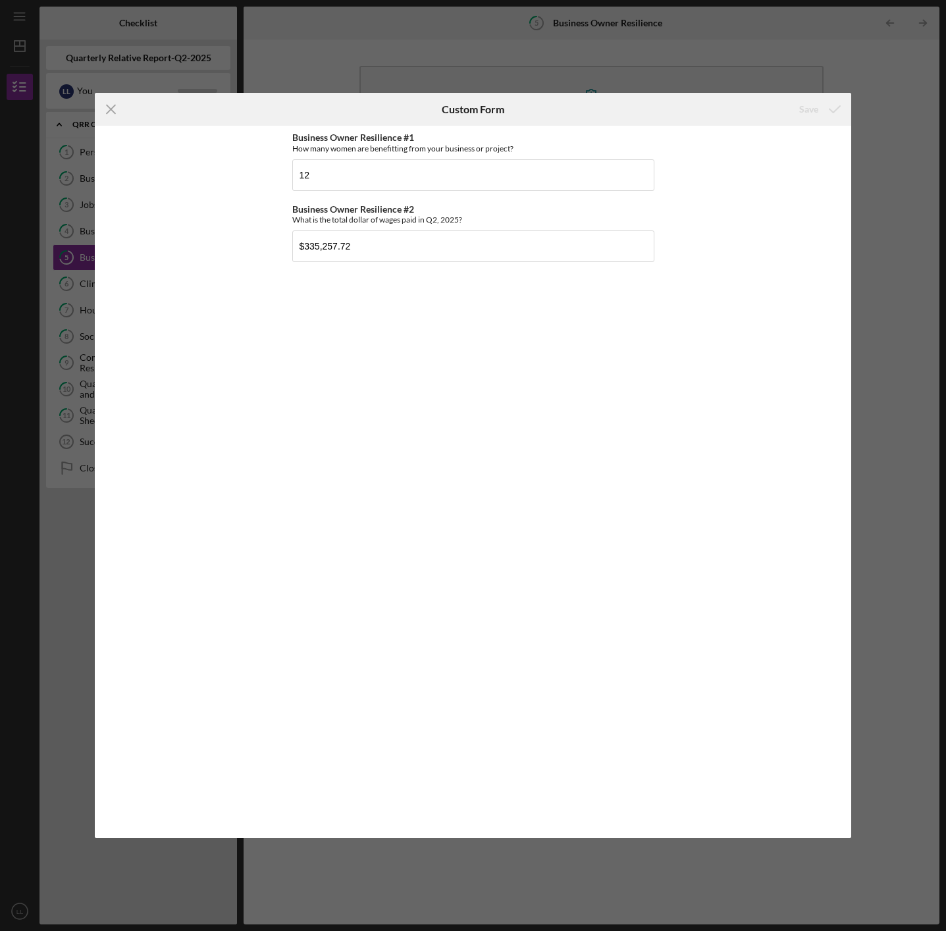
click at [252, 118] on div "Icon/Menu Close" at bounding box center [221, 109] width 252 height 33
drag, startPoint x: 286, startPoint y: 138, endPoint x: 583, endPoint y: 277, distance: 327.3
click at [583, 277] on div "Business Owner Resilience #1 How many women are benefitting from your business …" at bounding box center [473, 482] width 757 height 712
copy div "Business Owner Resilience #1 How many women are benefitting from your business …"
click at [110, 109] on line at bounding box center [111, 109] width 9 height 9
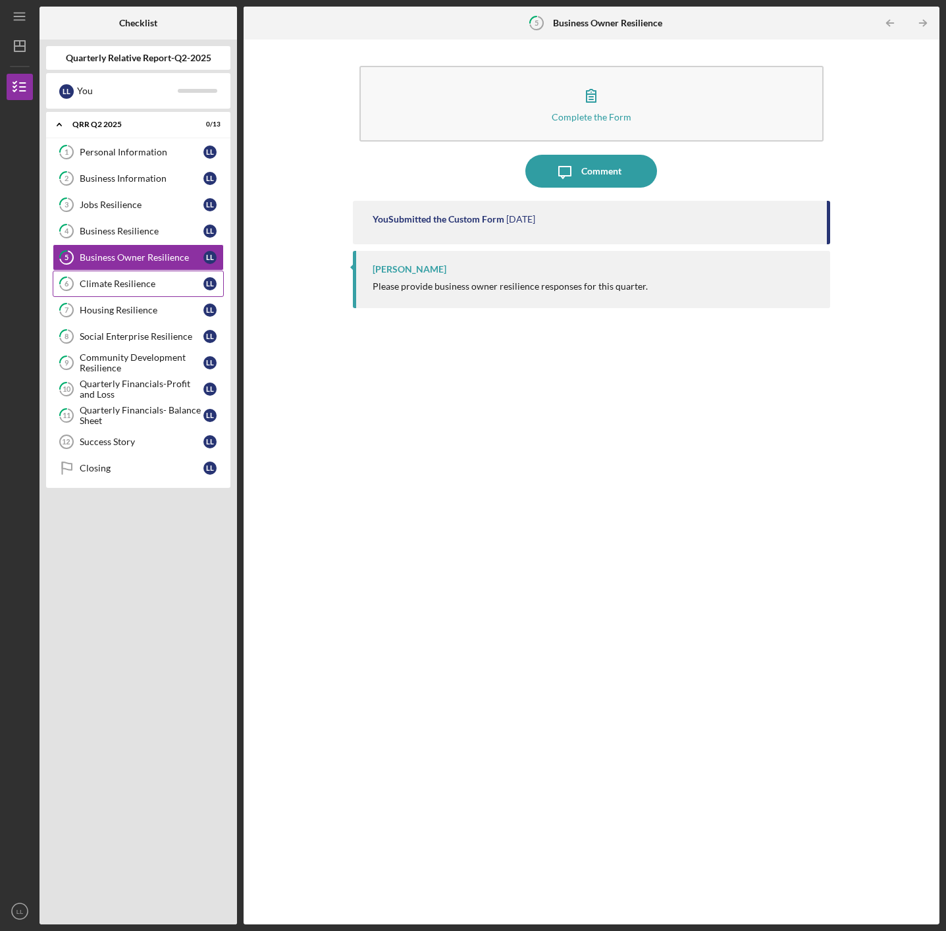
click at [134, 287] on div "Climate Resilience" at bounding box center [142, 284] width 124 height 11
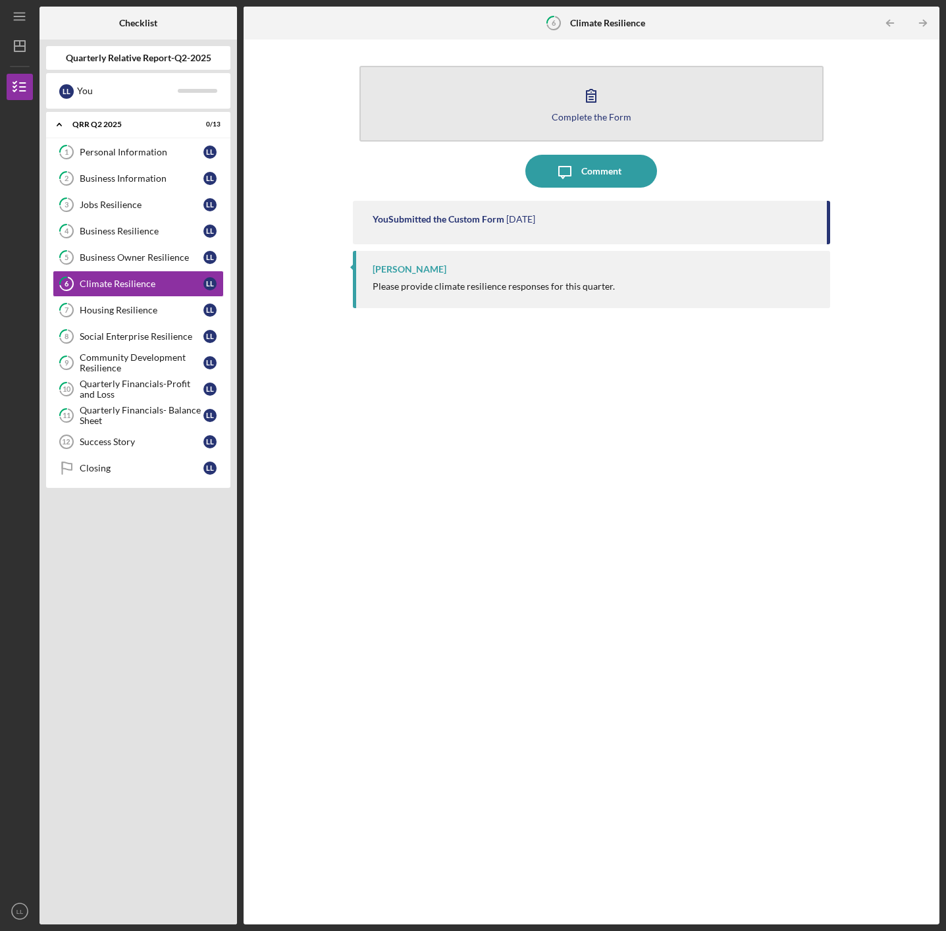
click at [615, 115] on div "Complete the Form" at bounding box center [592, 117] width 80 height 10
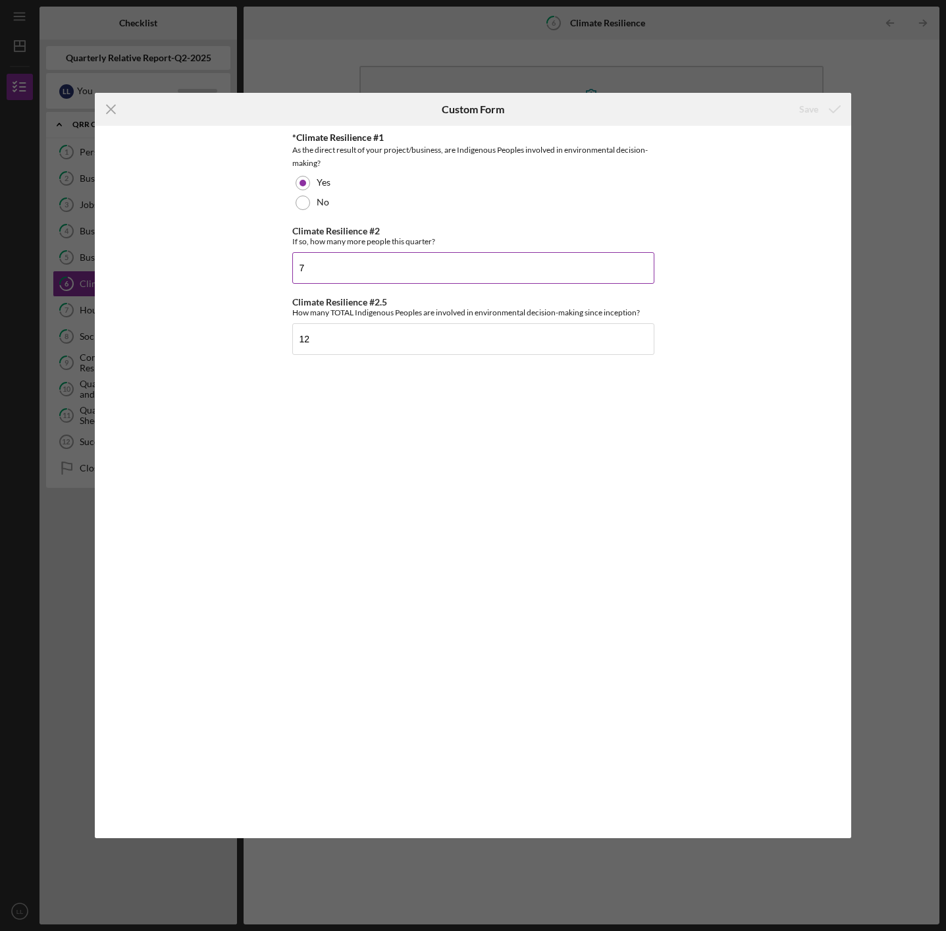
click at [311, 267] on input "7" at bounding box center [473, 268] width 362 height 32
type input "3"
type input "2"
click at [336, 341] on input "12" at bounding box center [473, 339] width 362 height 32
type input "1"
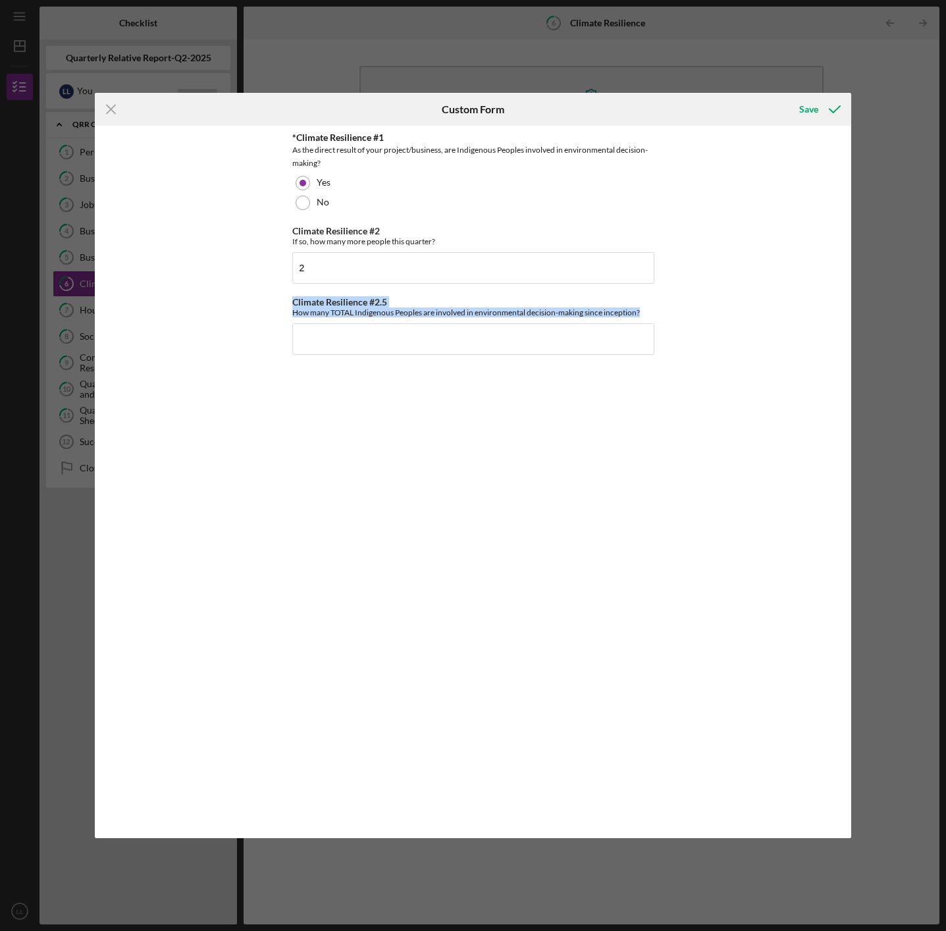
drag, startPoint x: 294, startPoint y: 306, endPoint x: 674, endPoint y: 354, distance: 383.7
click at [674, 354] on div "*Climate Resilience #1 As the direct result of your project/business, are Indig…" at bounding box center [473, 482] width 757 height 712
copy div "Climate Resilience #2.5 How many TOTAL Indigenous Peoples are involved in envir…"
click at [815, 114] on div "Save" at bounding box center [808, 109] width 19 height 26
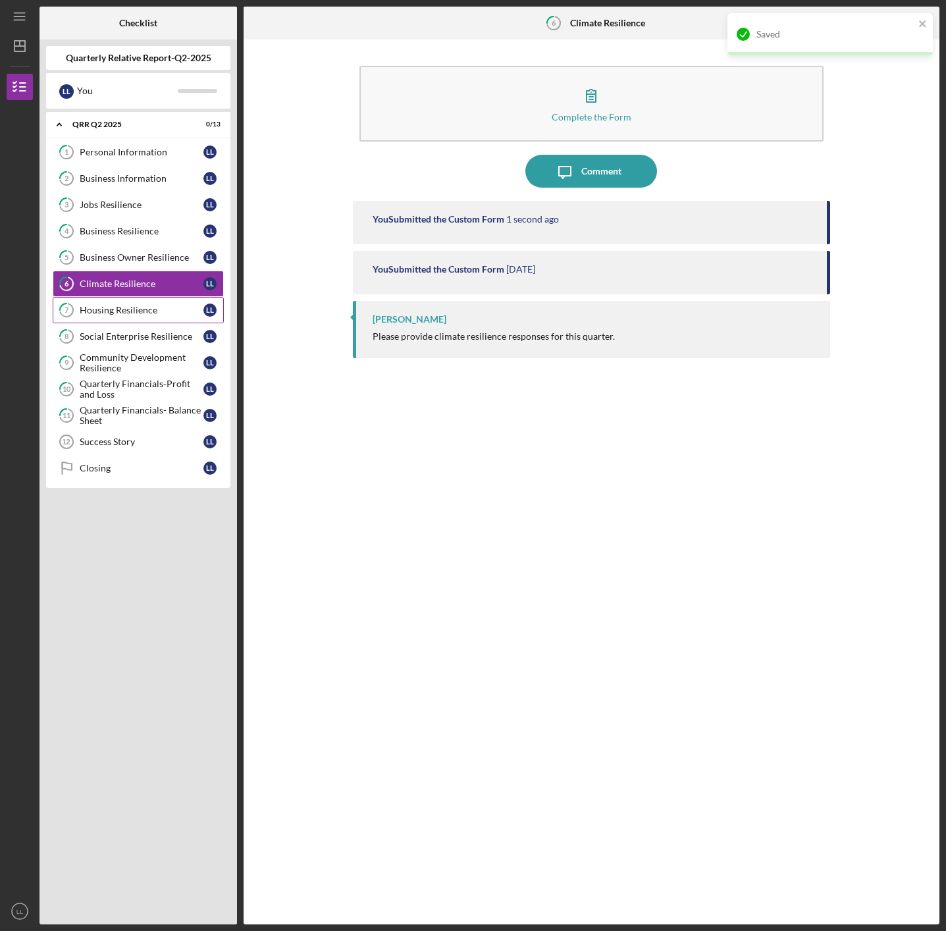
click at [116, 310] on div "Housing Resilience" at bounding box center [142, 310] width 124 height 11
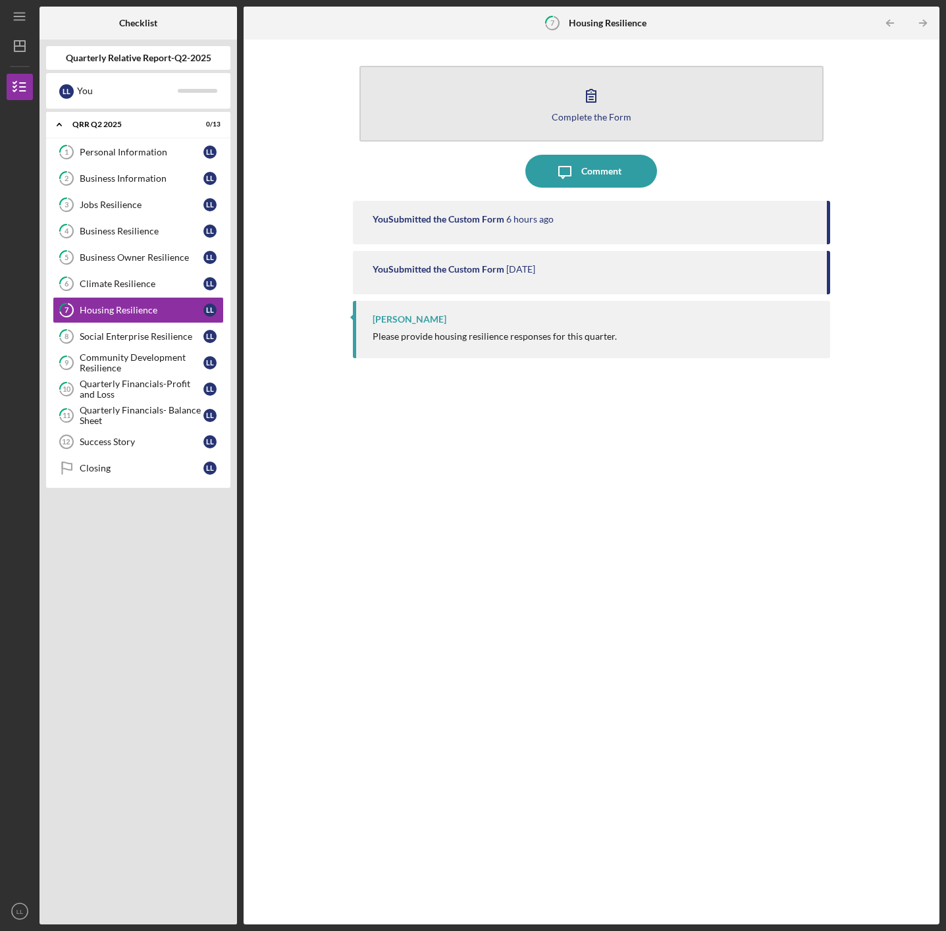
click at [604, 118] on div "Complete the Form" at bounding box center [592, 117] width 80 height 10
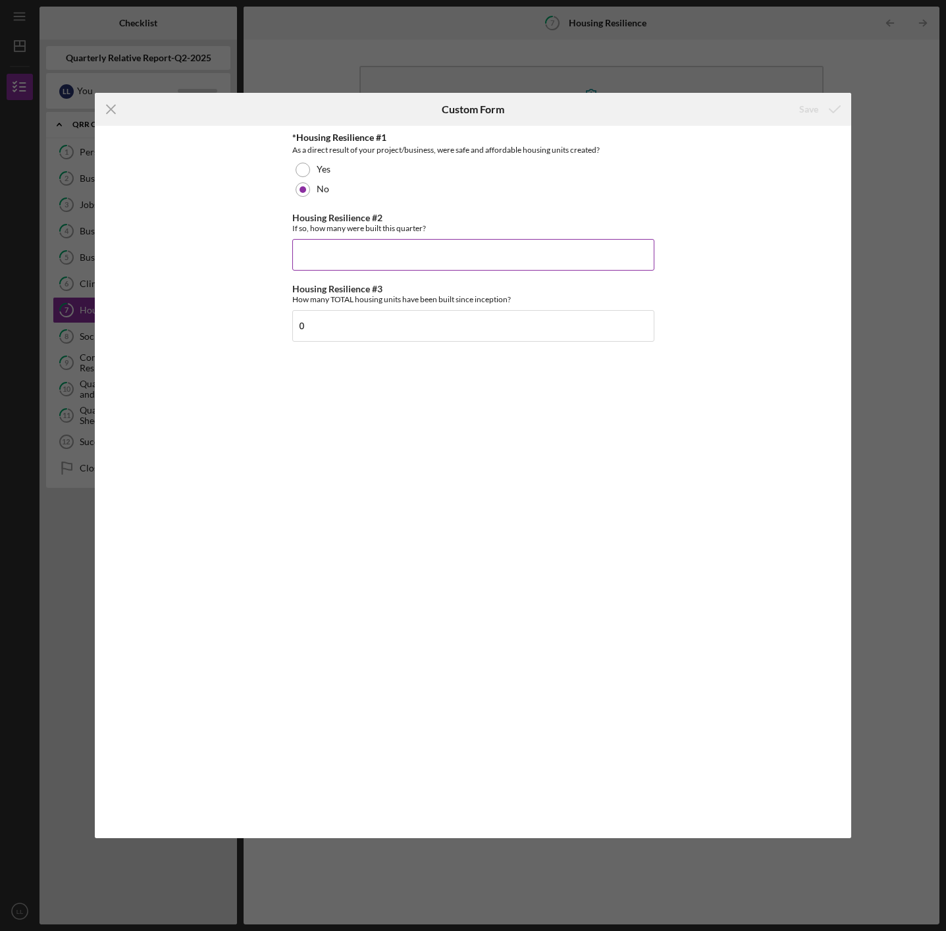
click at [368, 264] on input "Housing Resilience #2" at bounding box center [473, 255] width 362 height 32
type input "0"
click at [809, 108] on div "Save" at bounding box center [808, 109] width 19 height 26
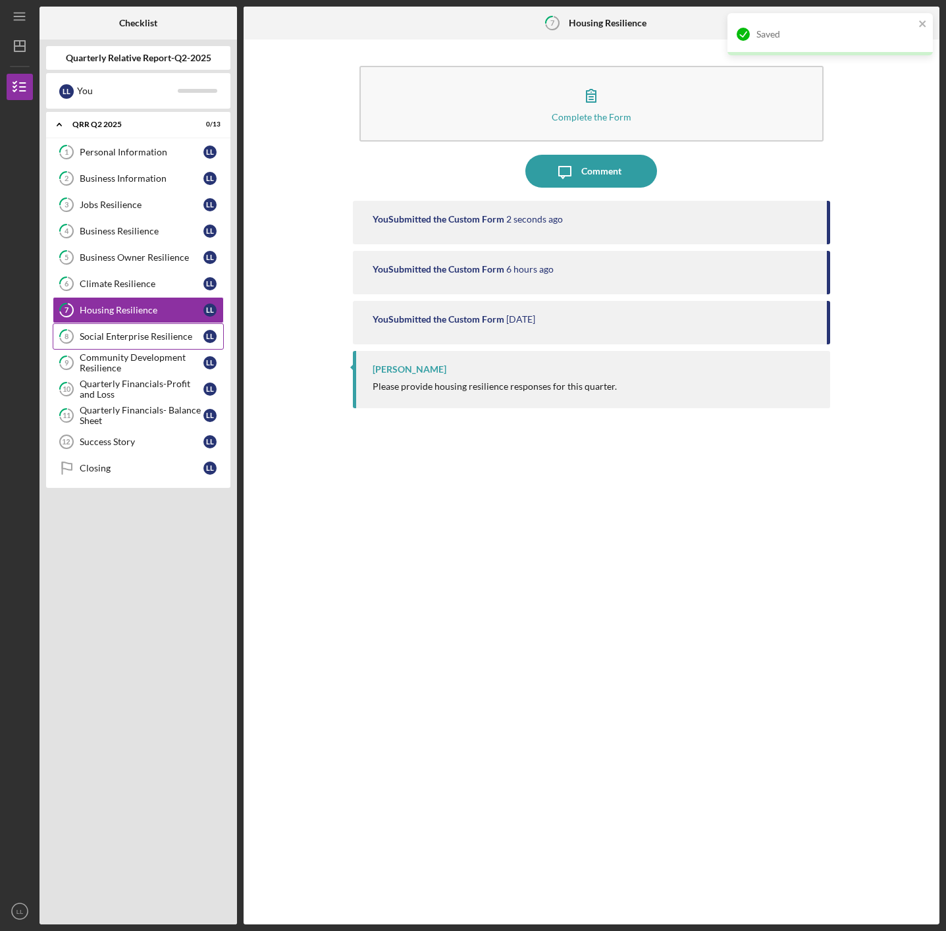
click at [119, 339] on div "Social Enterprise Resilience" at bounding box center [142, 336] width 124 height 11
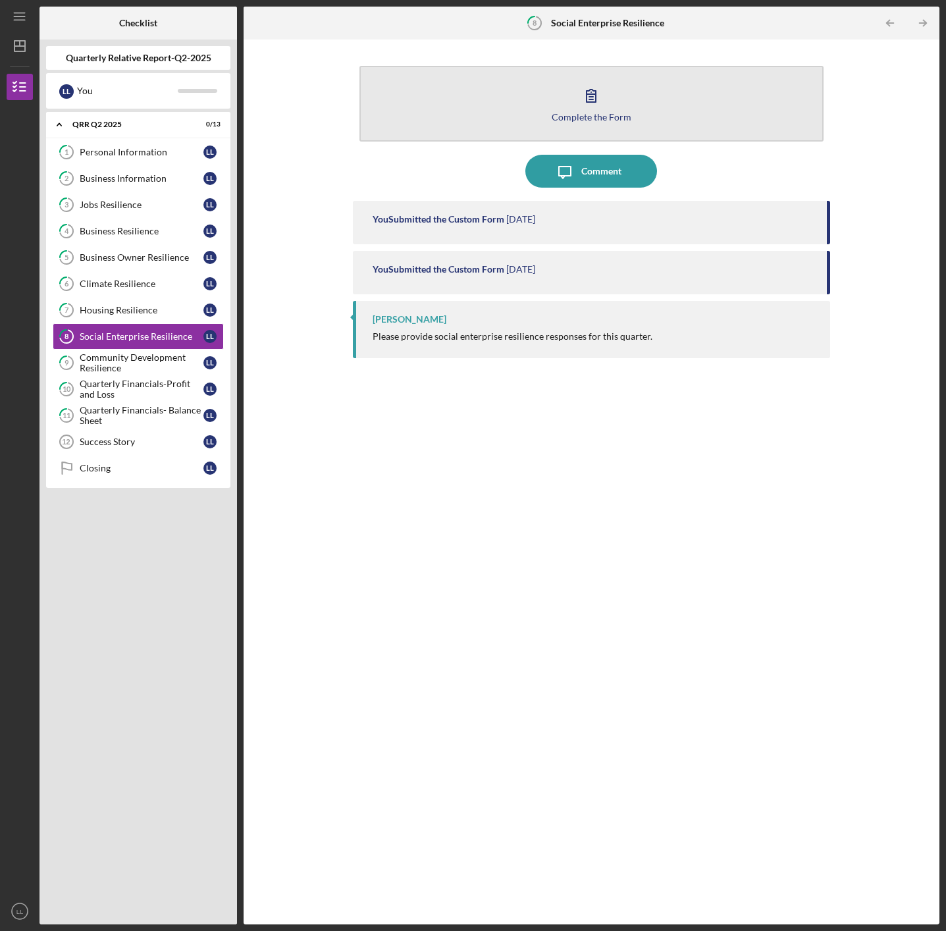
click at [597, 115] on div "Complete the Form" at bounding box center [592, 117] width 80 height 10
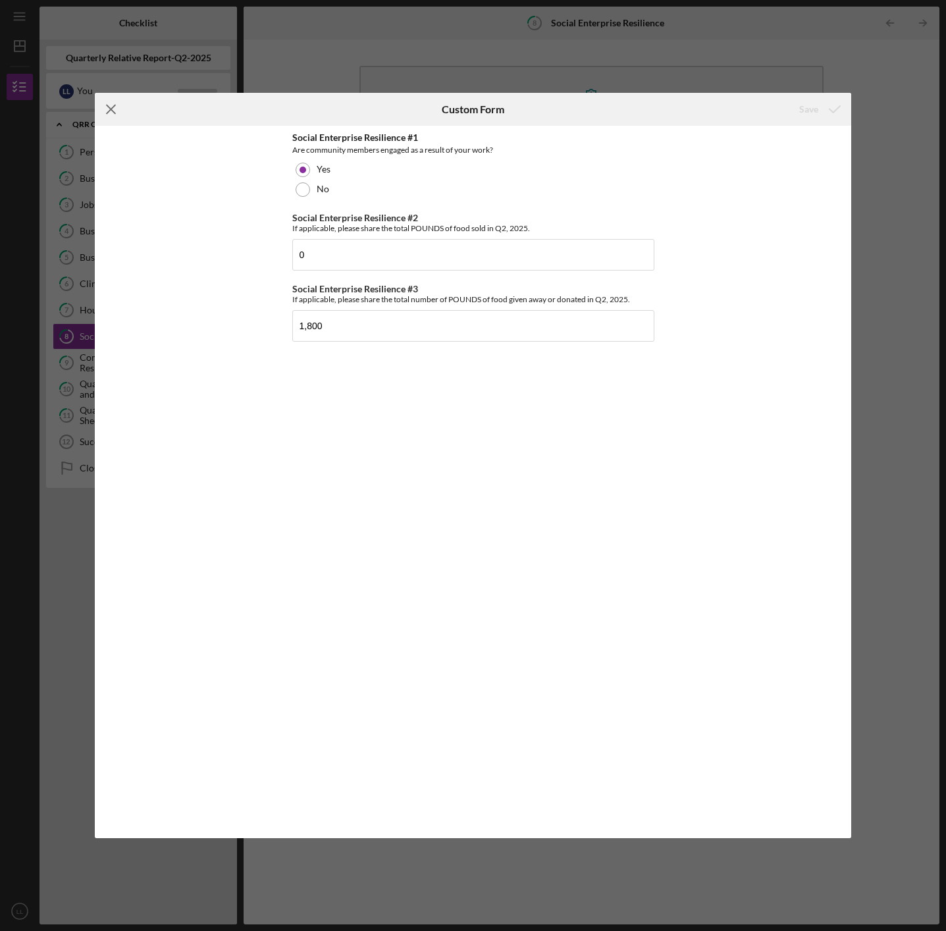
click at [112, 113] on icon "Icon/Menu Close" at bounding box center [111, 109] width 33 height 33
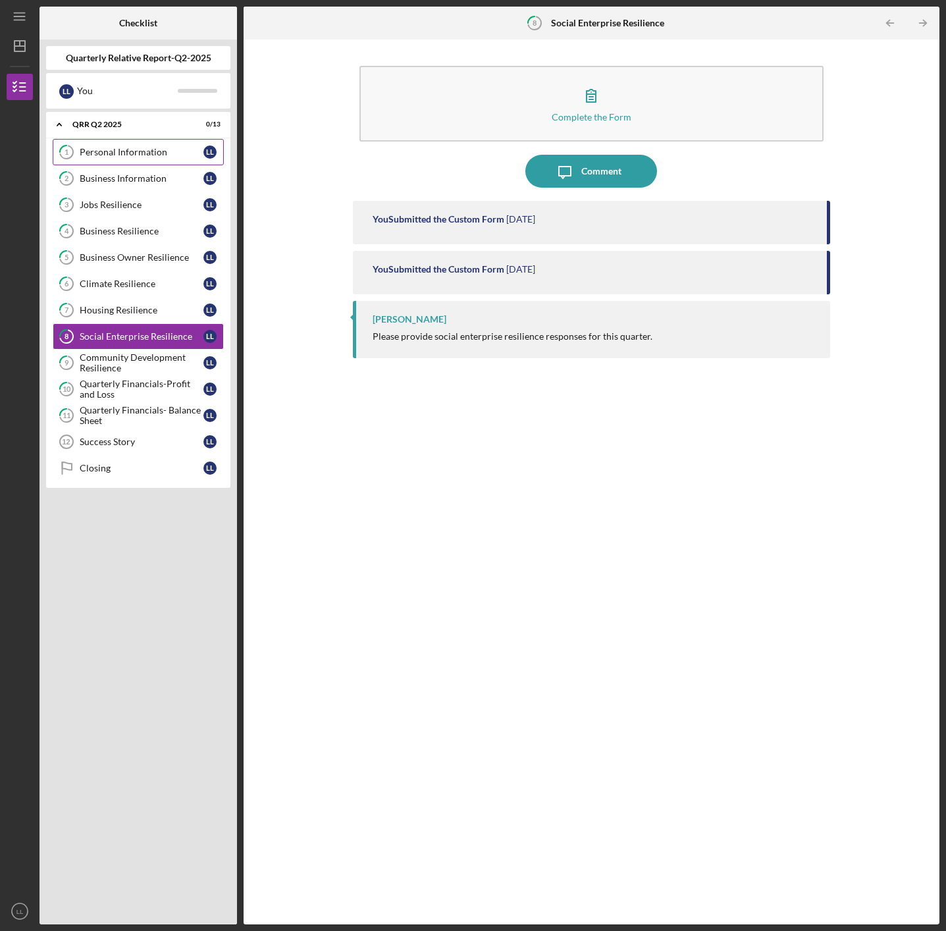
click at [134, 157] on link "1 Personal Information L L" at bounding box center [138, 152] width 171 height 26
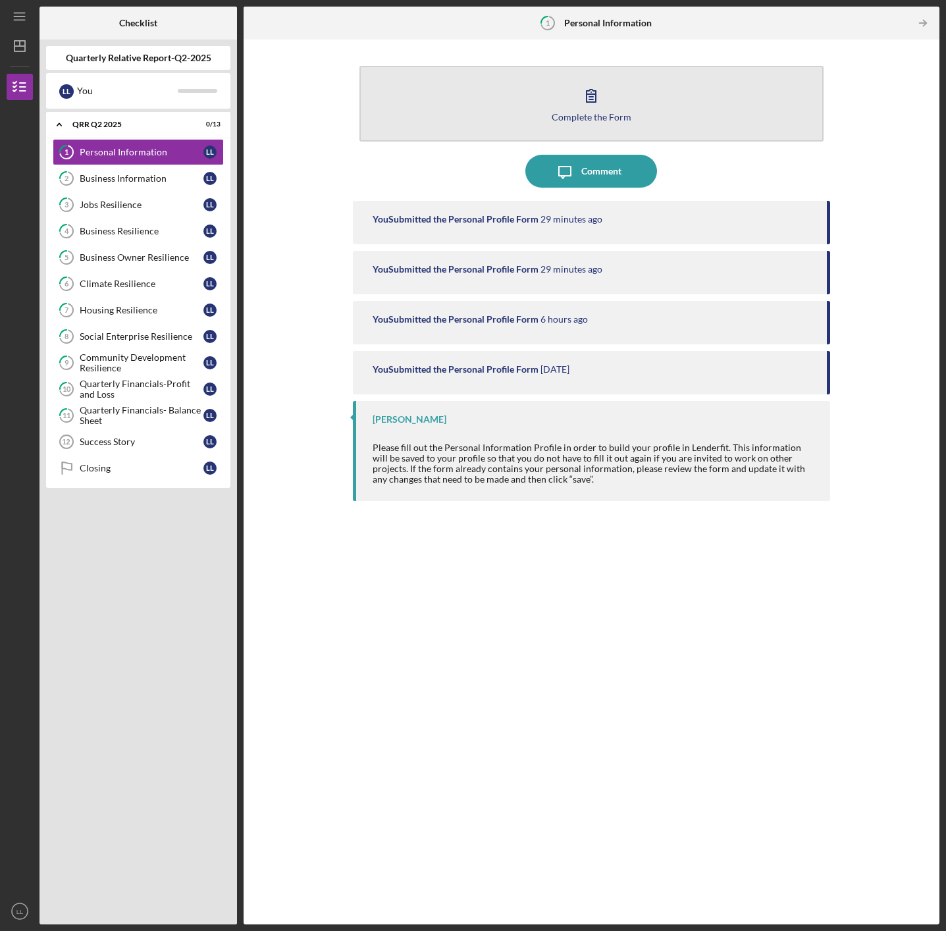
click at [586, 119] on div "Complete the Form" at bounding box center [592, 117] width 80 height 10
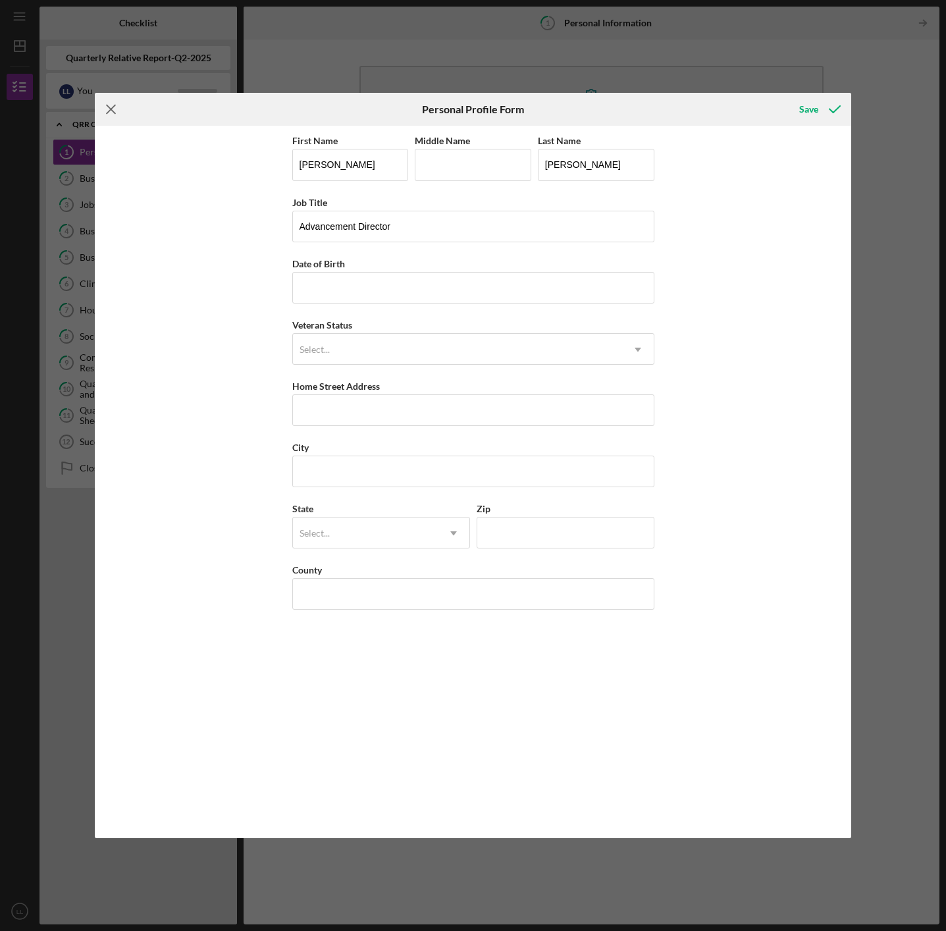
click at [111, 107] on icon "Icon/Menu Close" at bounding box center [111, 109] width 33 height 33
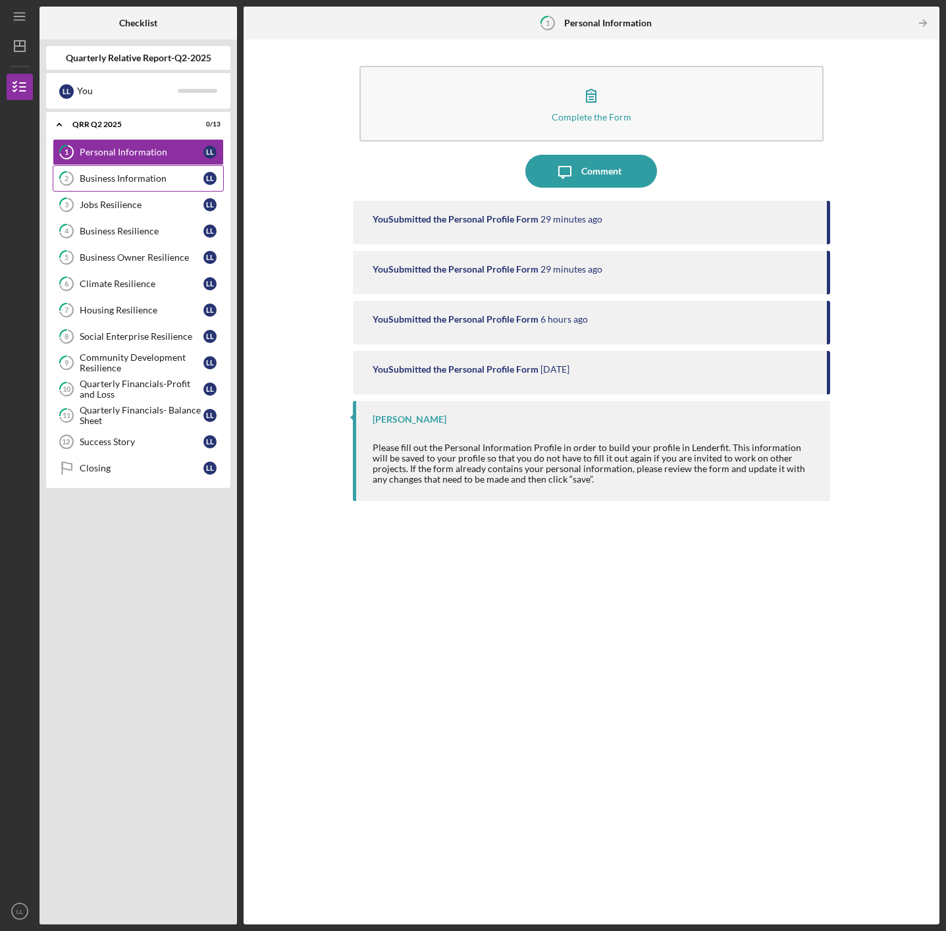
click at [128, 180] on div "Business Information" at bounding box center [142, 178] width 124 height 11
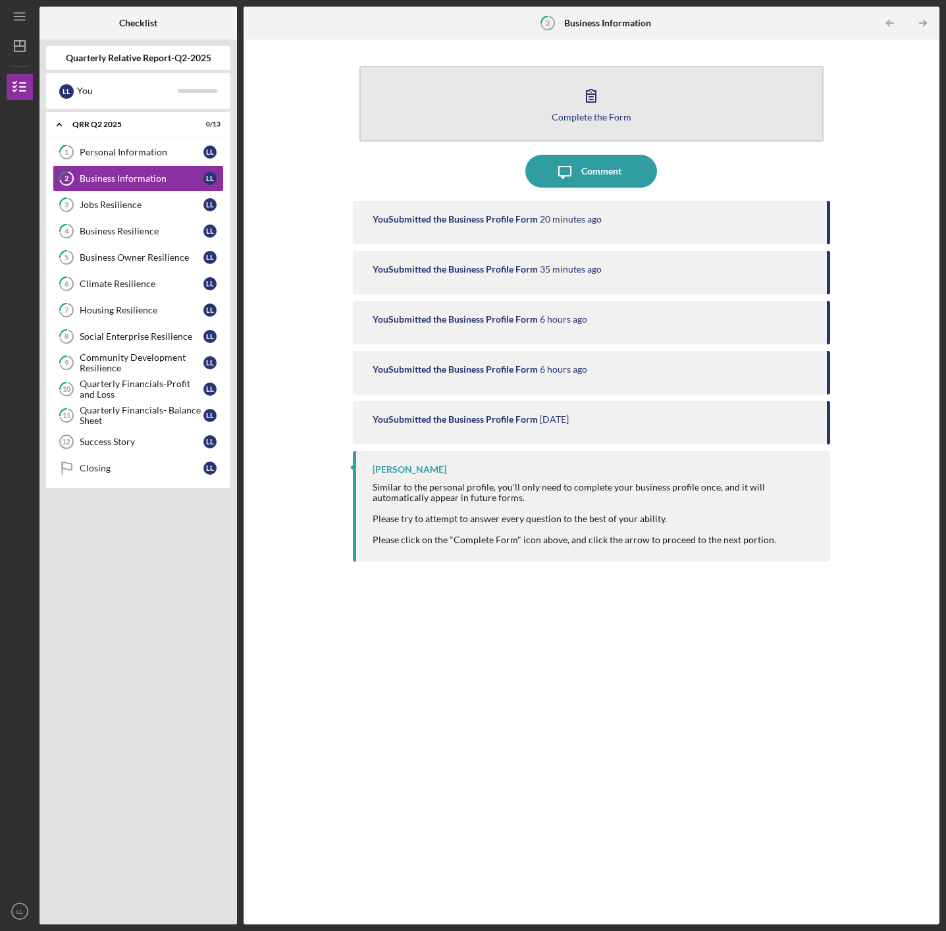
click at [603, 116] on div "Complete the Form" at bounding box center [592, 117] width 80 height 10
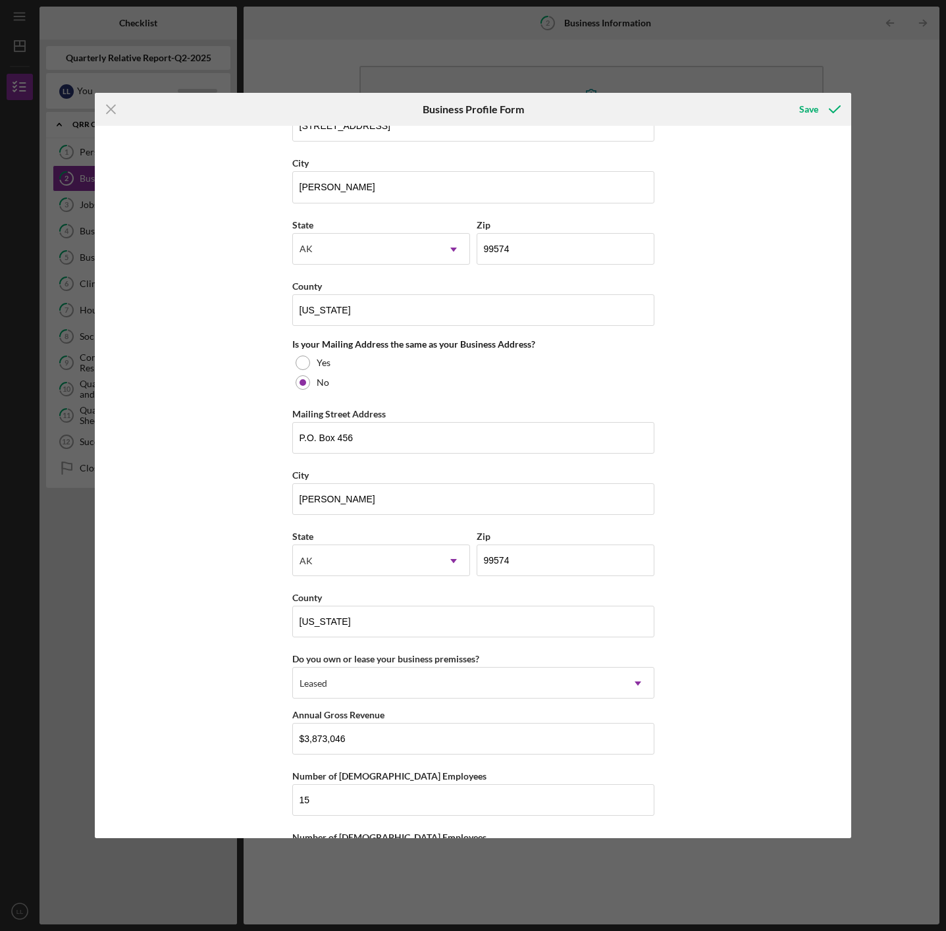
scroll to position [880, 0]
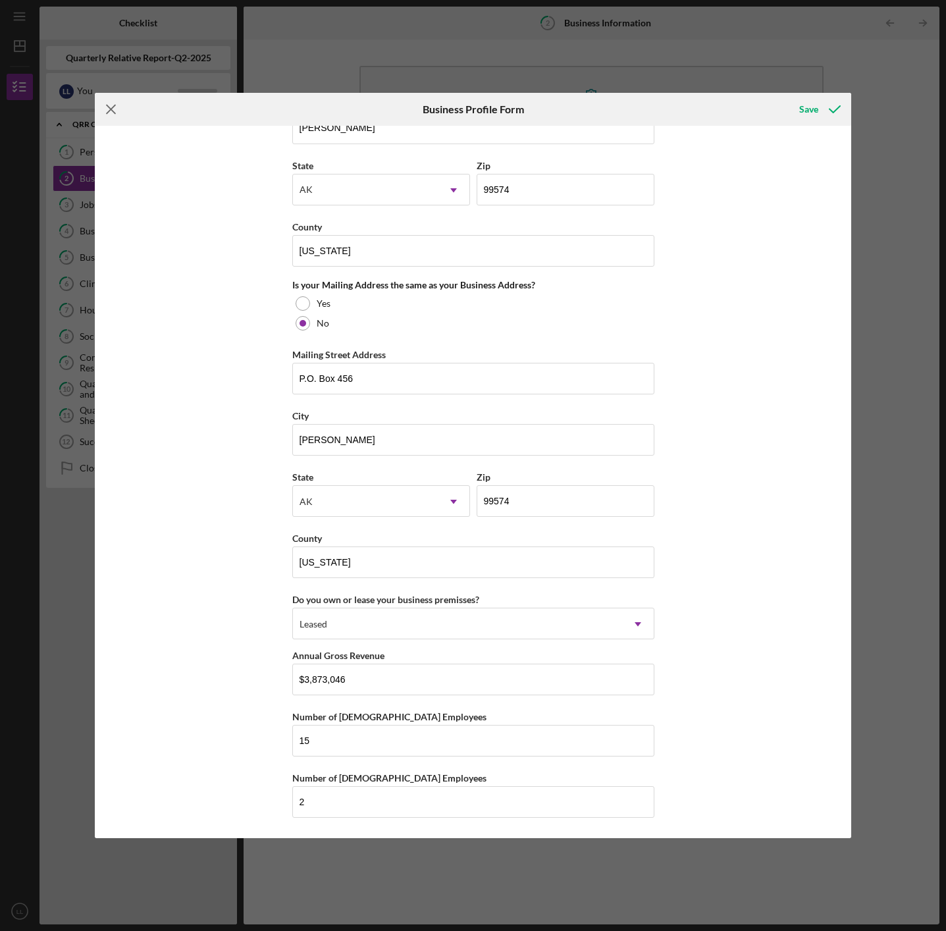
click at [109, 109] on line at bounding box center [111, 109] width 9 height 9
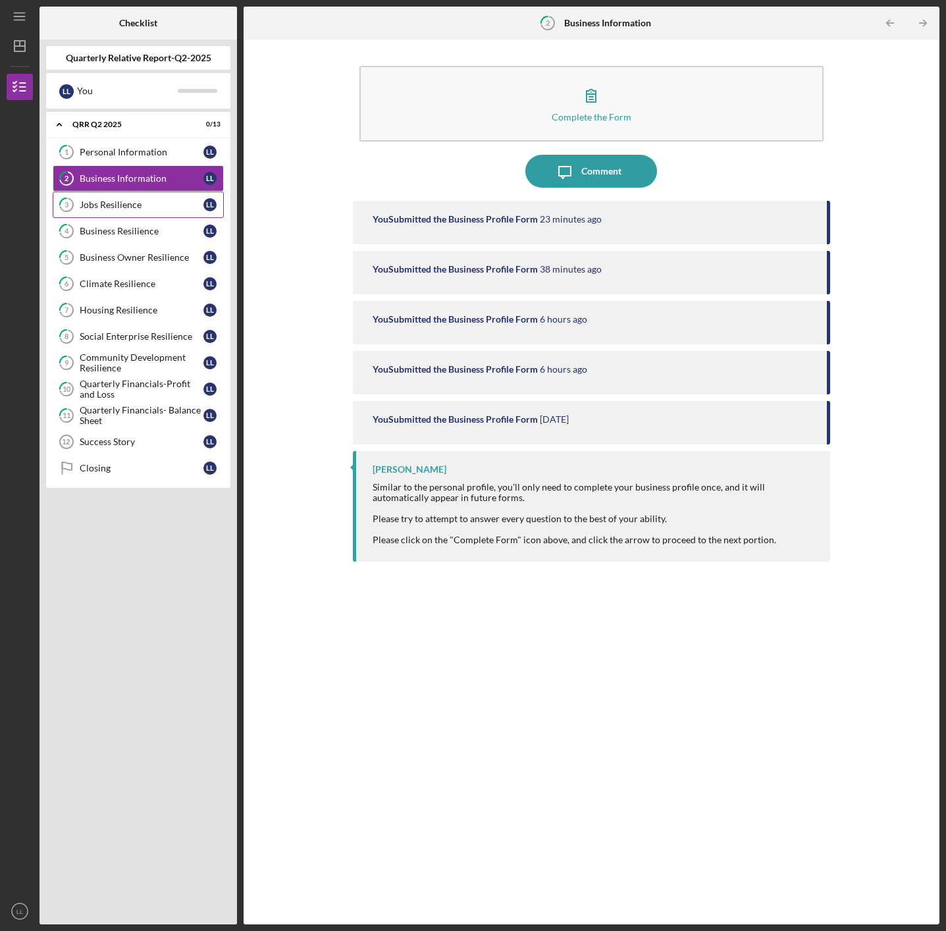
click at [115, 209] on div "Jobs Resilience" at bounding box center [142, 205] width 124 height 11
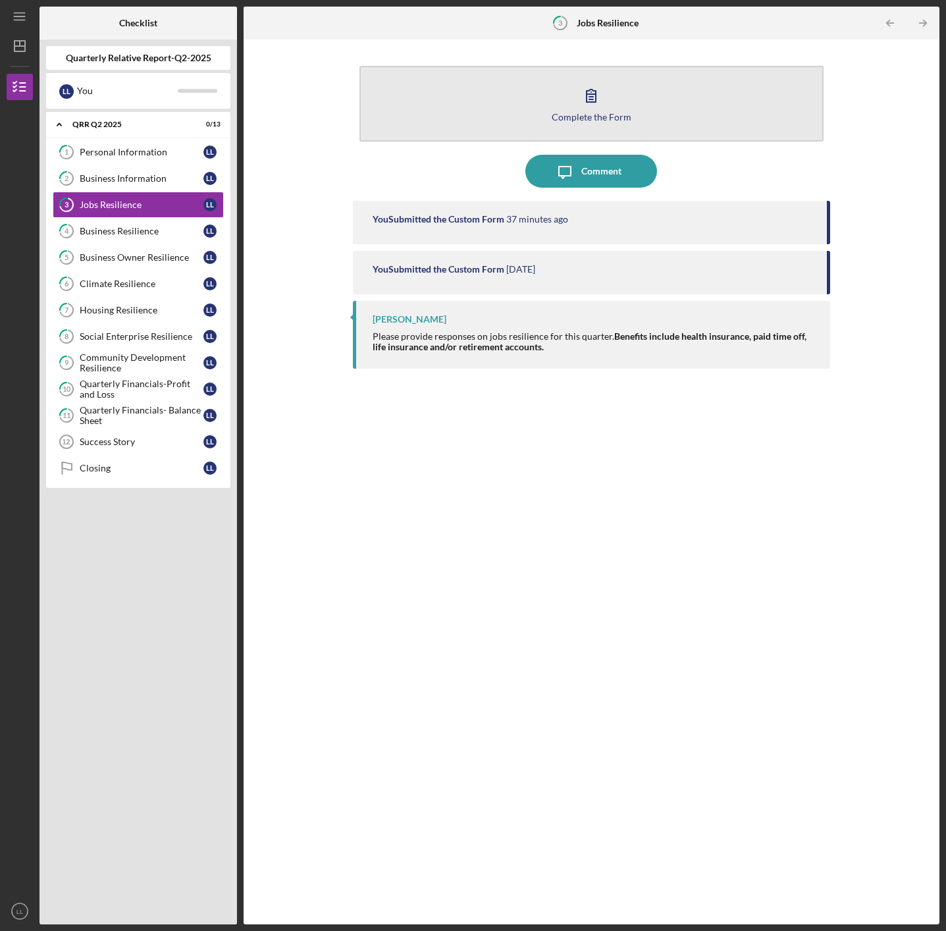
click at [602, 117] on div "Complete the Form" at bounding box center [592, 117] width 80 height 10
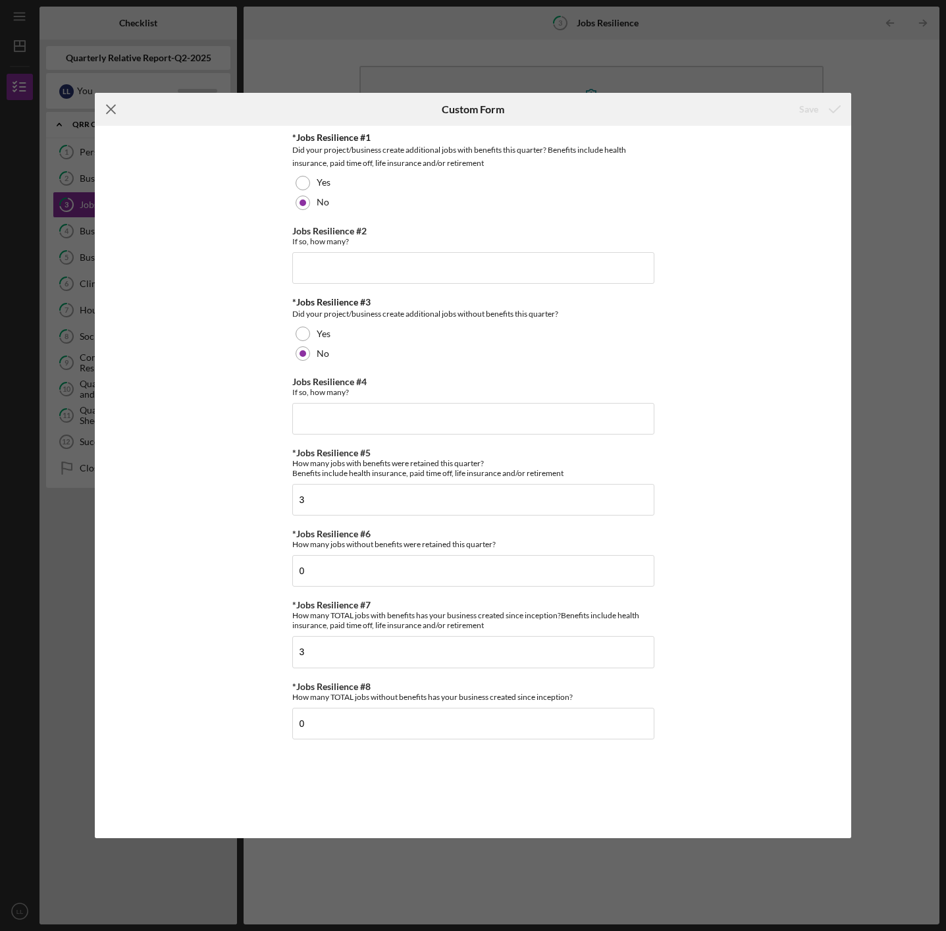
click at [114, 111] on icon "Icon/Menu Close" at bounding box center [111, 109] width 33 height 33
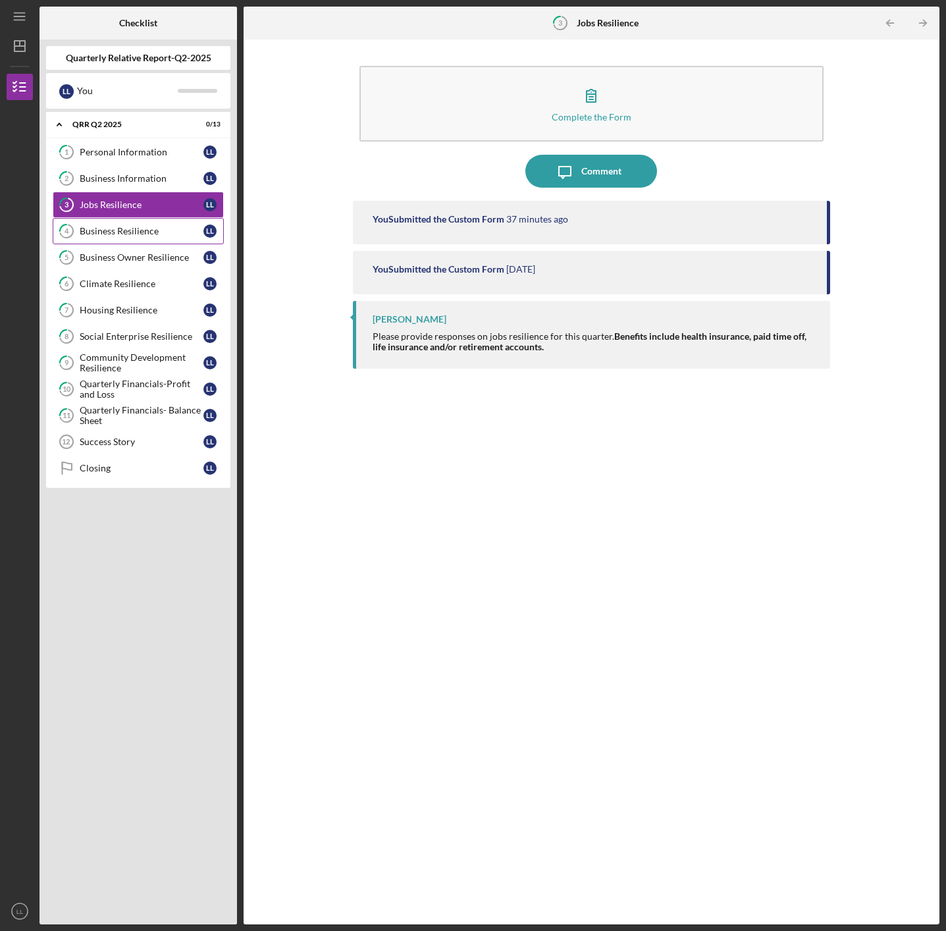
click at [140, 236] on link "4 Business Resilience L L" at bounding box center [138, 231] width 171 height 26
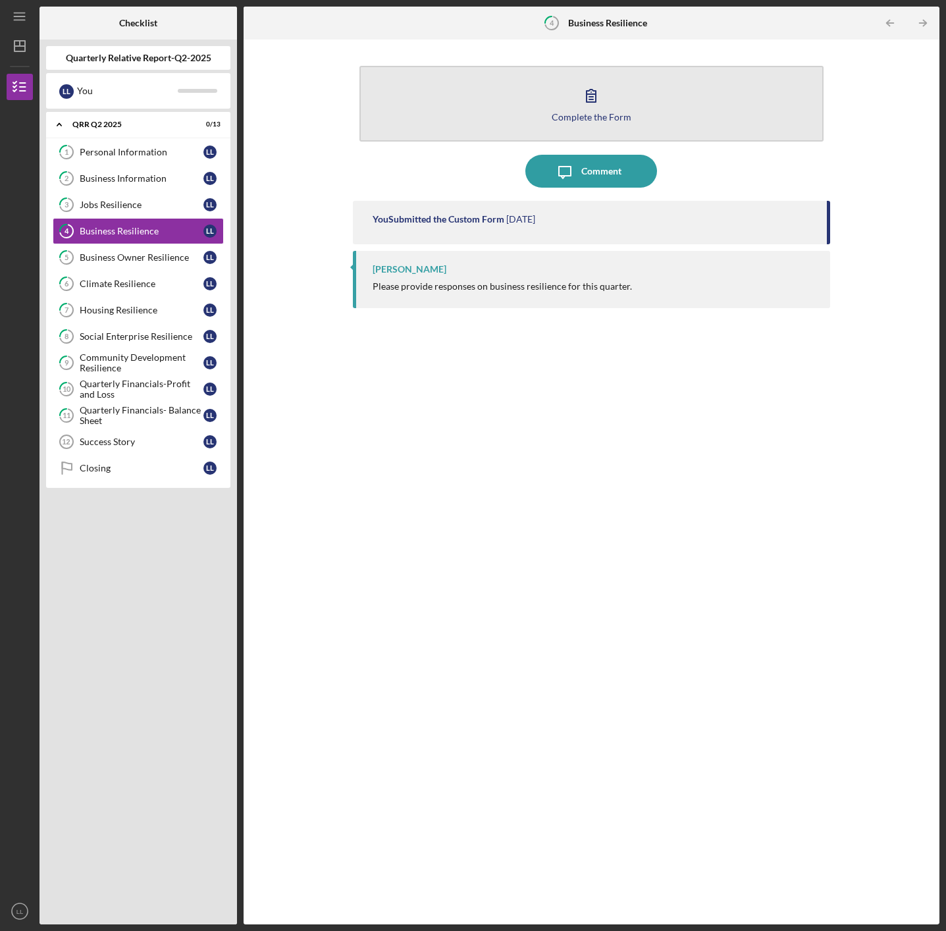
click at [587, 103] on icon "button" at bounding box center [591, 95] width 33 height 33
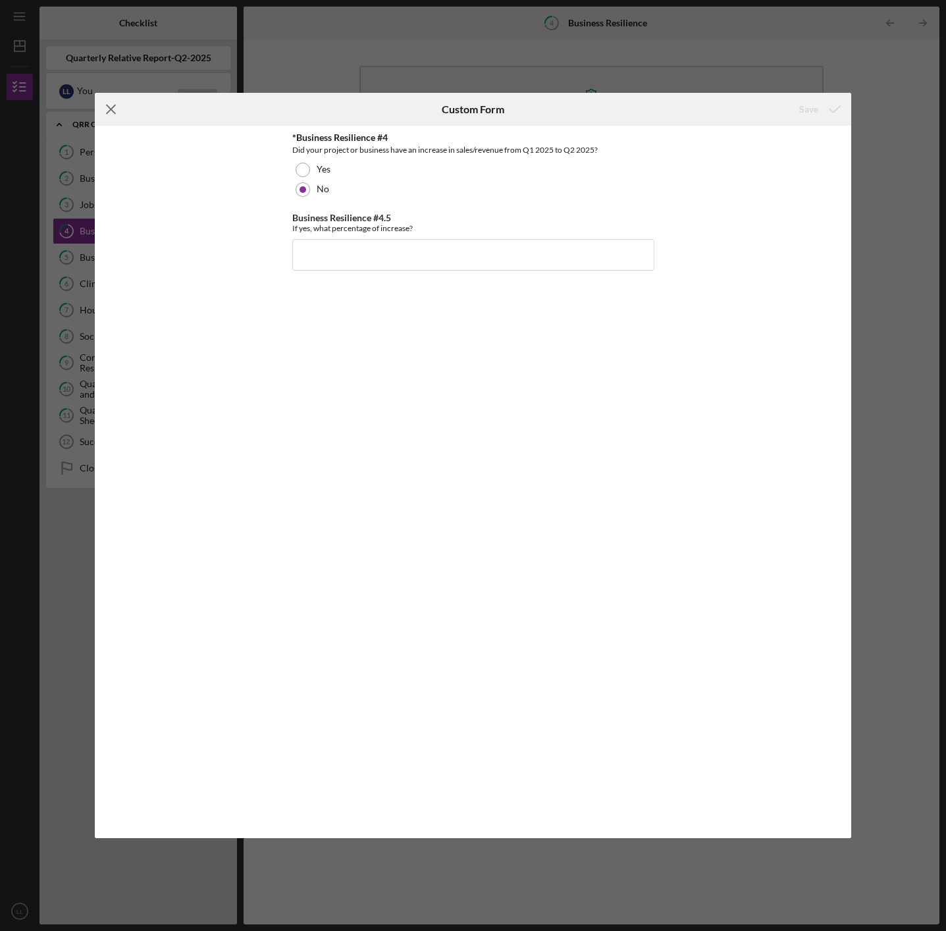
click at [111, 113] on icon "Icon/Menu Close" at bounding box center [111, 109] width 33 height 33
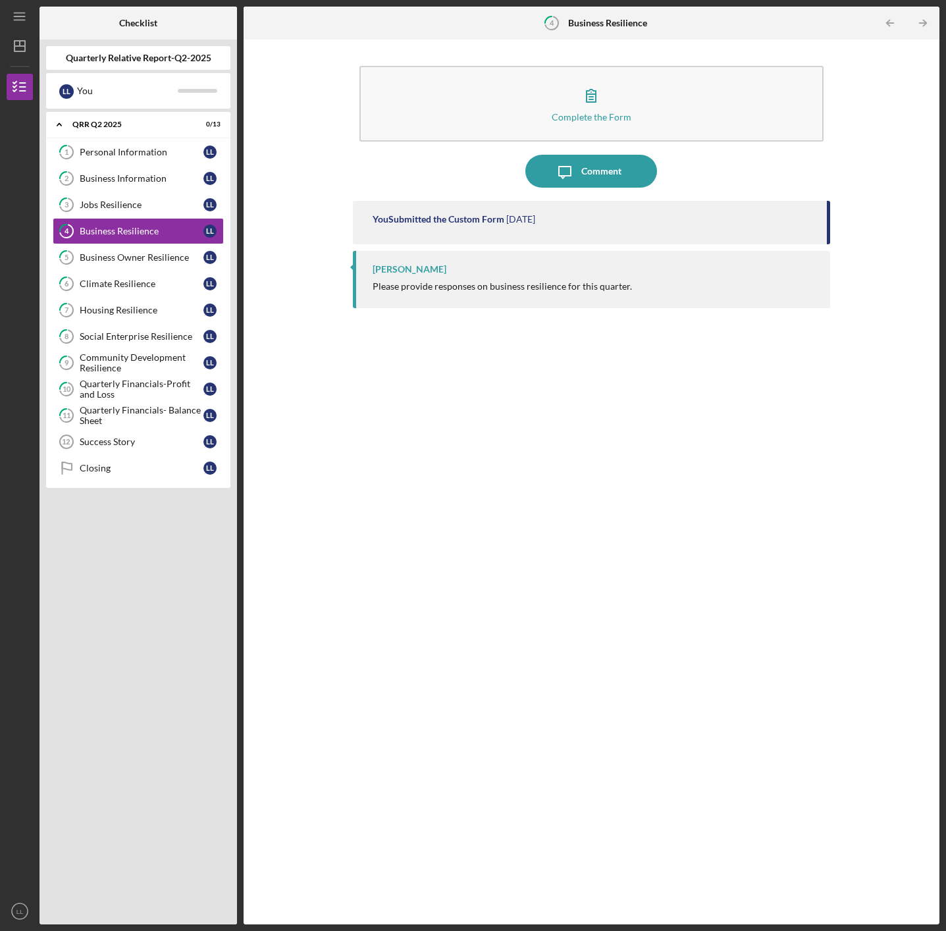
click at [111, 113] on div "Icon/Expander QRR Q2 2025 0 / 13" at bounding box center [138, 124] width 184 height 27
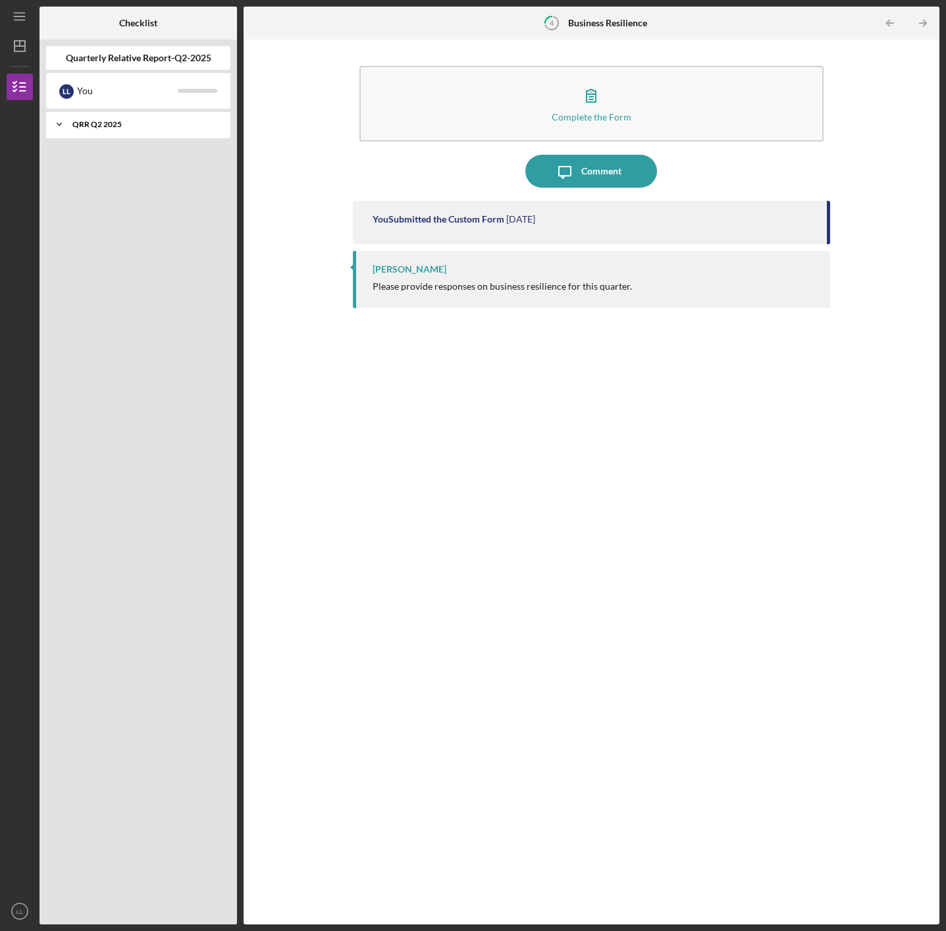
click at [59, 124] on polyline at bounding box center [59, 124] width 4 height 3
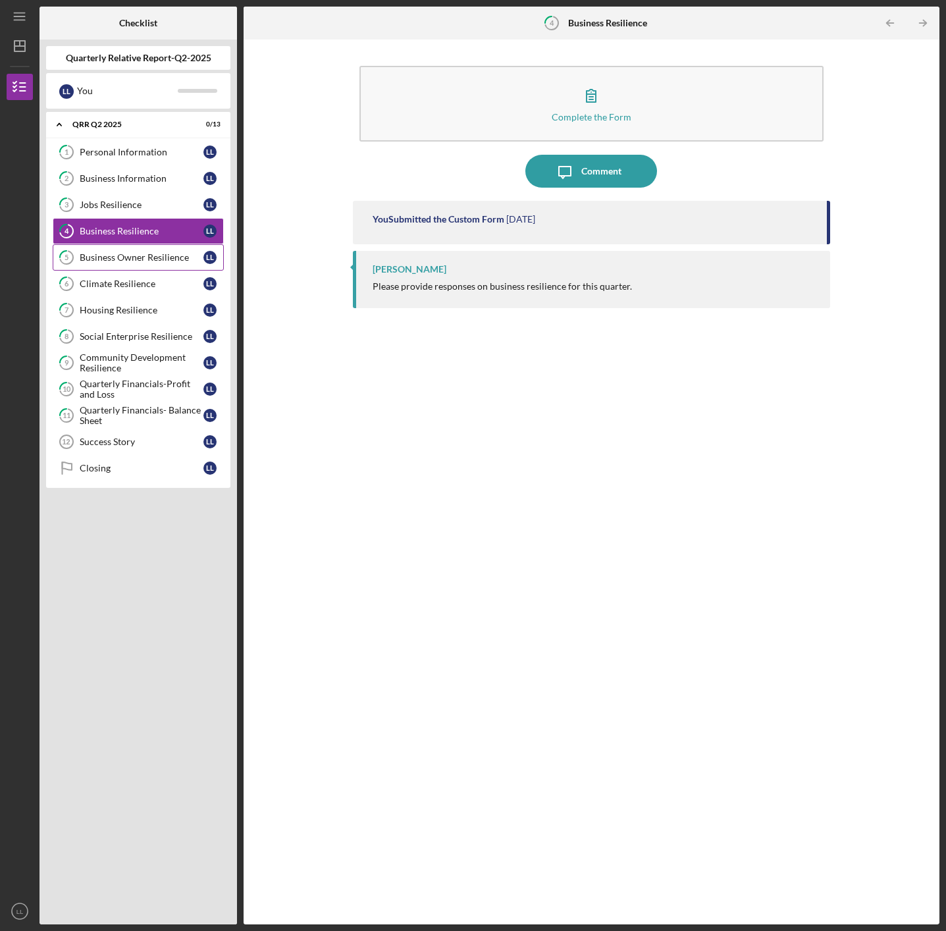
click at [132, 257] on div "Business Owner Resilience" at bounding box center [142, 257] width 124 height 11
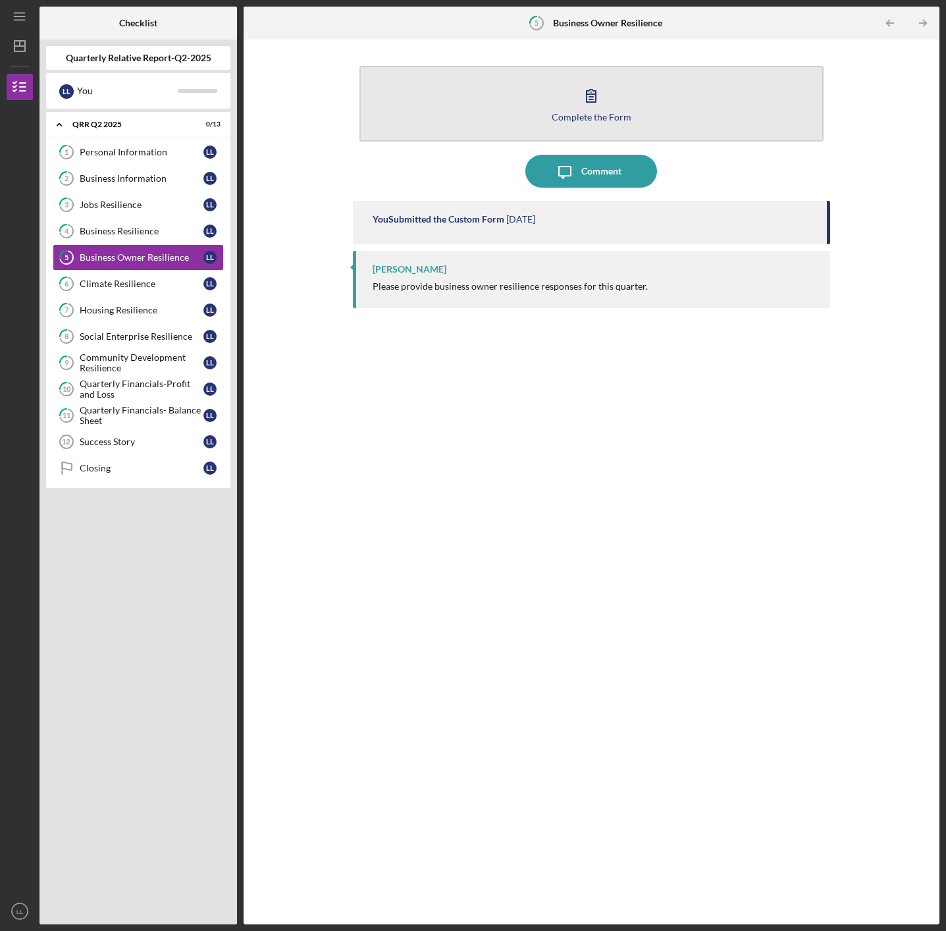
click at [574, 117] on div "Complete the Form" at bounding box center [592, 117] width 80 height 10
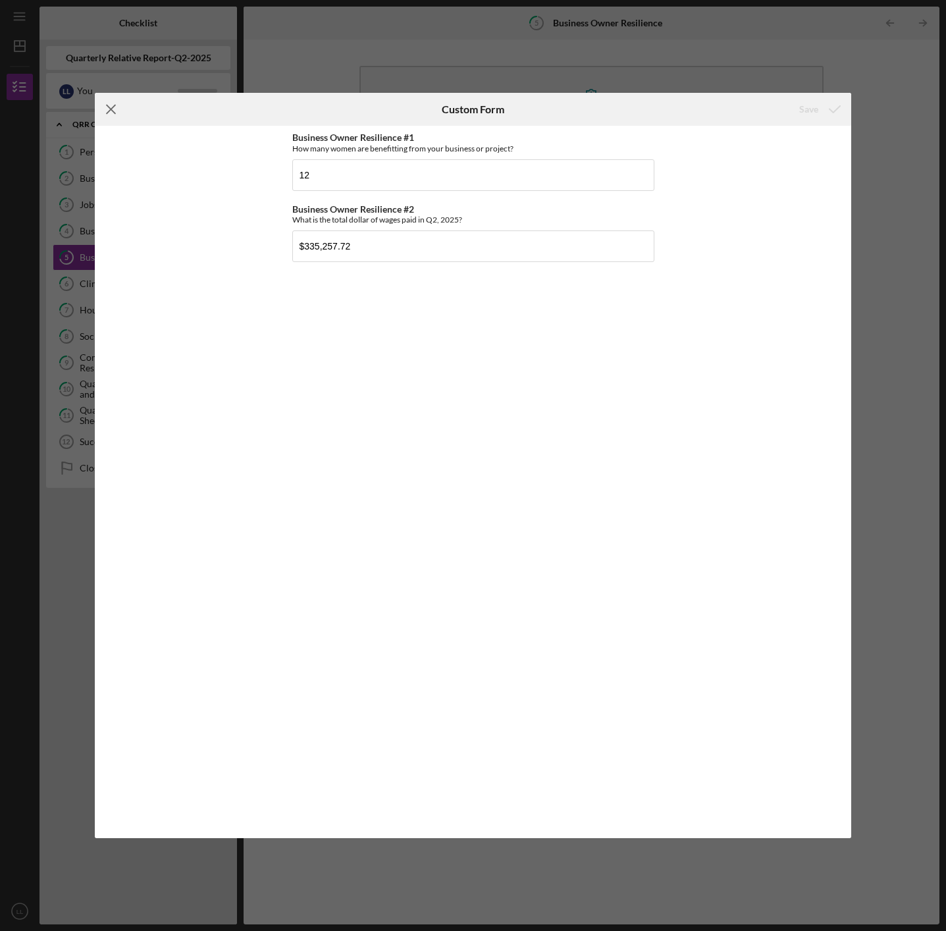
click at [111, 113] on icon "Icon/Menu Close" at bounding box center [111, 109] width 33 height 33
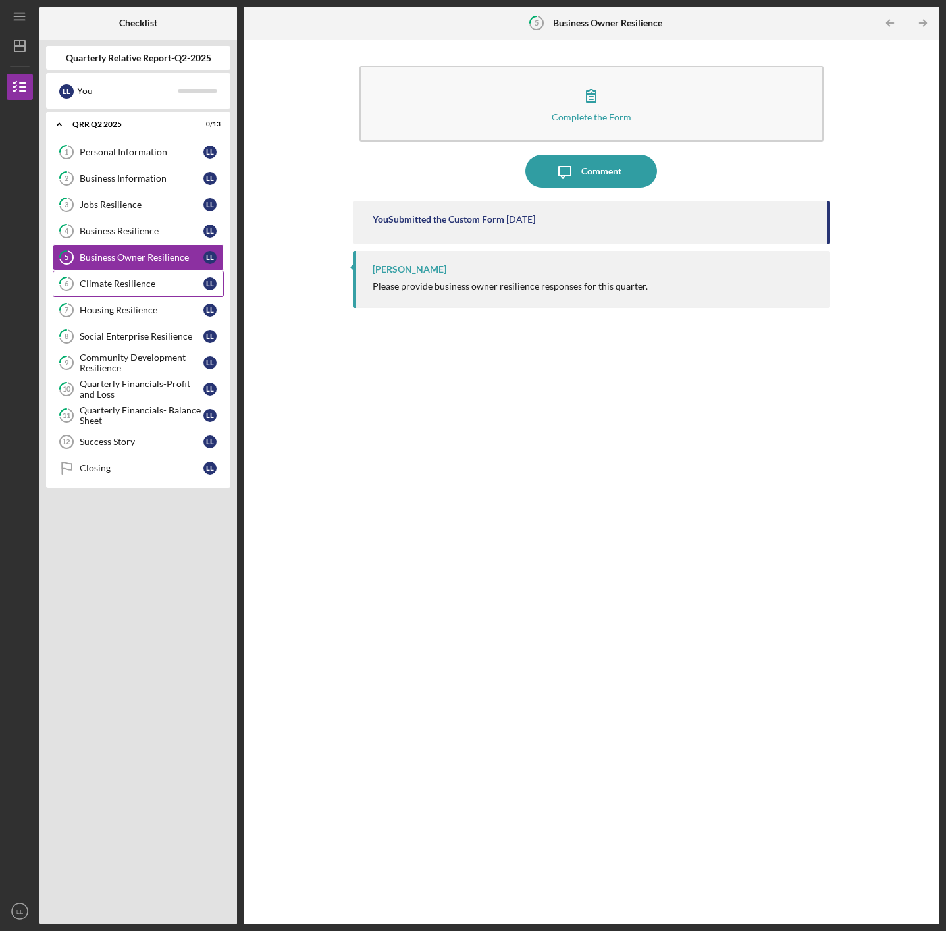
click at [109, 288] on div "Climate Resilience" at bounding box center [142, 284] width 124 height 11
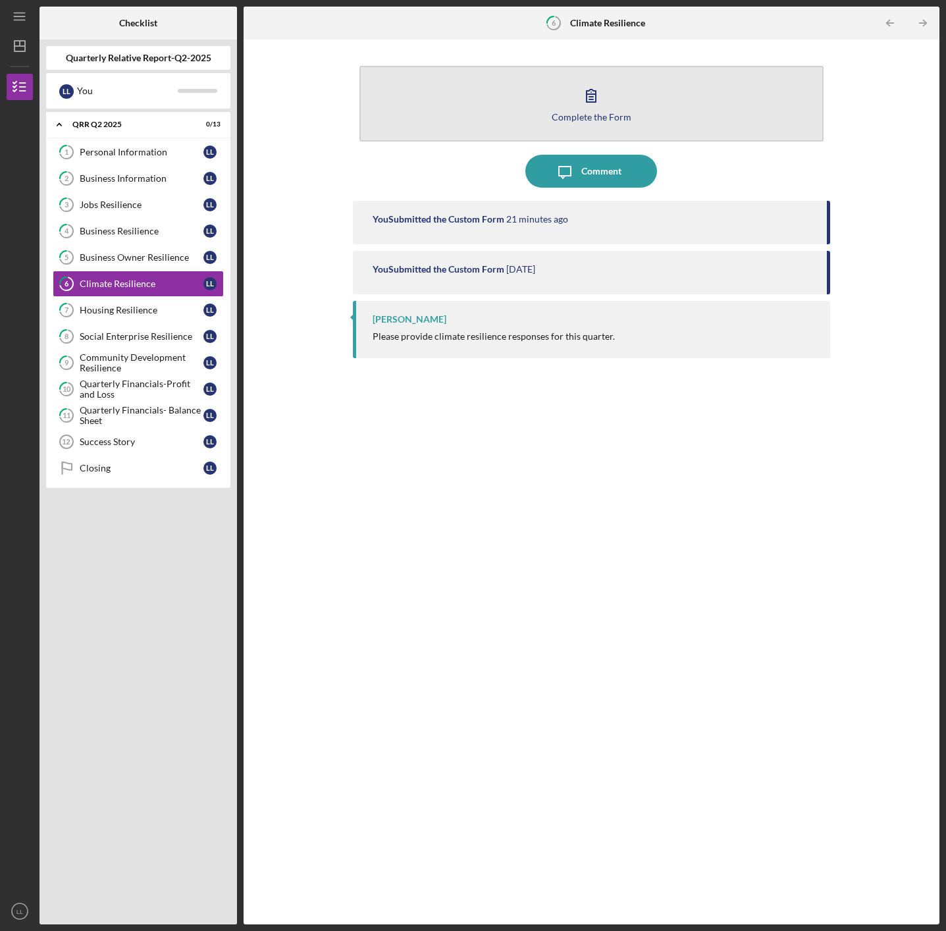
click at [588, 109] on icon "button" at bounding box center [591, 95] width 33 height 33
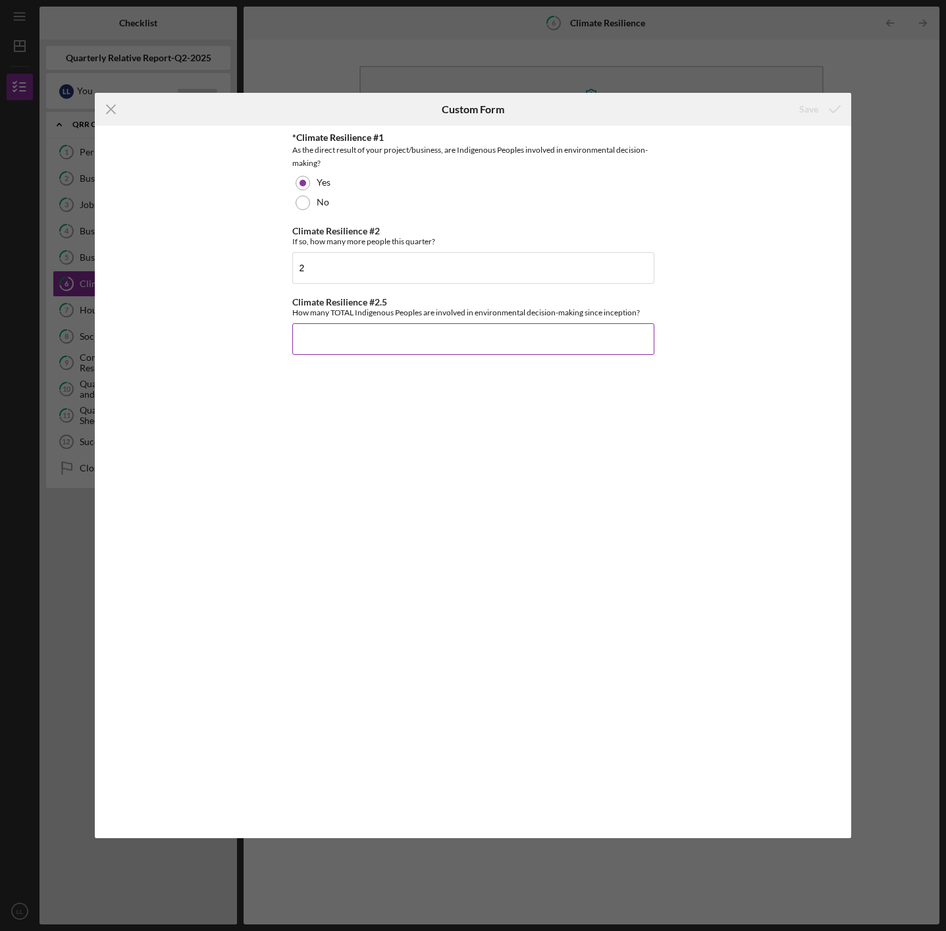
click at [400, 338] on input "Climate Resilience #2.5" at bounding box center [473, 339] width 362 height 32
type input "2"
click at [111, 110] on line at bounding box center [111, 109] width 9 height 9
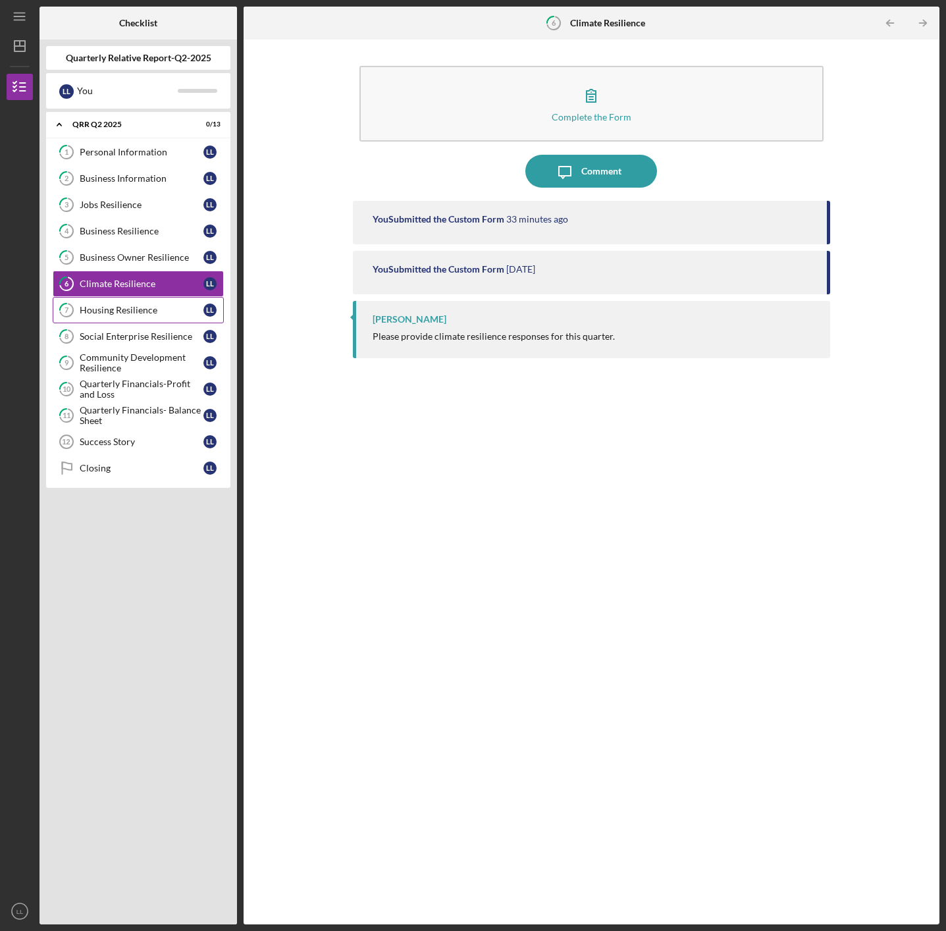
click at [128, 318] on link "7 Housing Resilience L L" at bounding box center [138, 310] width 171 height 26
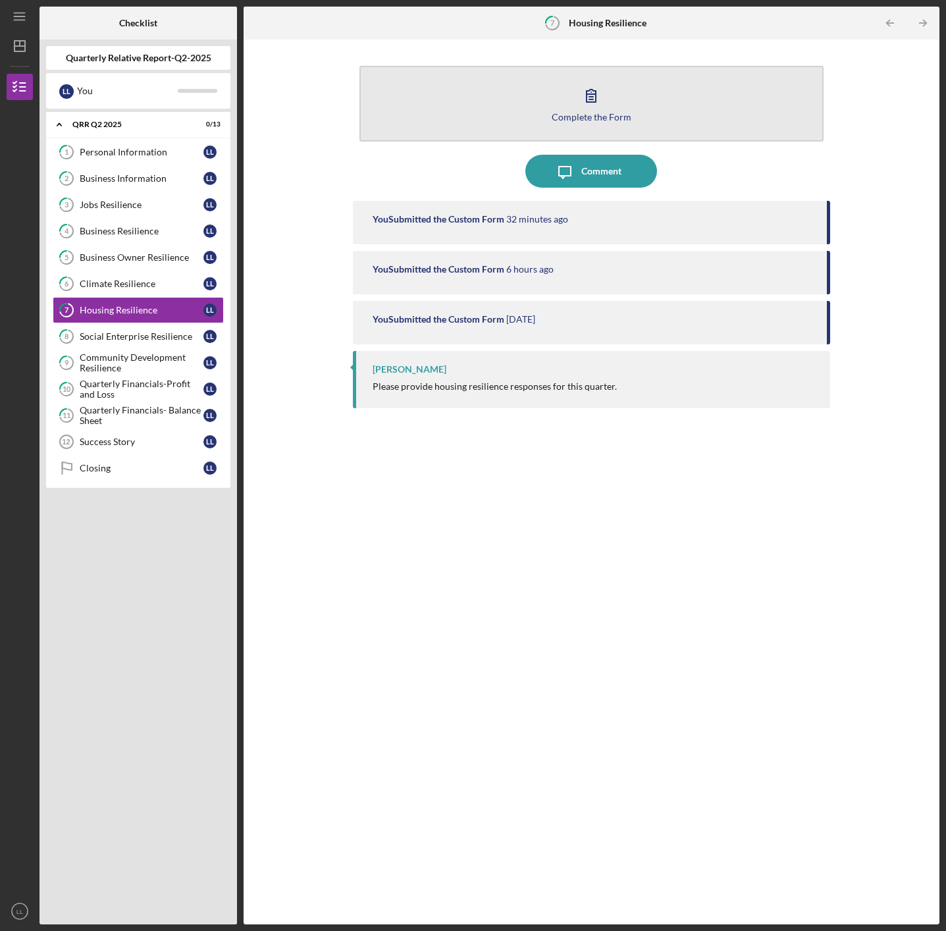
click at [572, 117] on div "Complete the Form" at bounding box center [592, 117] width 80 height 10
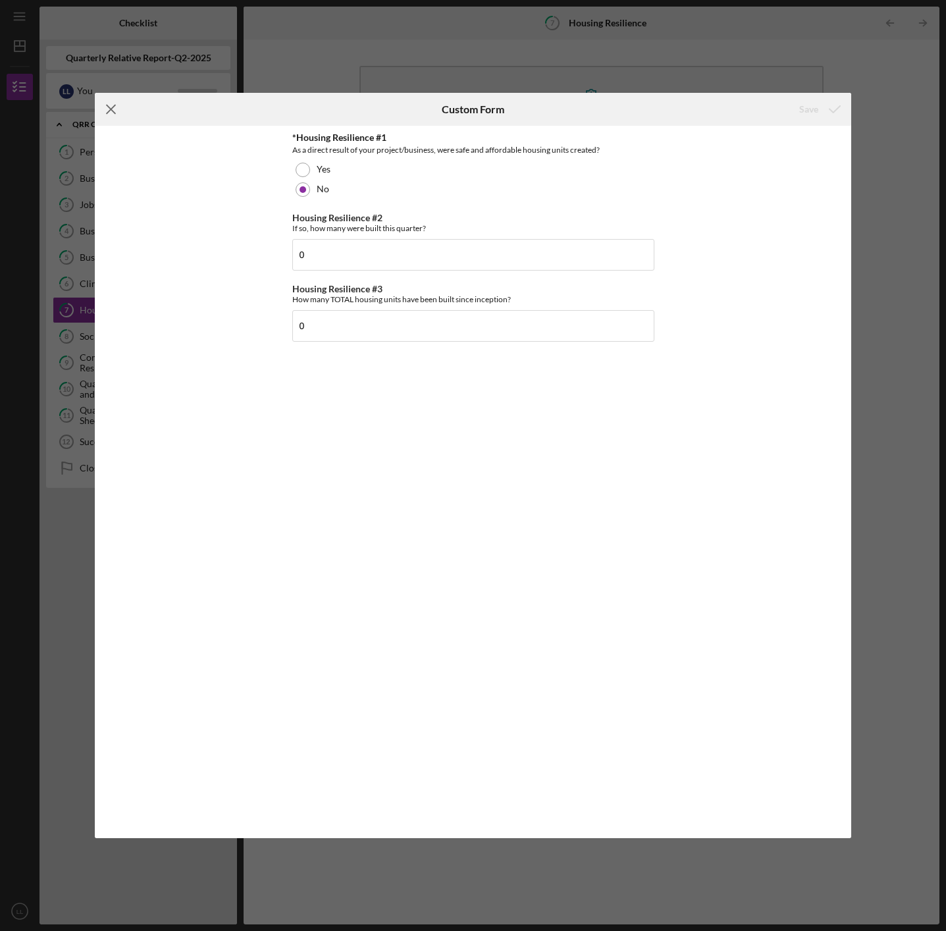
click at [109, 109] on icon "Icon/Menu Close" at bounding box center [111, 109] width 33 height 33
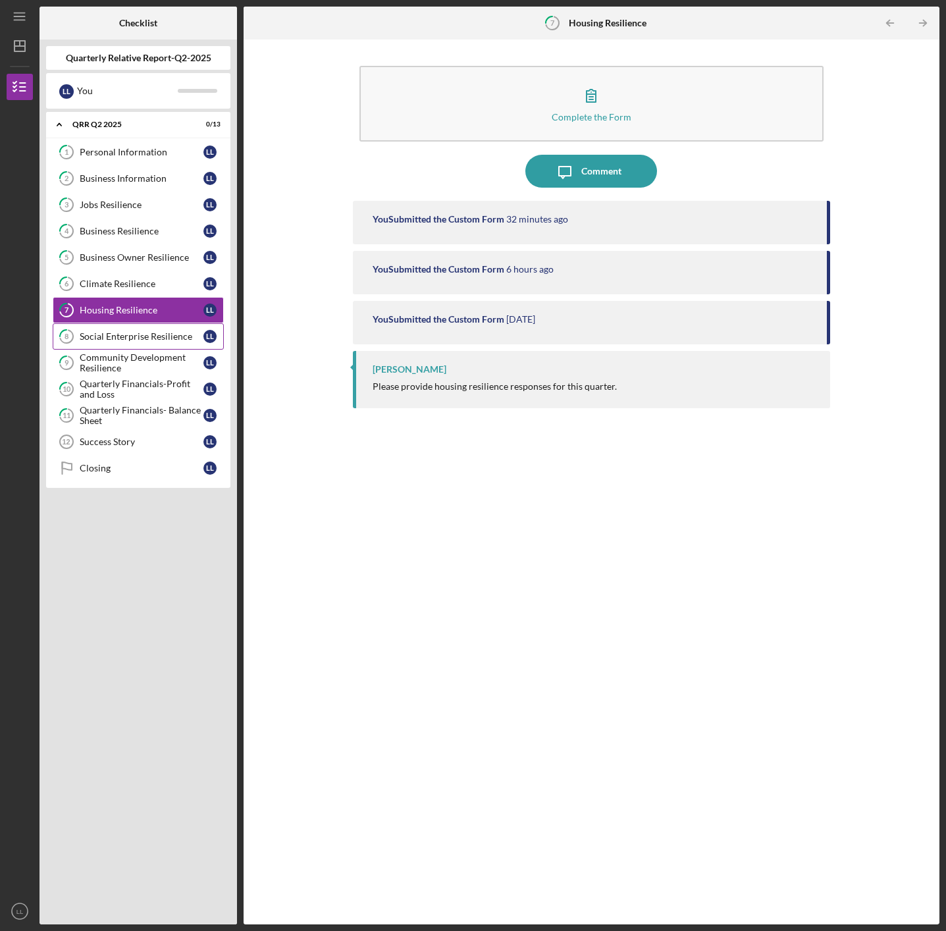
click at [141, 336] on div "Social Enterprise Resilience" at bounding box center [142, 336] width 124 height 11
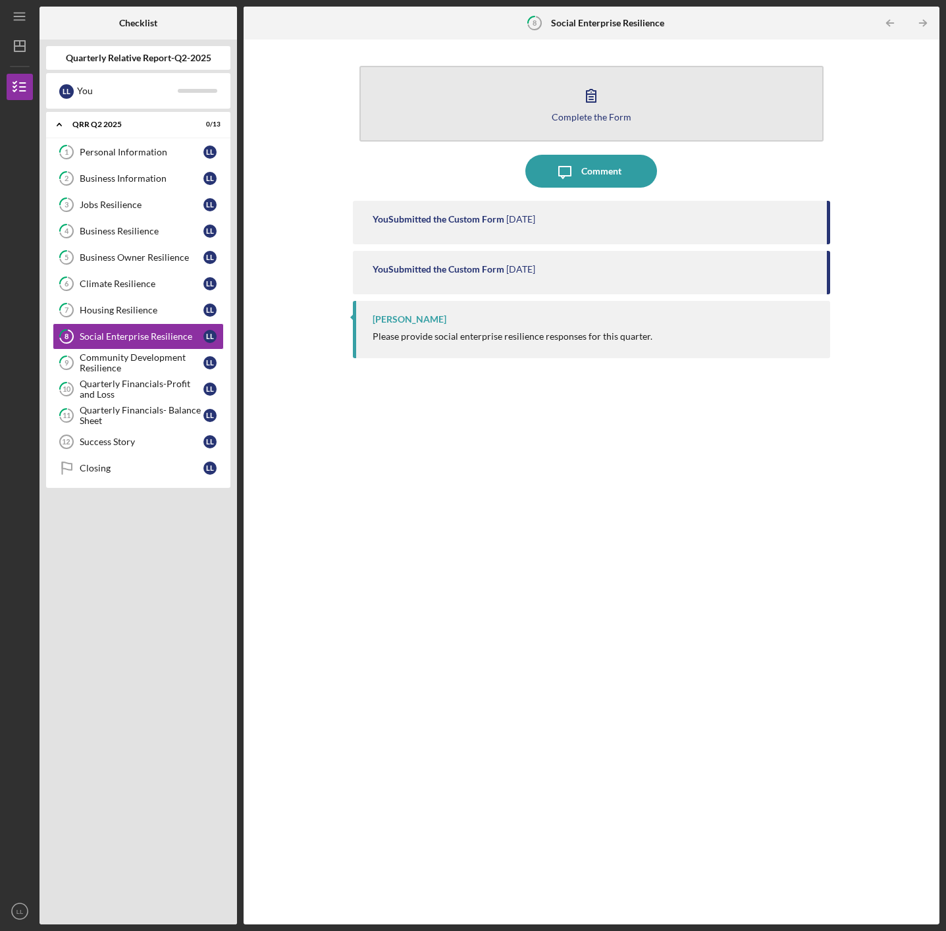
click at [580, 110] on icon "button" at bounding box center [591, 95] width 33 height 33
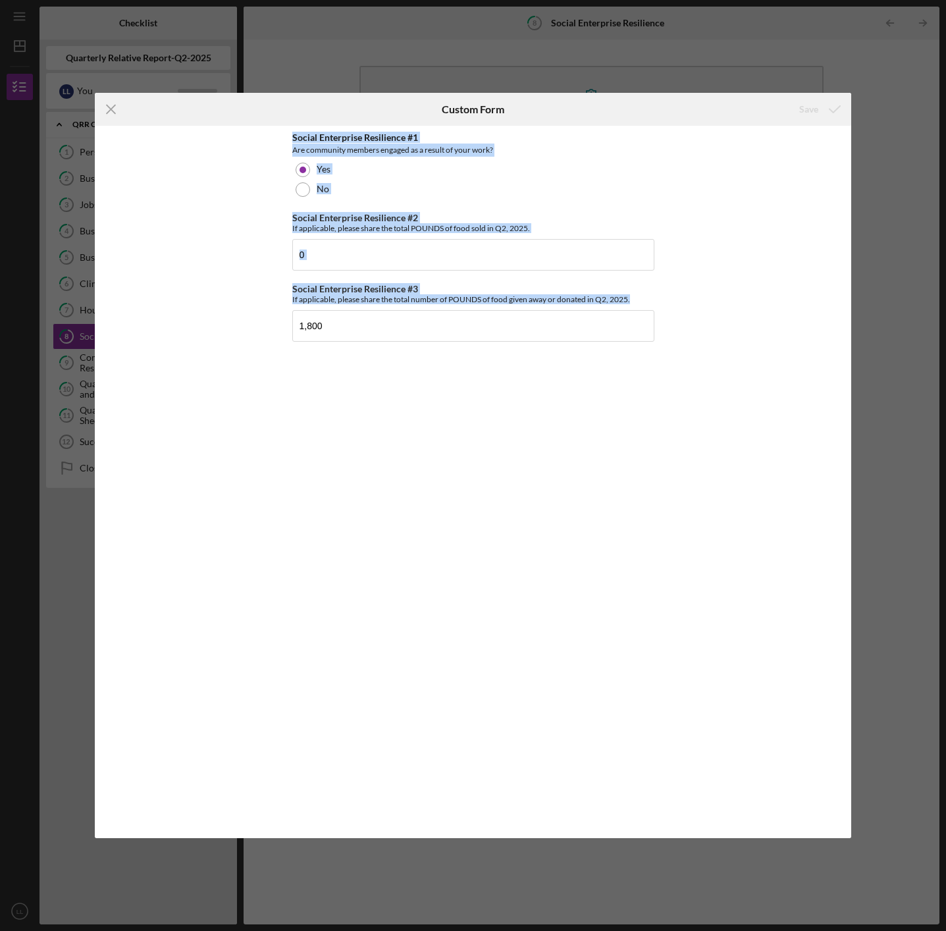
drag, startPoint x: 288, startPoint y: 139, endPoint x: 623, endPoint y: 360, distance: 401.3
click at [623, 360] on div "Social Enterprise Resilience #1 Are community members engaged as a result of yo…" at bounding box center [473, 482] width 757 height 712
copy div "Social Enterprise Resilience #1 Are community members engaged as a result of yo…"
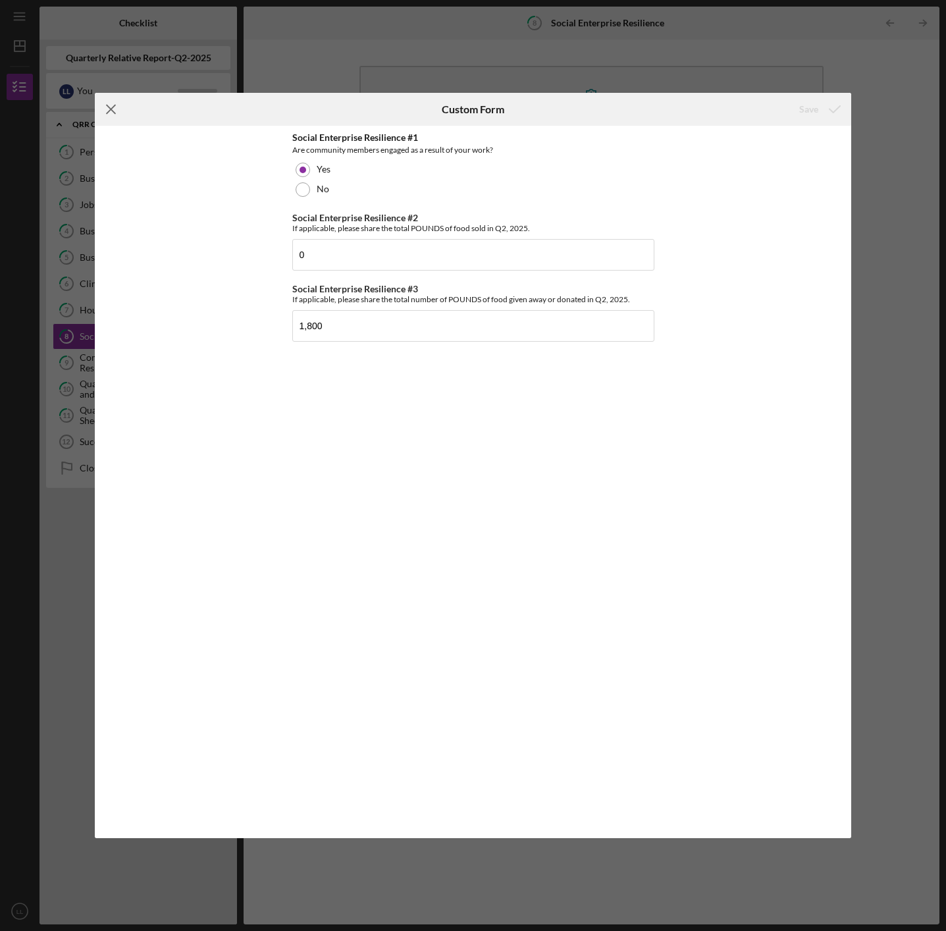
click at [113, 111] on line at bounding box center [111, 109] width 9 height 9
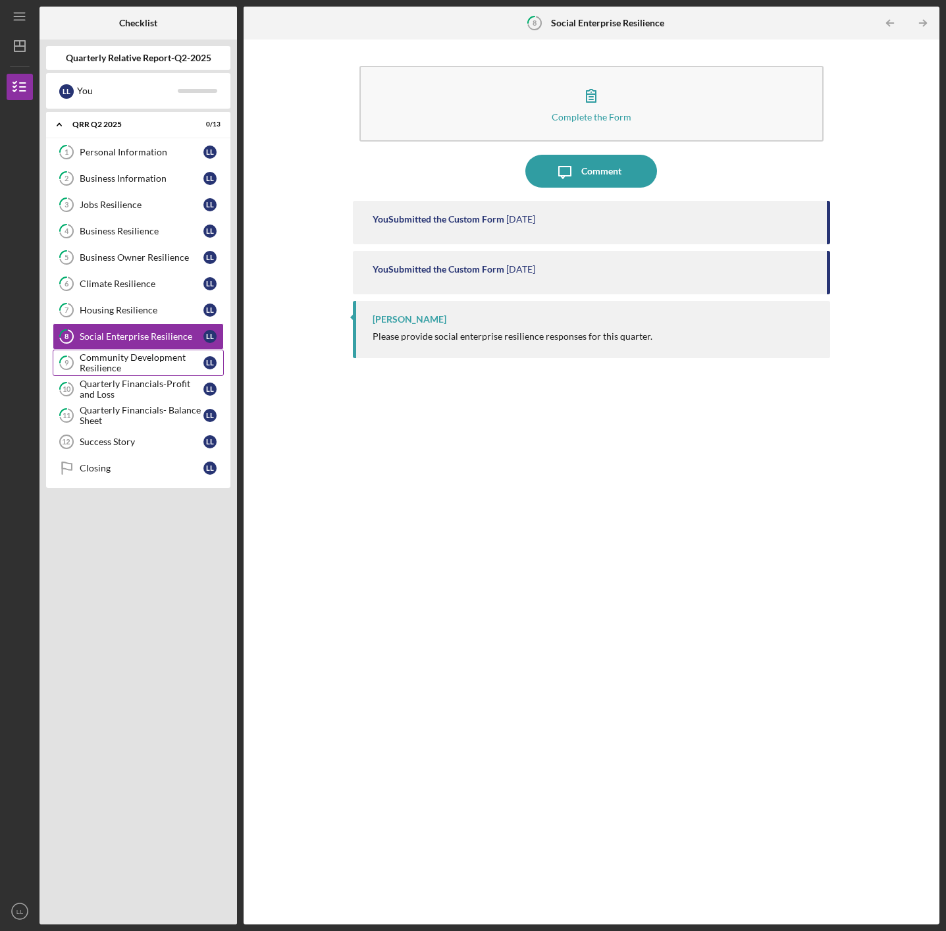
click at [127, 363] on div "Community Development Resilience" at bounding box center [142, 362] width 124 height 21
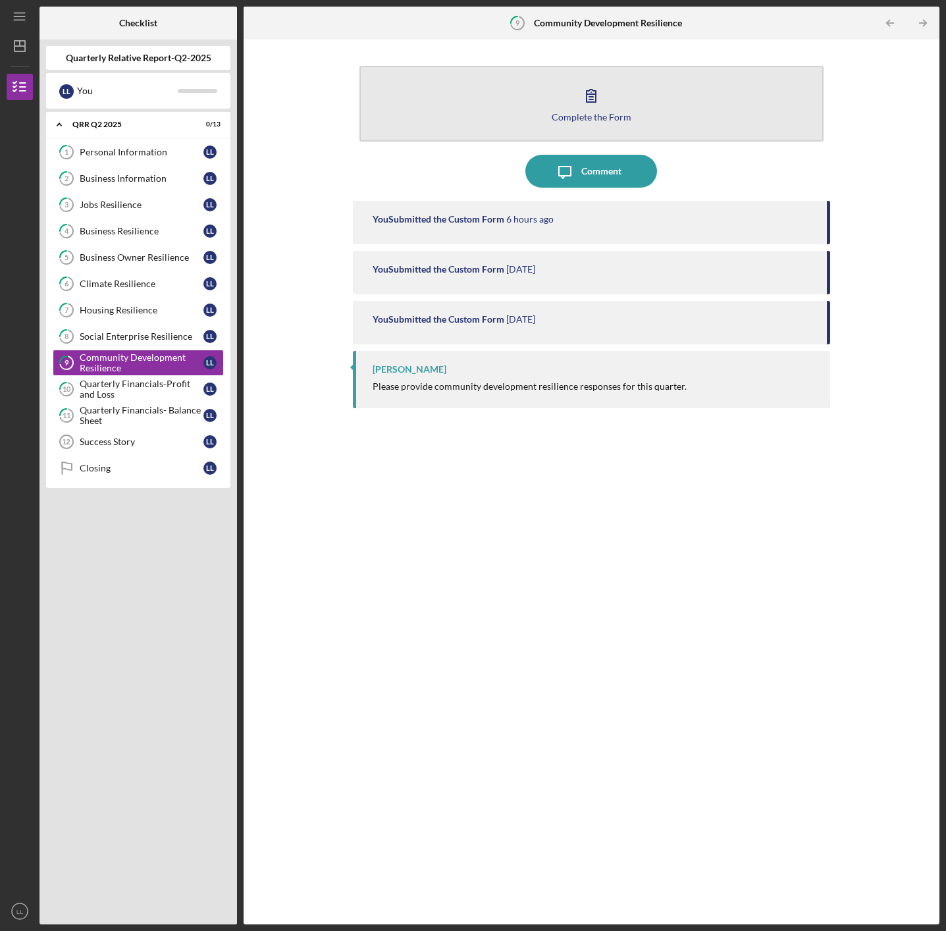
click at [621, 117] on div "Complete the Form" at bounding box center [592, 117] width 80 height 10
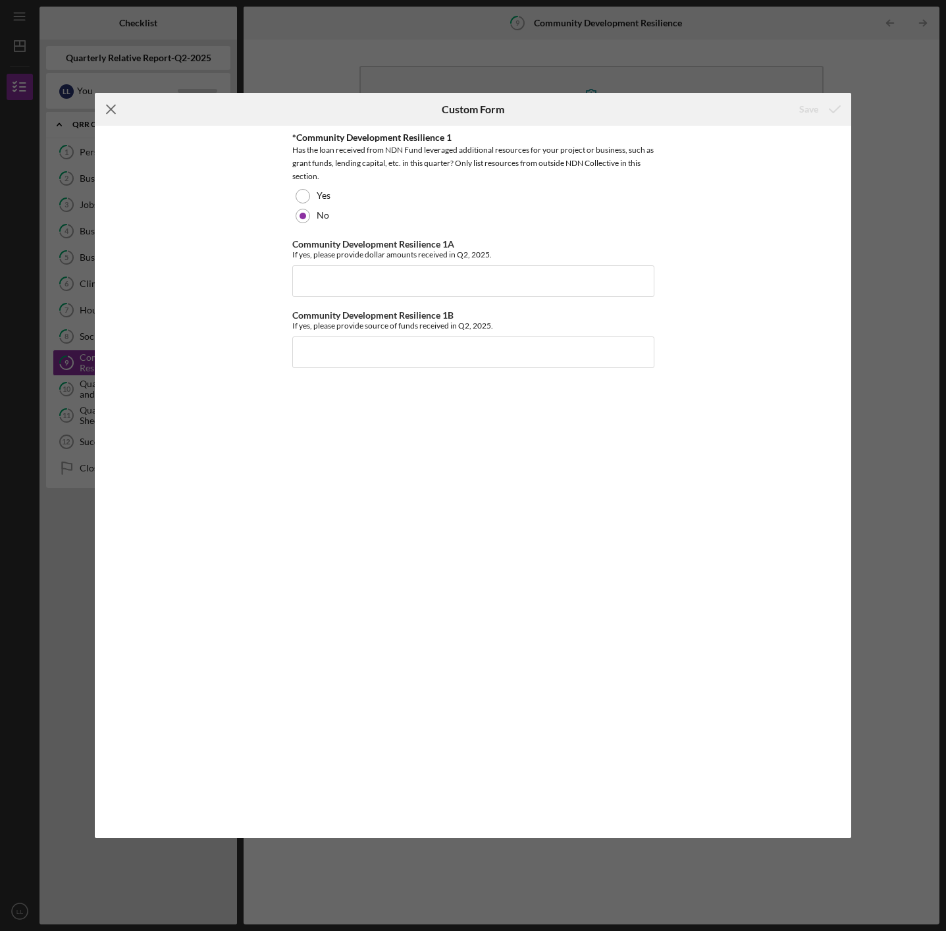
click at [109, 109] on line at bounding box center [111, 109] width 9 height 9
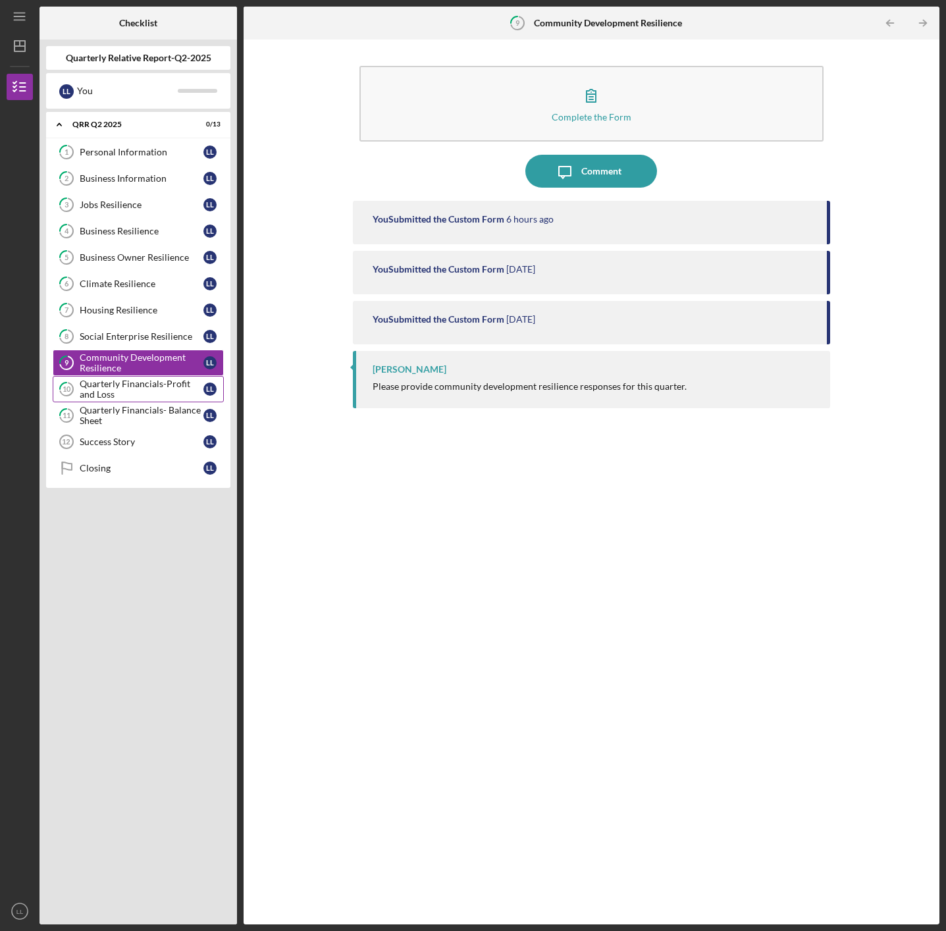
click at [141, 386] on div "Quarterly Financials-Profit and Loss" at bounding box center [142, 389] width 124 height 21
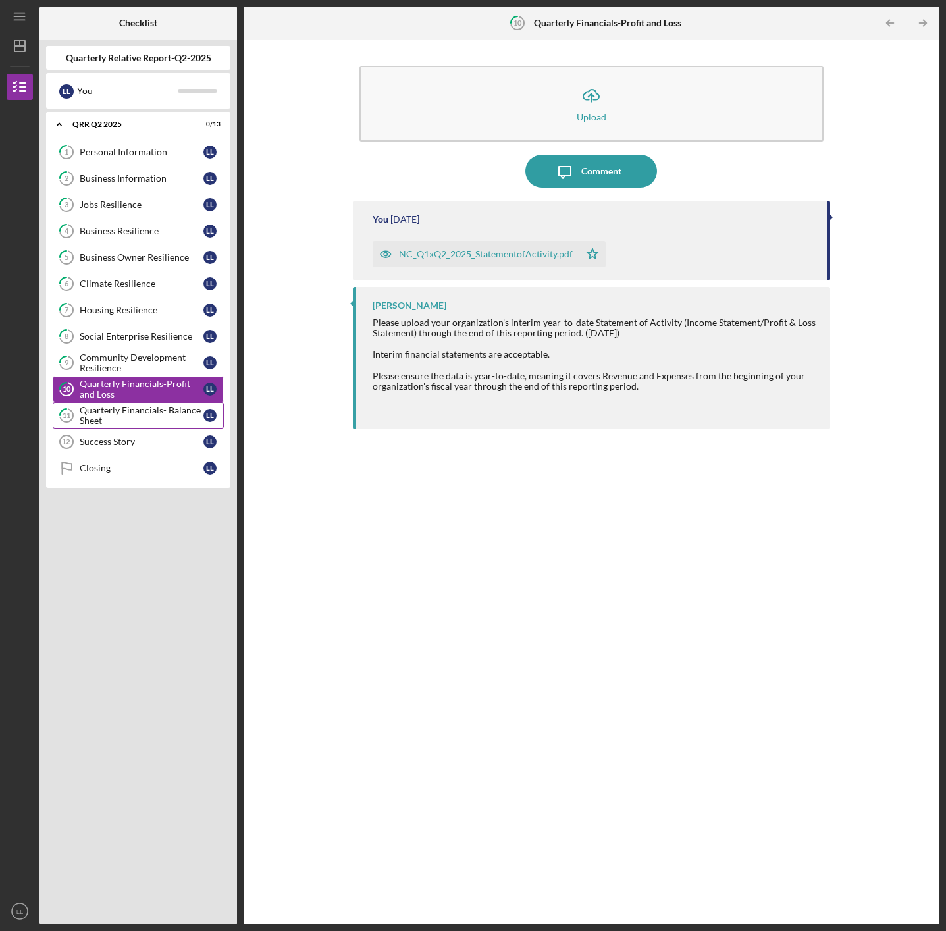
click at [90, 416] on div "Quarterly Financials- Balance Sheet" at bounding box center [142, 415] width 124 height 21
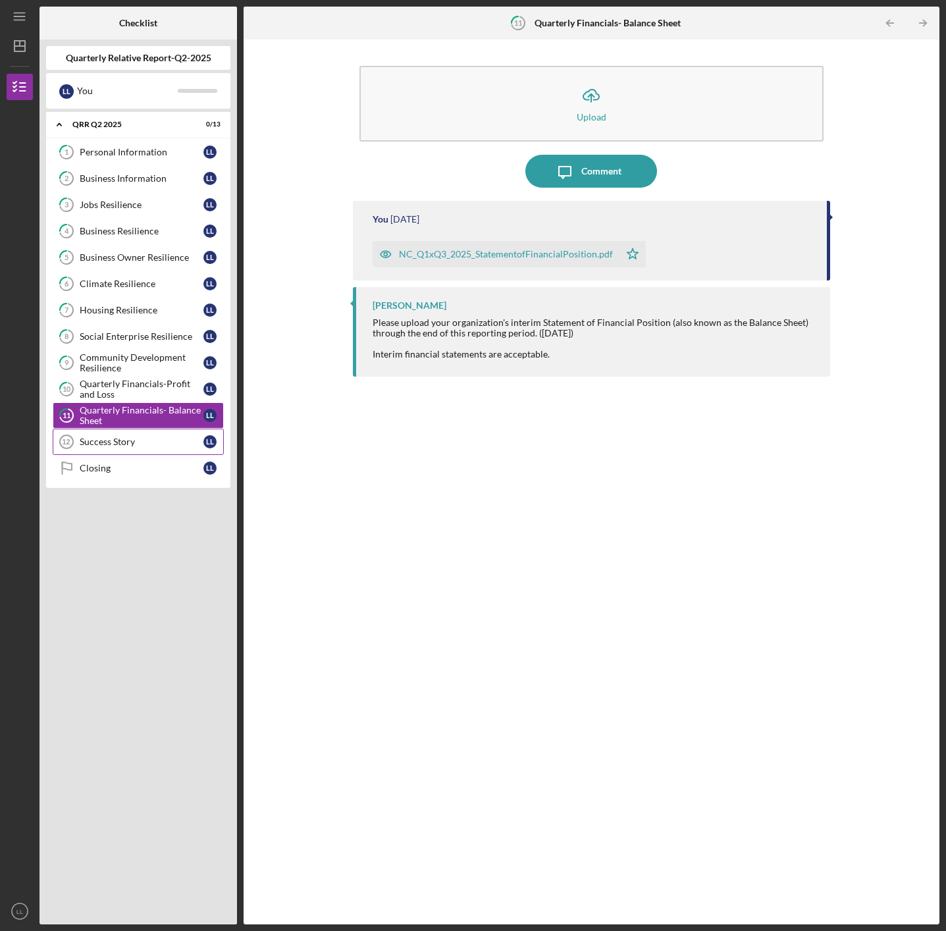
click at [115, 448] on link "Success Story 12 Success Story L L" at bounding box center [138, 442] width 171 height 26
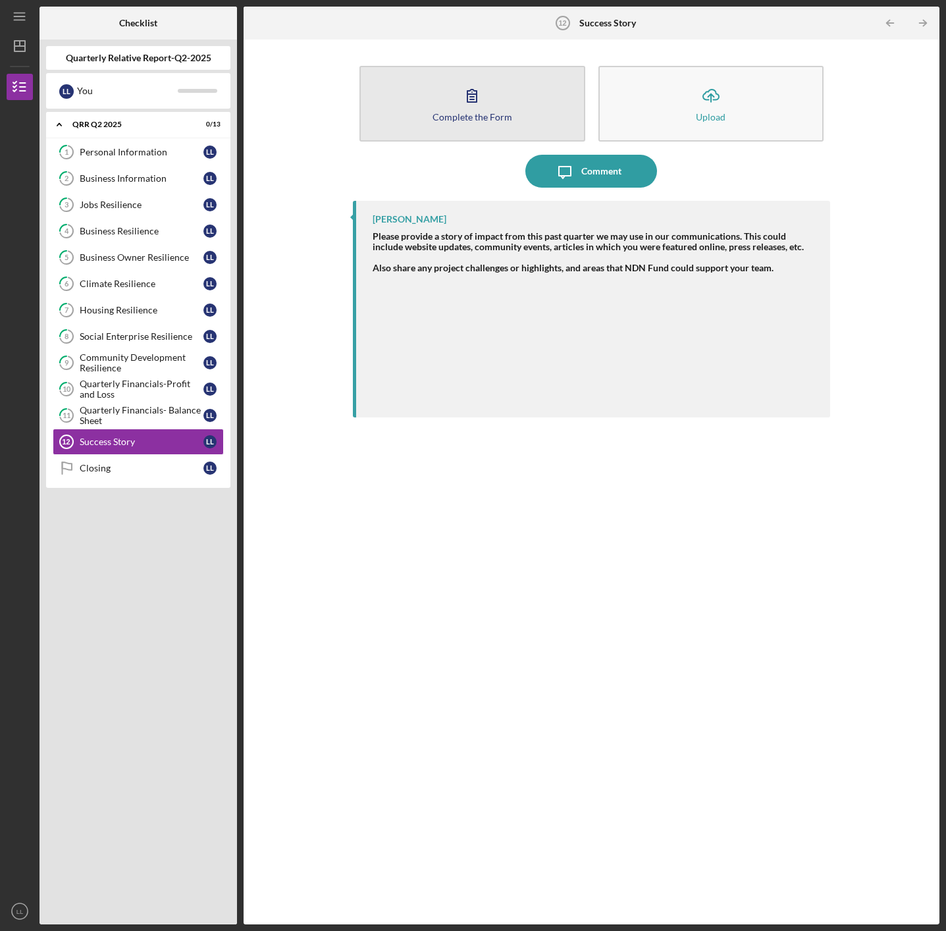
click at [479, 115] on div "Complete the Form" at bounding box center [473, 117] width 80 height 10
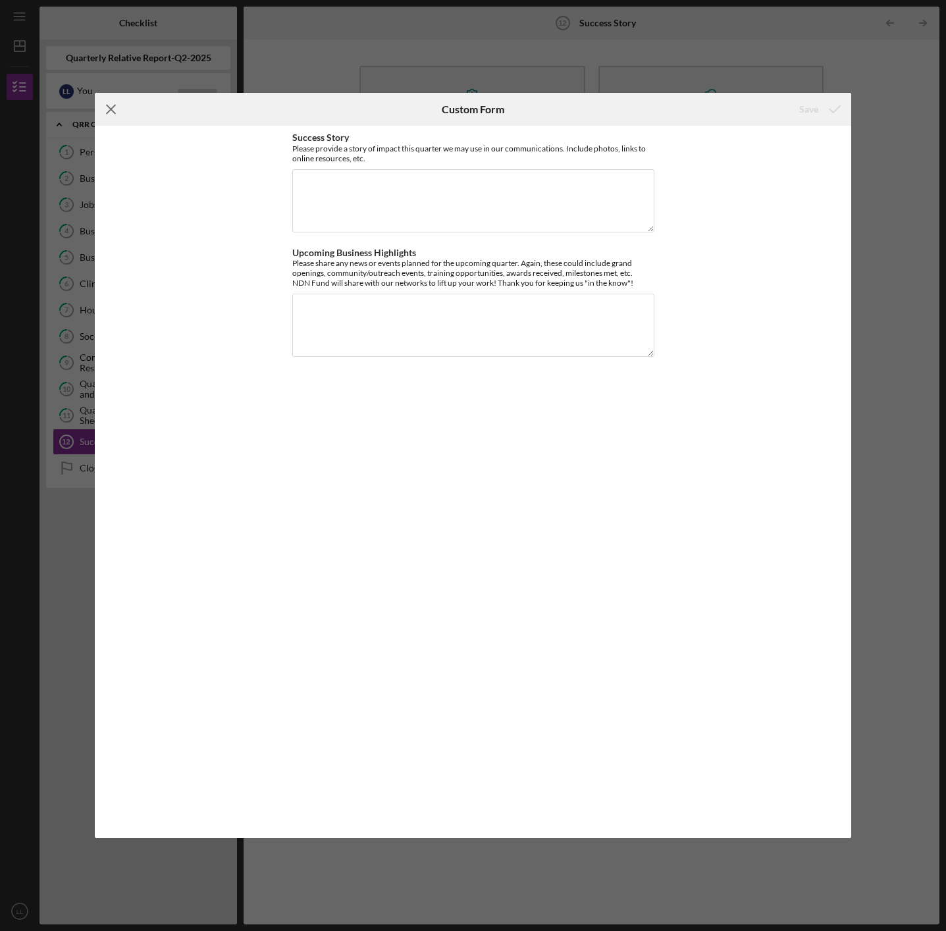
click at [105, 111] on icon "Icon/Menu Close" at bounding box center [111, 109] width 33 height 33
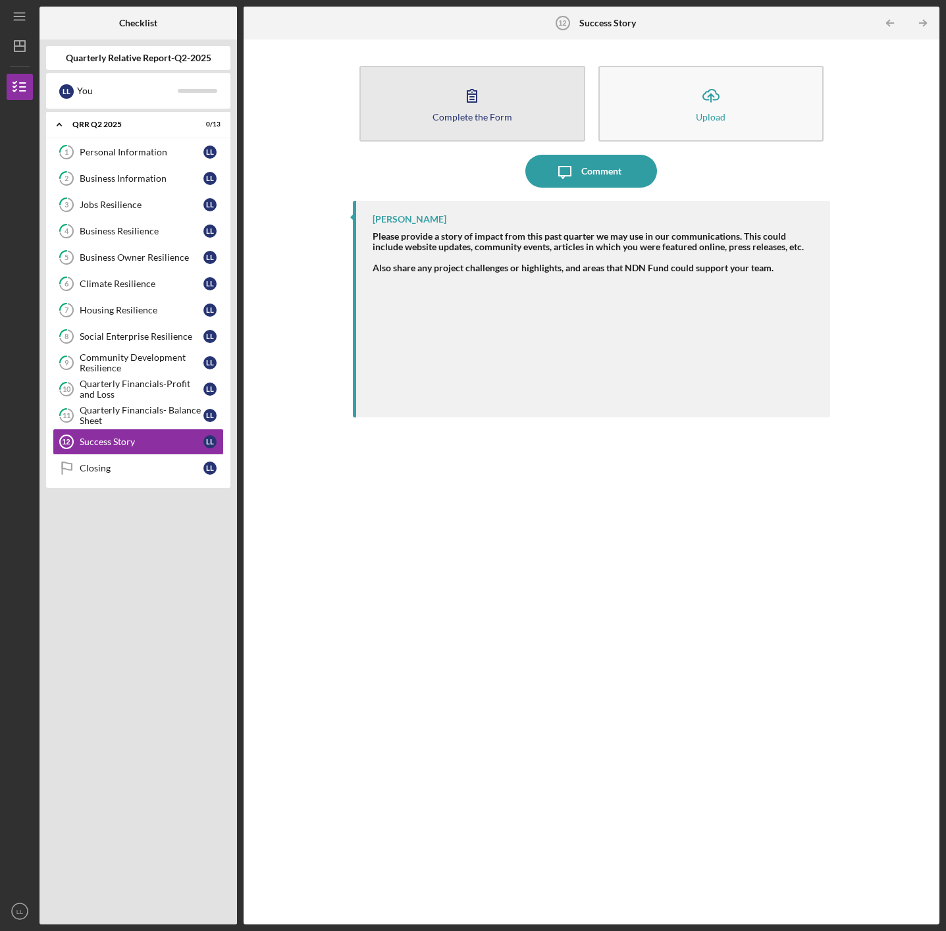
click at [460, 106] on icon "button" at bounding box center [472, 95] width 33 height 33
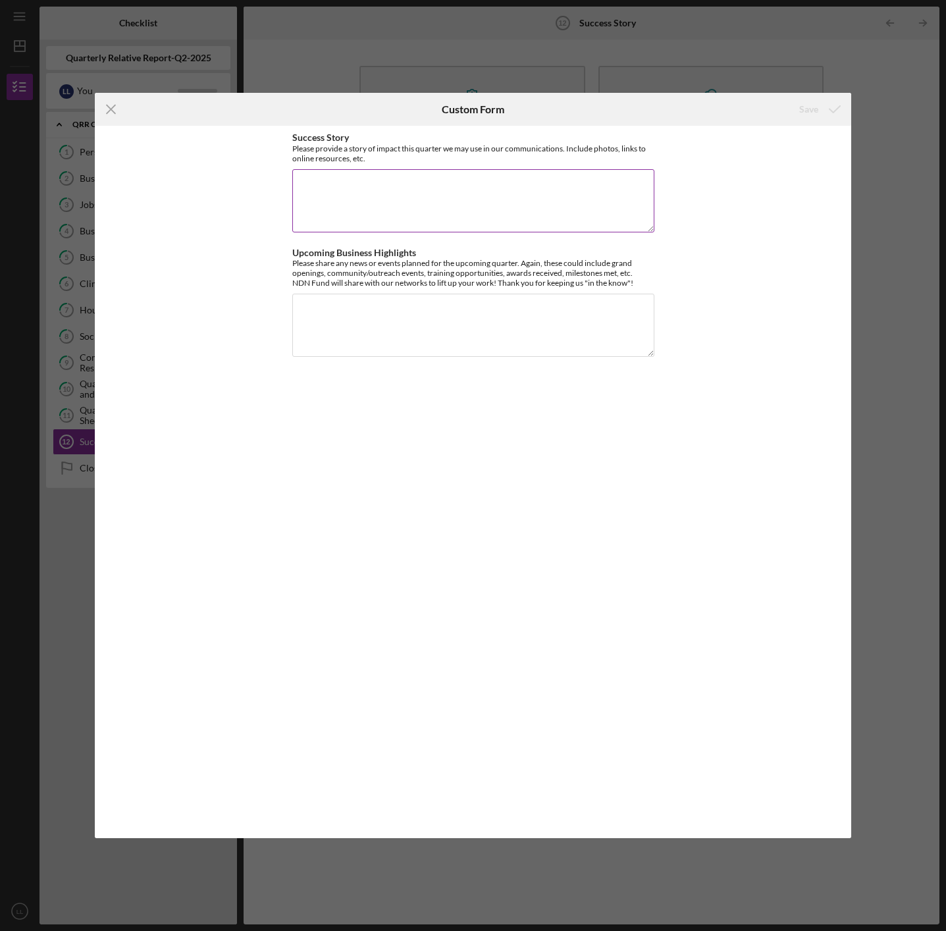
click at [563, 207] on textarea "Success Story" at bounding box center [473, 200] width 362 height 63
